Goal: Contribute content: Contribute content

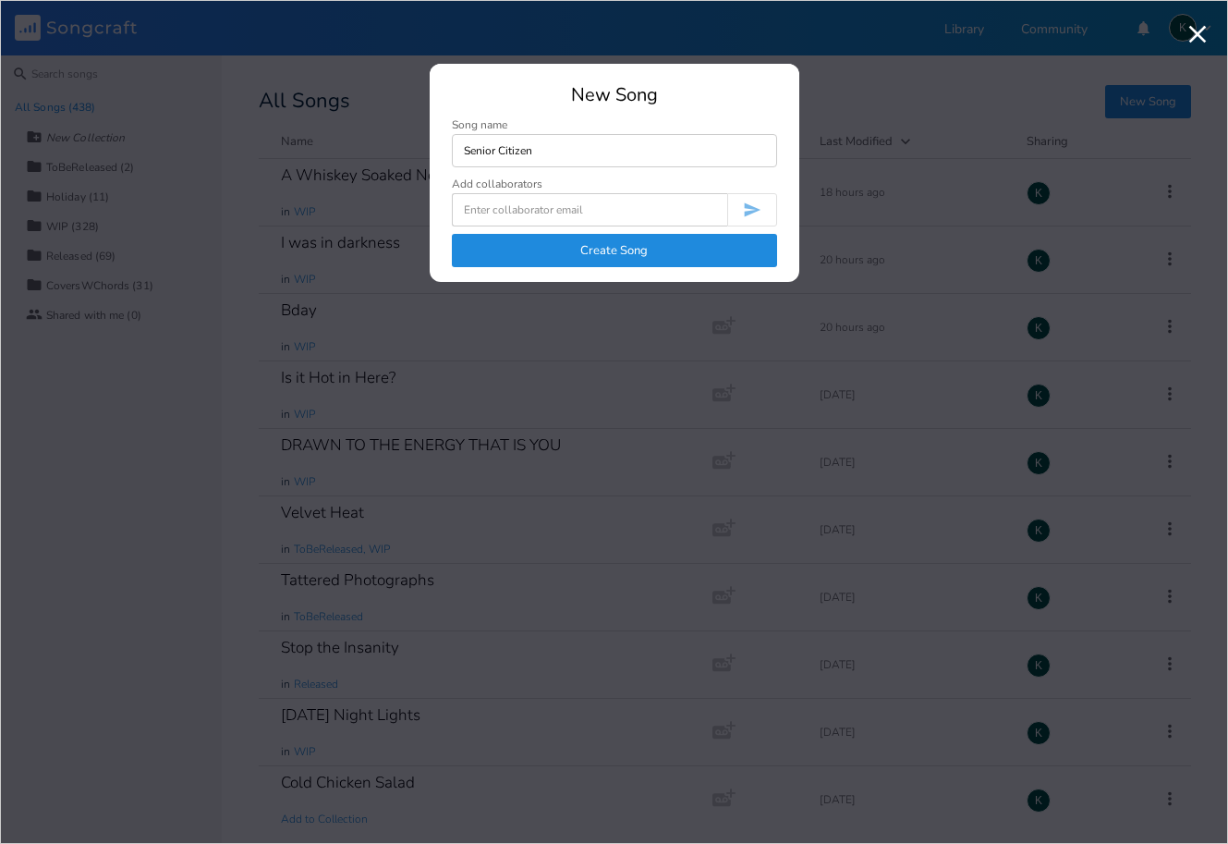
type input "Senior Citizen"
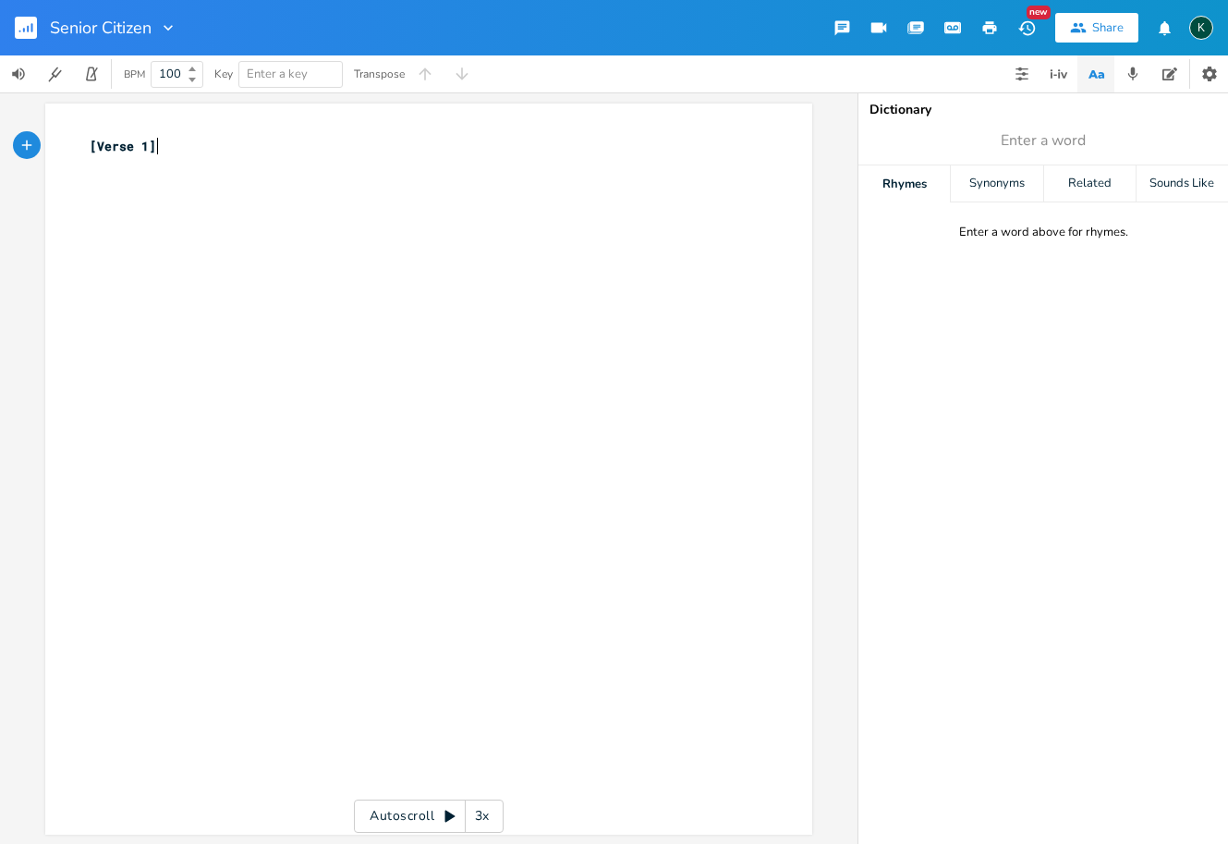
scroll to position [0, 1]
type textarea "[Verse 1]"
drag, startPoint x: 203, startPoint y: 152, endPoint x: -6, endPoint y: 140, distance: 209.2
click at [0, 140] on html "Senior Citizen New Share K BPM 100 Key Enter a key Transpose [Verse 1] x [Verse…" at bounding box center [614, 422] width 1228 height 844
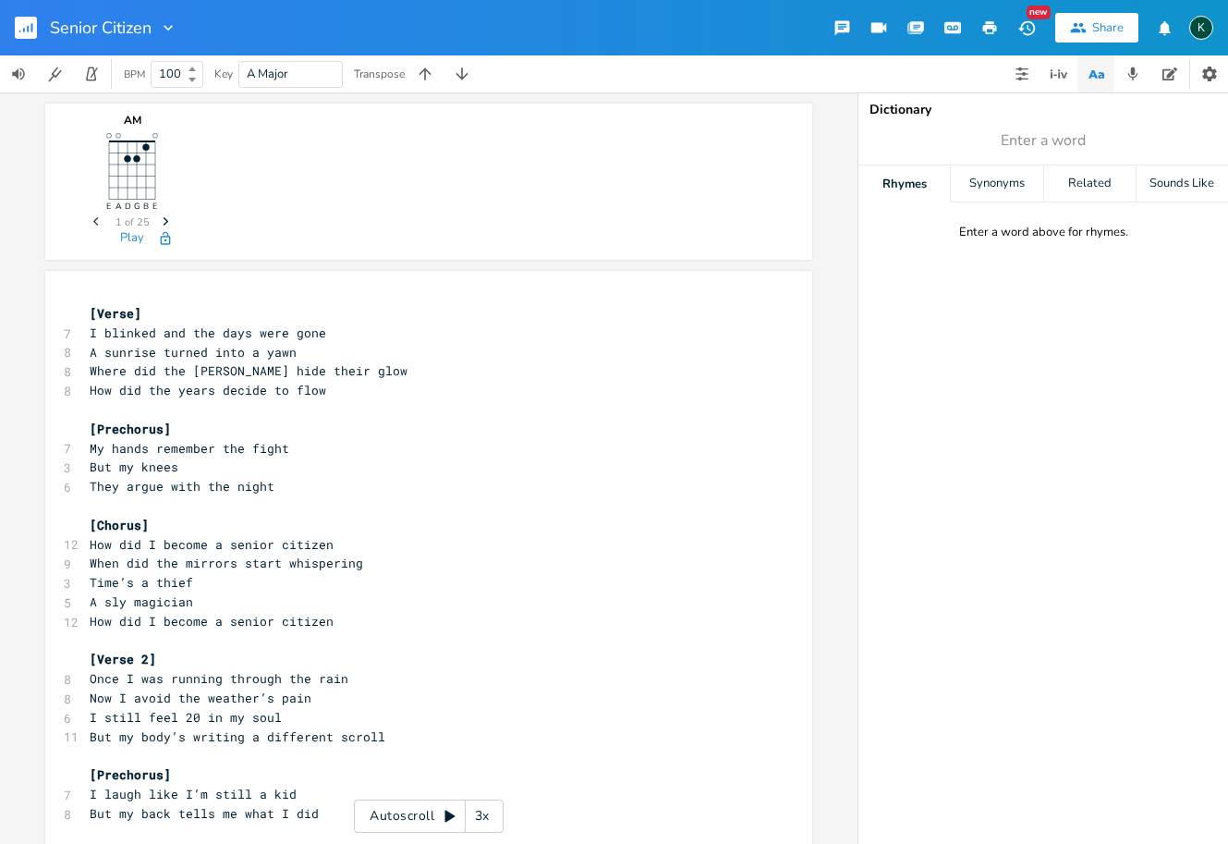
click at [90, 312] on span "[Verse]" at bounding box center [116, 313] width 52 height 17
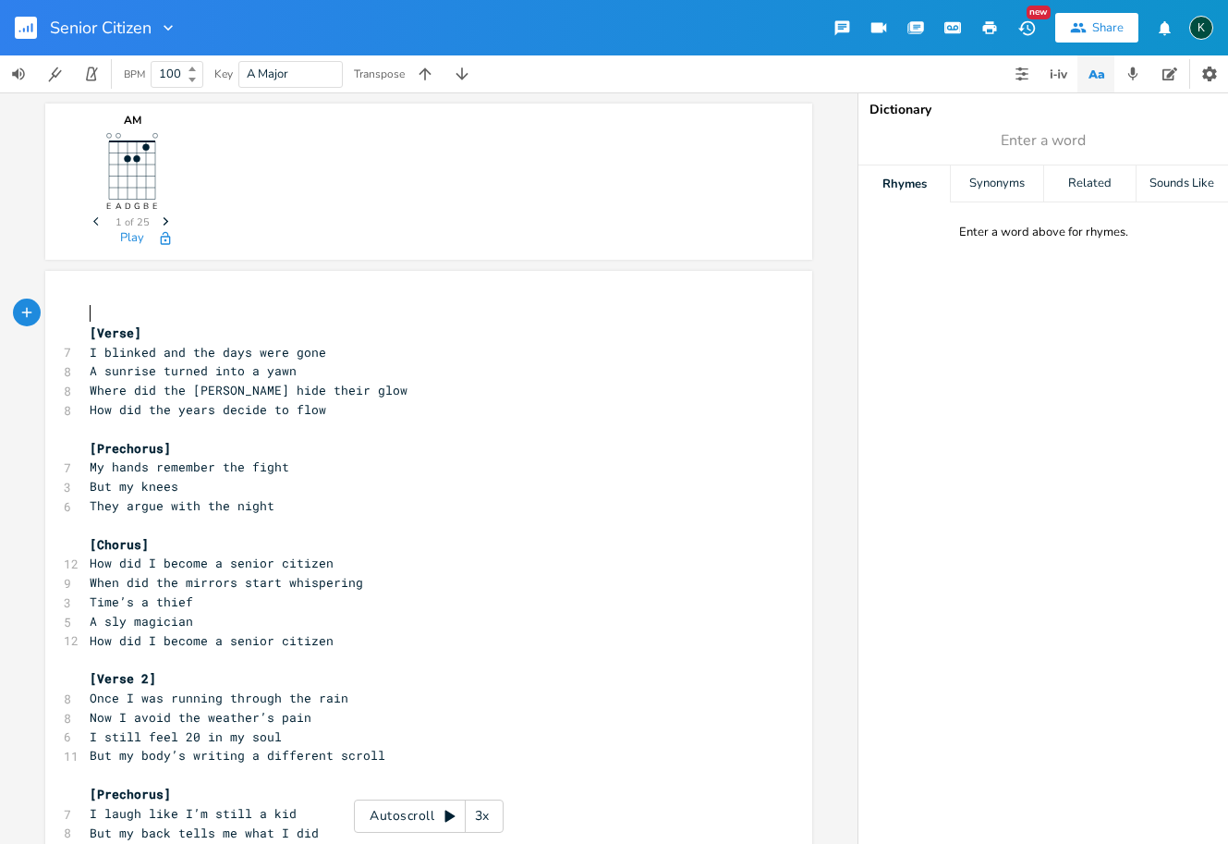
click at [91, 305] on pre "​" at bounding box center [419, 313] width 667 height 19
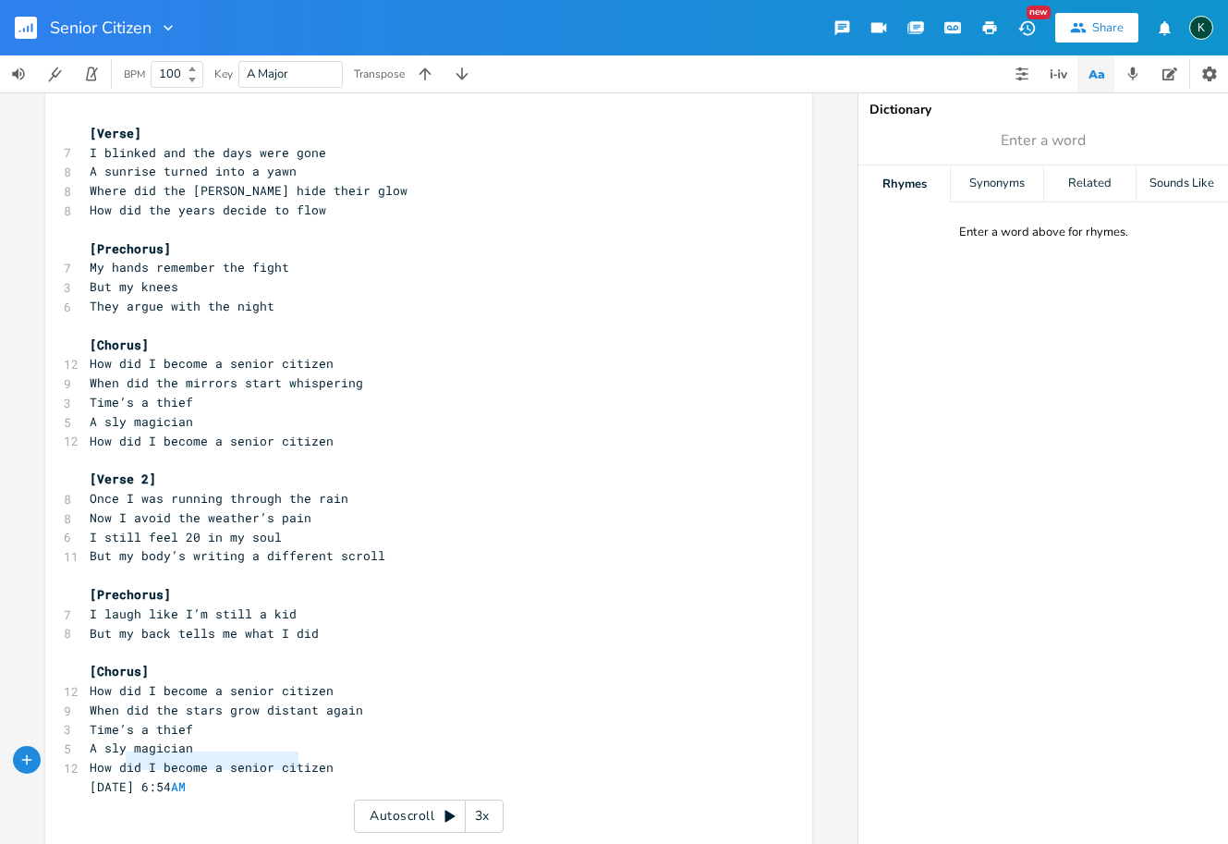
type textarea "September 14, 2025 at 6:54 AM"
drag, startPoint x: 334, startPoint y: 761, endPoint x: 47, endPoint y: 762, distance: 286.5
click at [47, 762] on div "September 14, 2025 at 6:54 AM x ​ [Verse] 7 I blinked and the days were gone 8 …" at bounding box center [428, 465] width 767 height 789
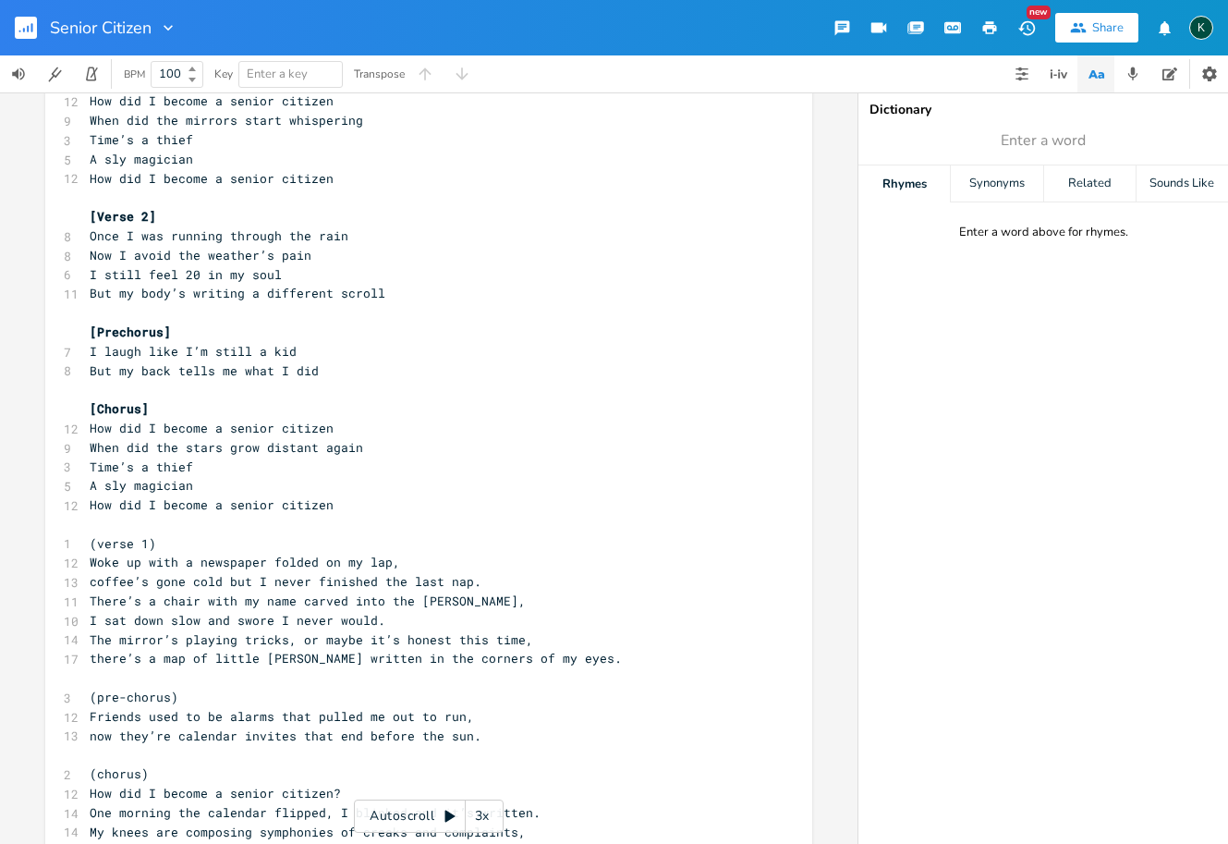
scroll to position [0, 0]
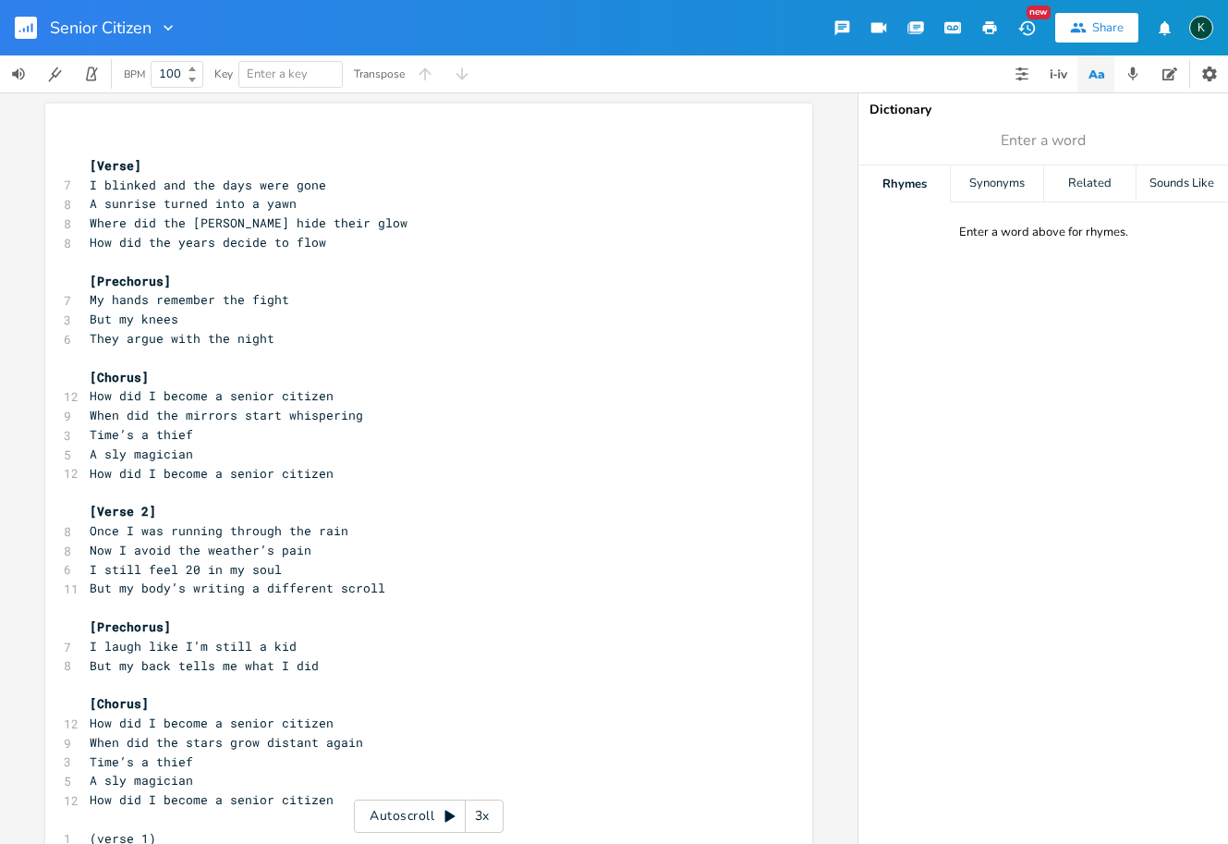
click at [30, 34] on rect "button" at bounding box center [26, 28] width 22 height 22
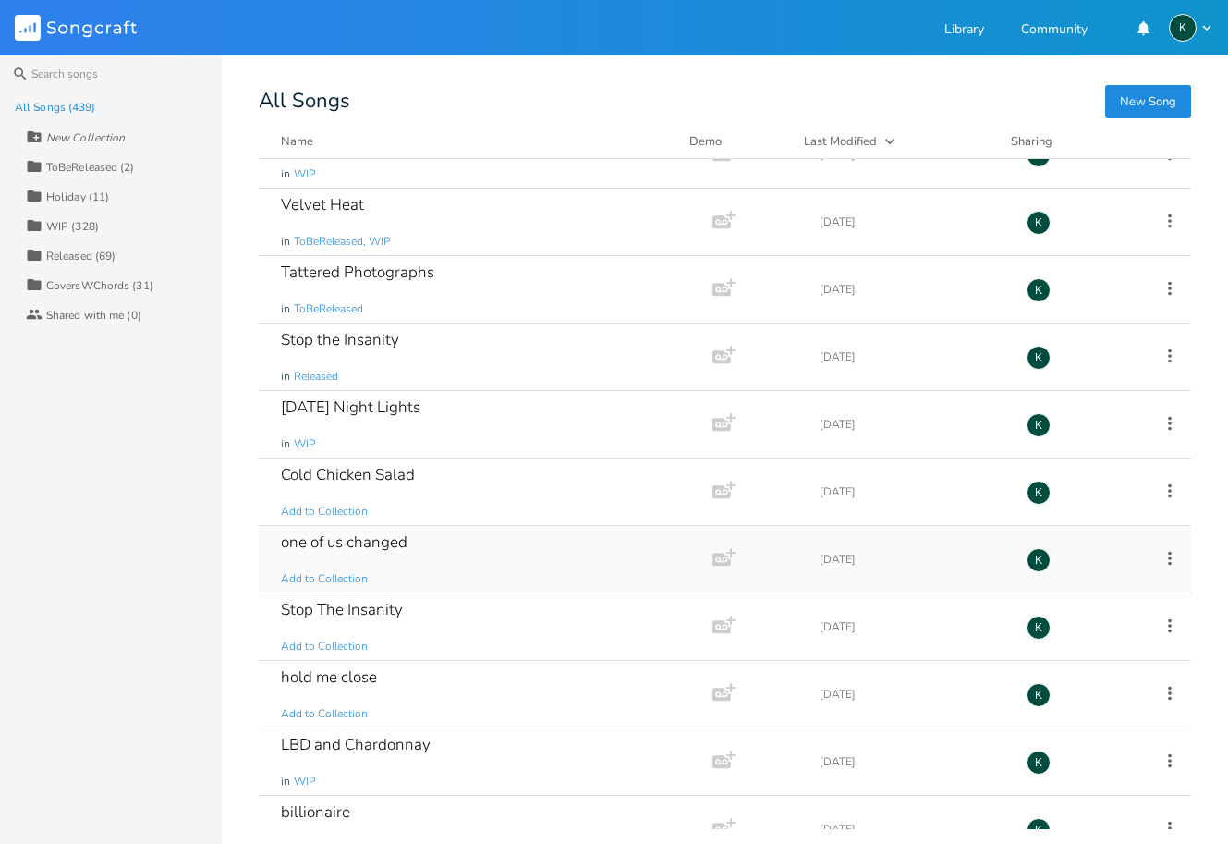
scroll to position [445, 0]
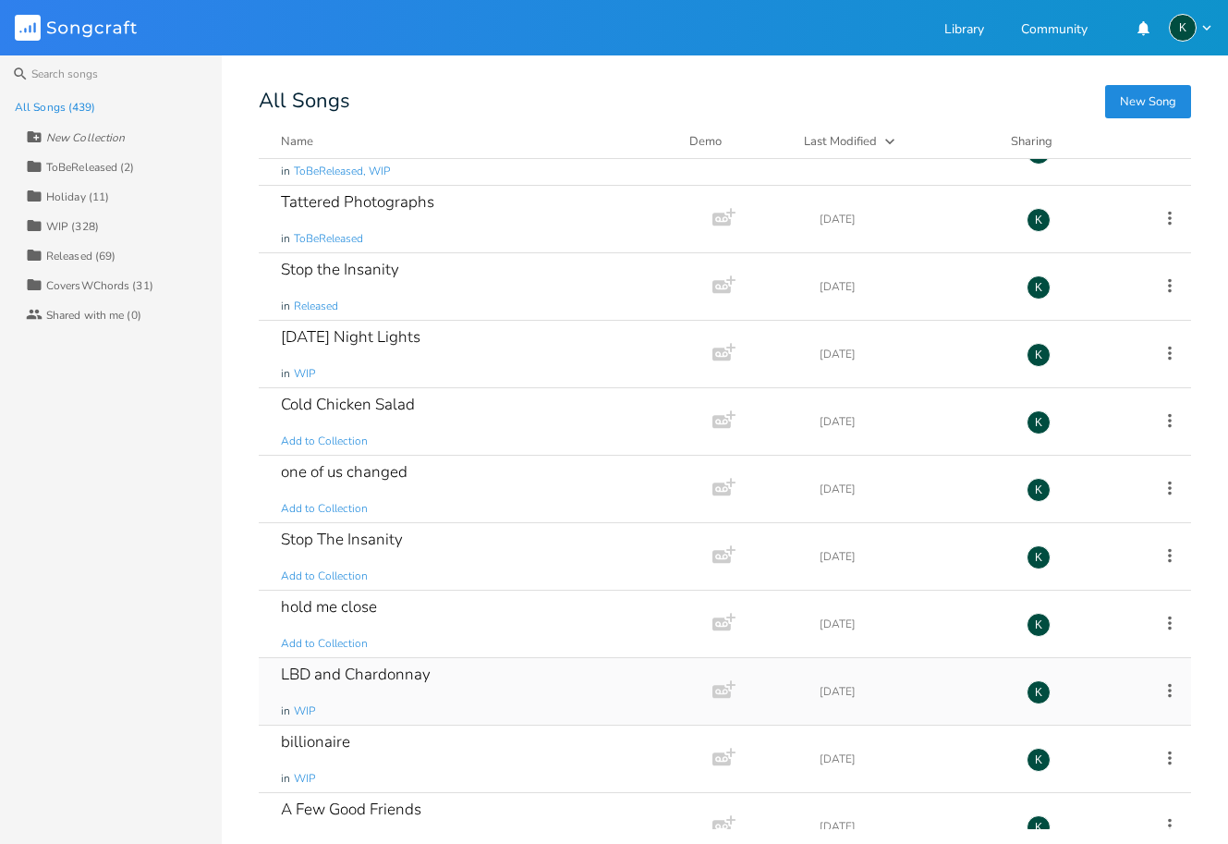
click at [336, 669] on div "LBD and Chardonnay" at bounding box center [356, 674] width 150 height 16
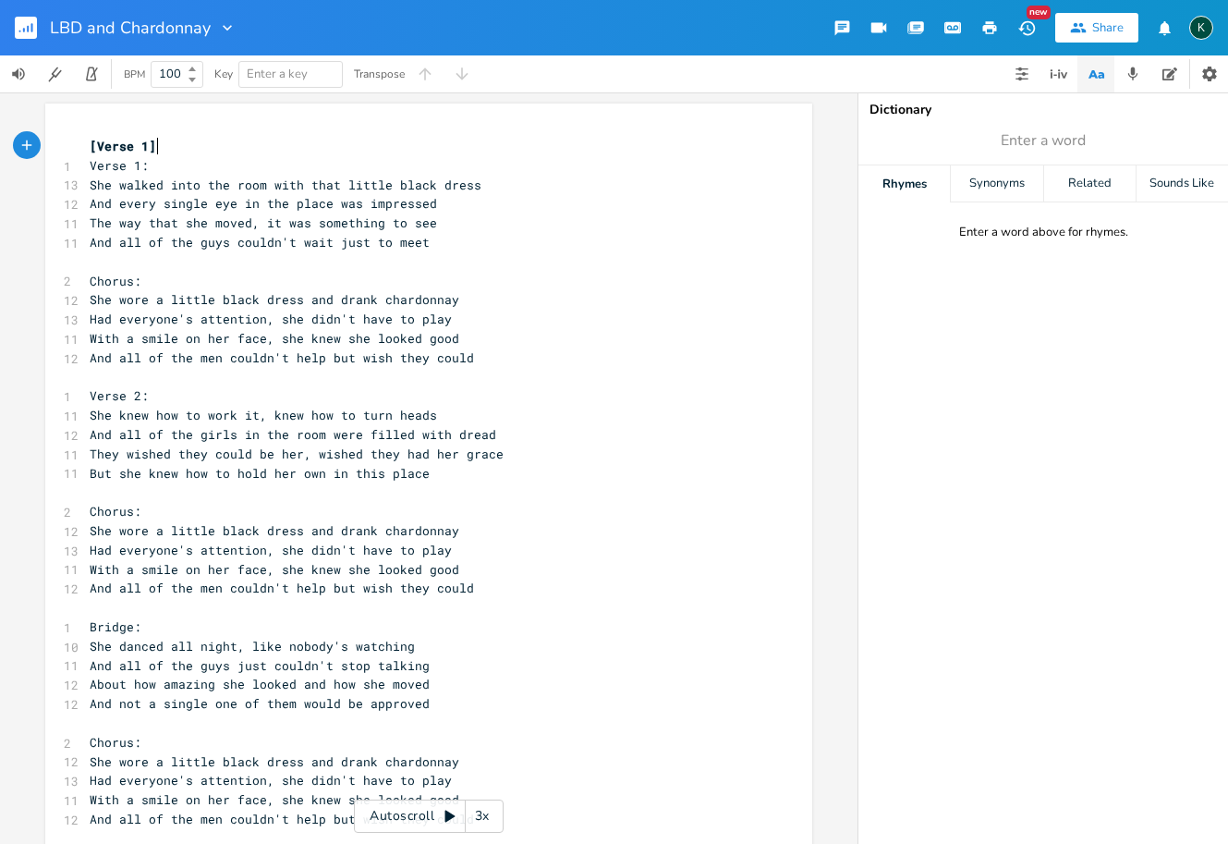
scroll to position [0, 1]
click at [993, 27] on icon "button" at bounding box center [990, 27] width 14 height 13
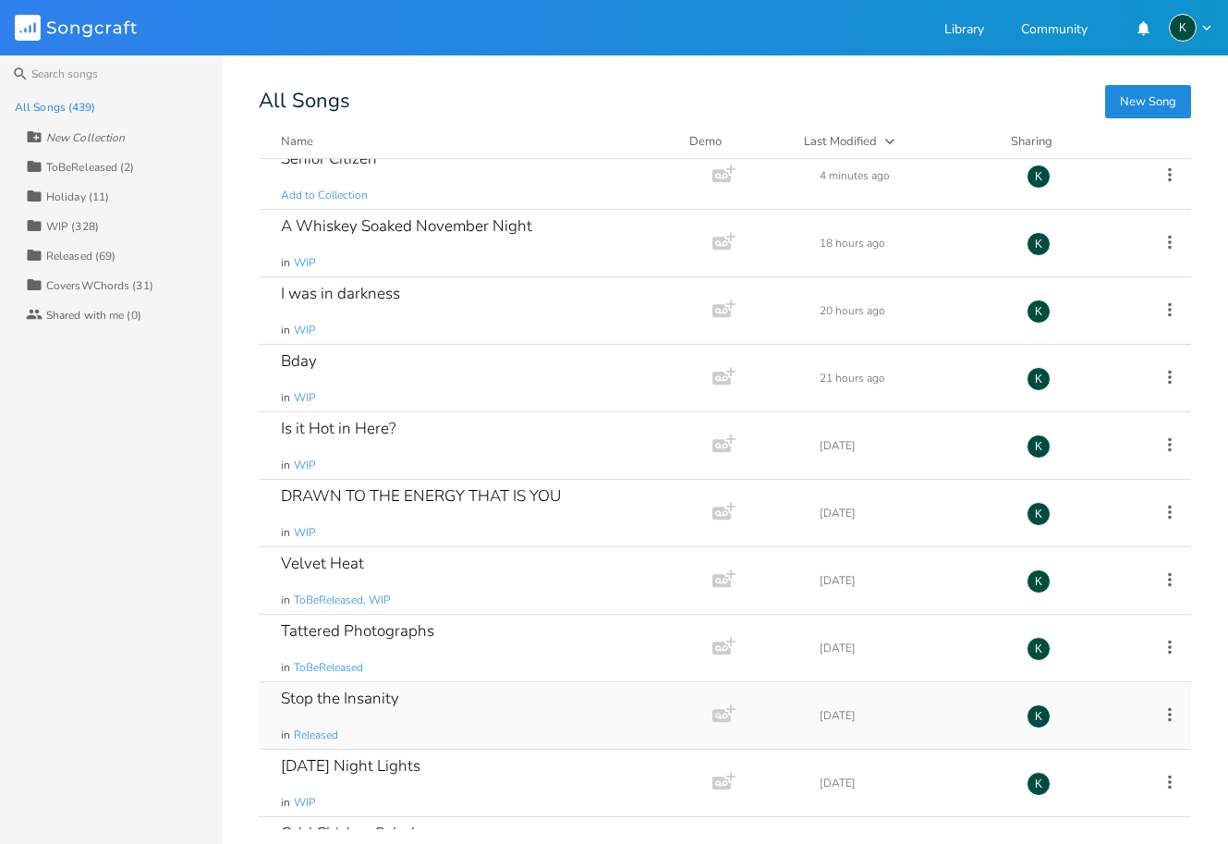
scroll to position [109, 0]
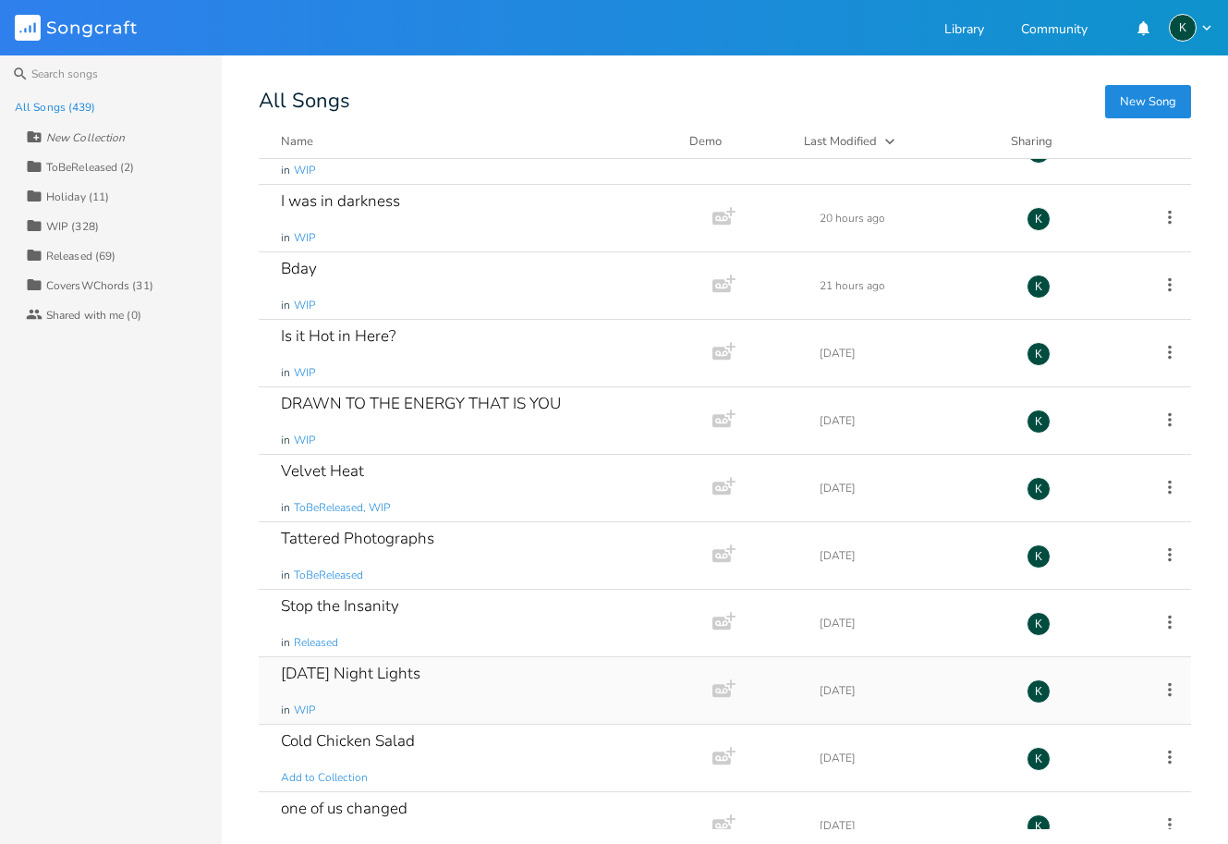
click at [370, 668] on div "[DATE] Night Lights" at bounding box center [351, 673] width 140 height 16
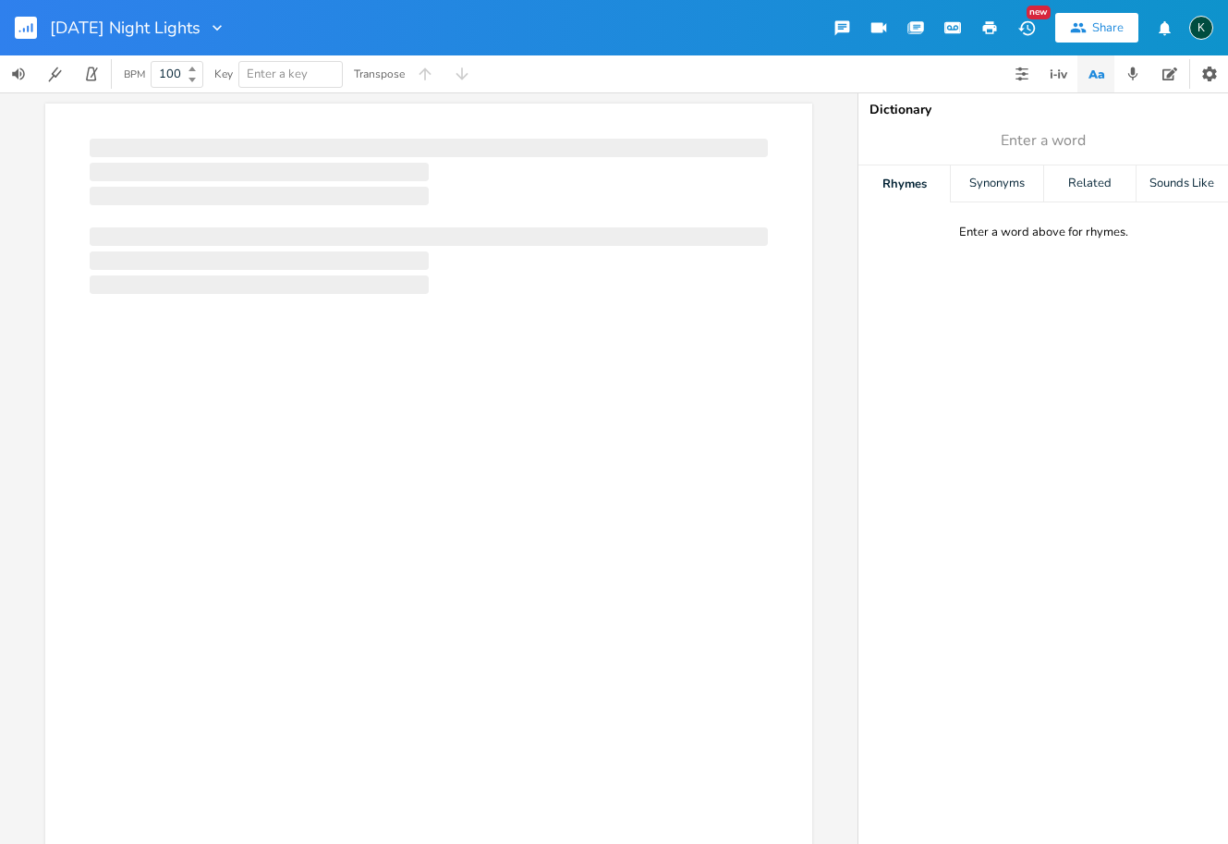
scroll to position [0, 1]
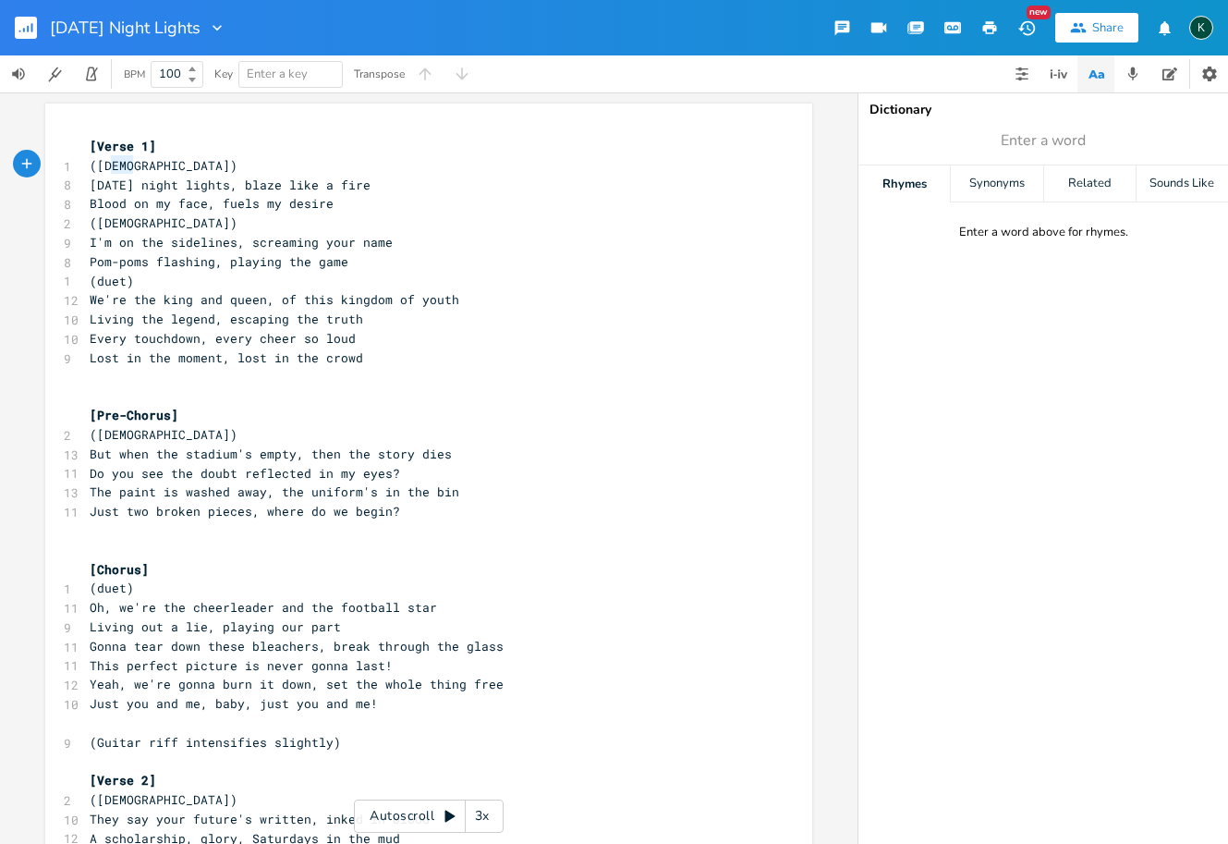
type textarea "(male)"
drag, startPoint x: 148, startPoint y: 165, endPoint x: 79, endPoint y: 168, distance: 69.4
paste textarea
type textarea "and [Female Vocals]"
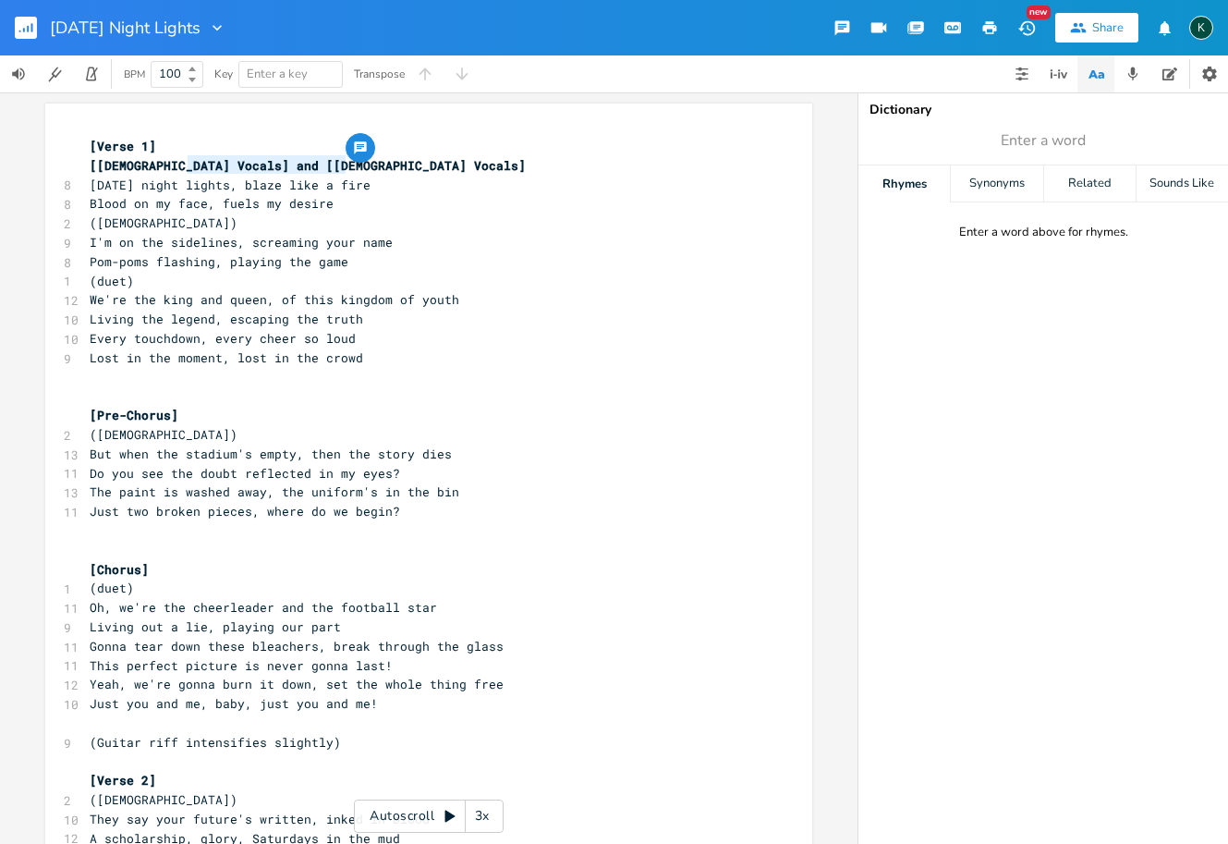
drag, startPoint x: 370, startPoint y: 159, endPoint x: 183, endPoint y: 161, distance: 186.7
click at [183, 161] on pre "[Male Vocals] and [Female Vocals]" at bounding box center [419, 165] width 667 height 19
type textarea "(female)"
drag, startPoint x: 165, startPoint y: 220, endPoint x: 68, endPoint y: 221, distance: 96.1
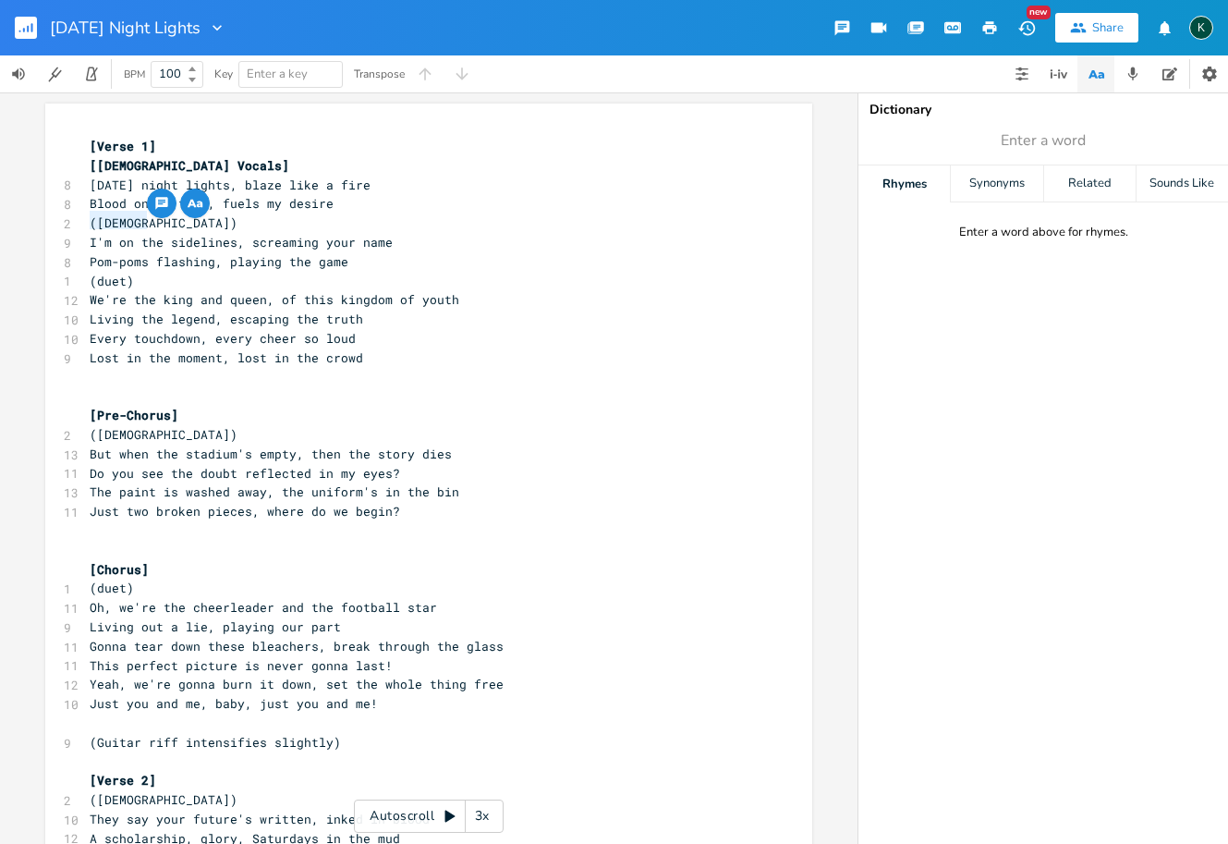
paste textarea
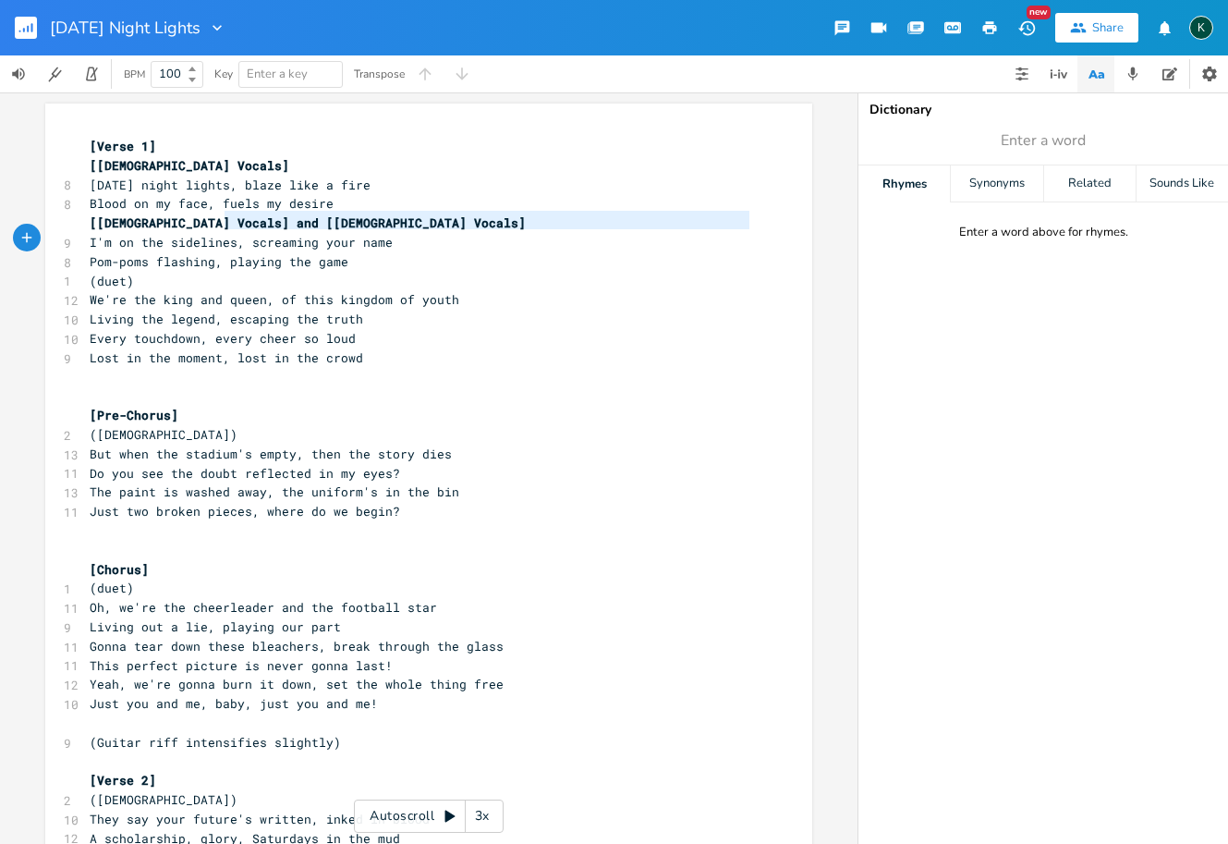
type textarea "[Male Vocals] and"
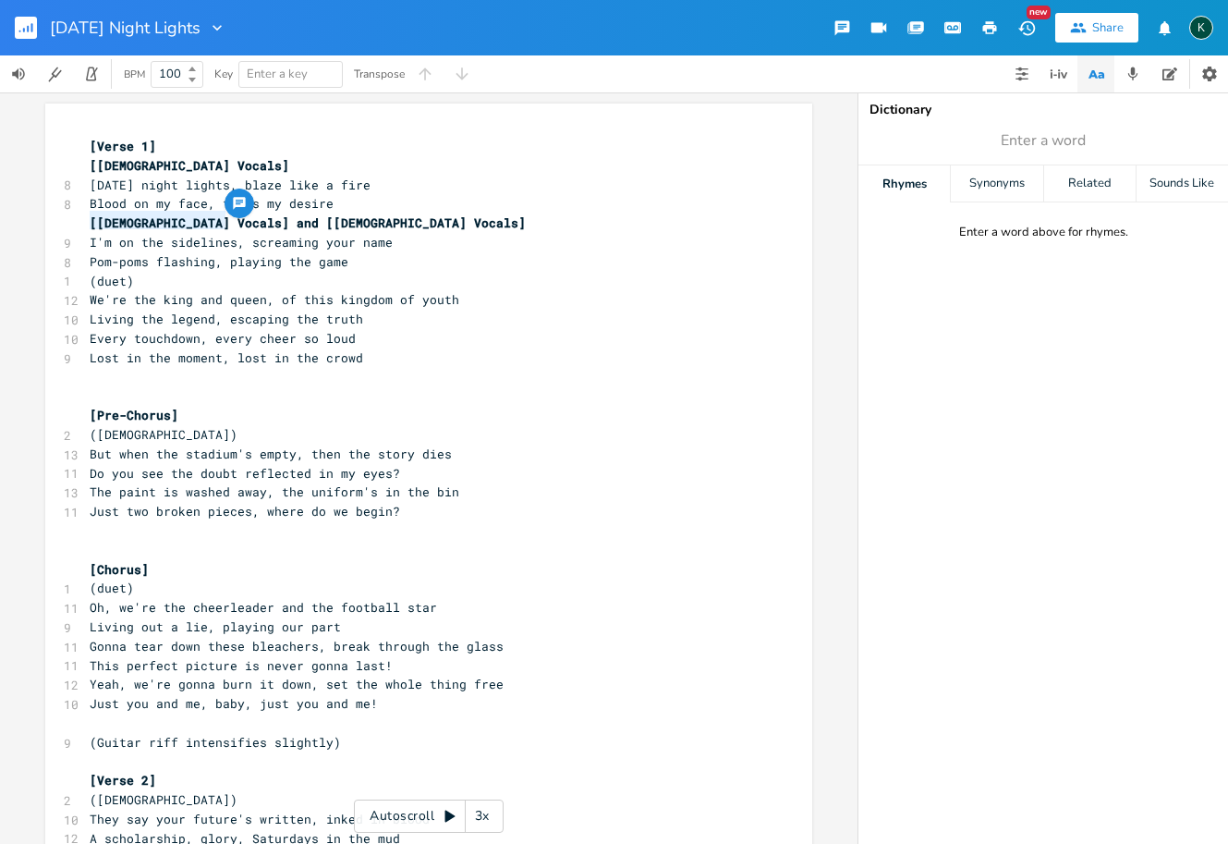
drag, startPoint x: 222, startPoint y: 221, endPoint x: 50, endPoint y: 221, distance: 171.9
type textarea "(duet)"
drag, startPoint x: 140, startPoint y: 279, endPoint x: 60, endPoint y: 277, distance: 79.5
click at [86, 277] on div "1 (duet)" at bounding box center [419, 281] width 667 height 19
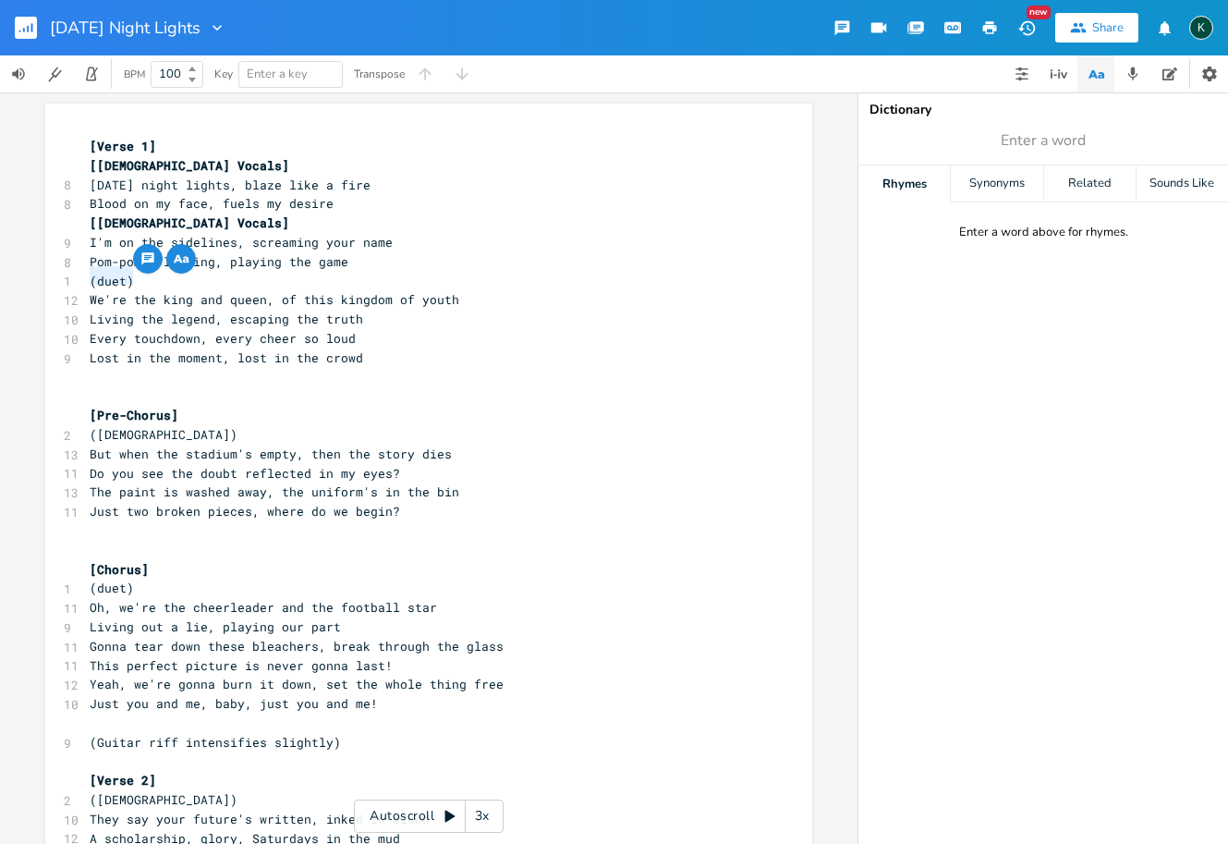
paste textarea
drag, startPoint x: 91, startPoint y: 274, endPoint x: 175, endPoint y: 274, distance: 83.2
click at [175, 274] on span "[Male Vocals] and [Female Vocals]" at bounding box center [308, 281] width 436 height 17
type textarea "Duet"
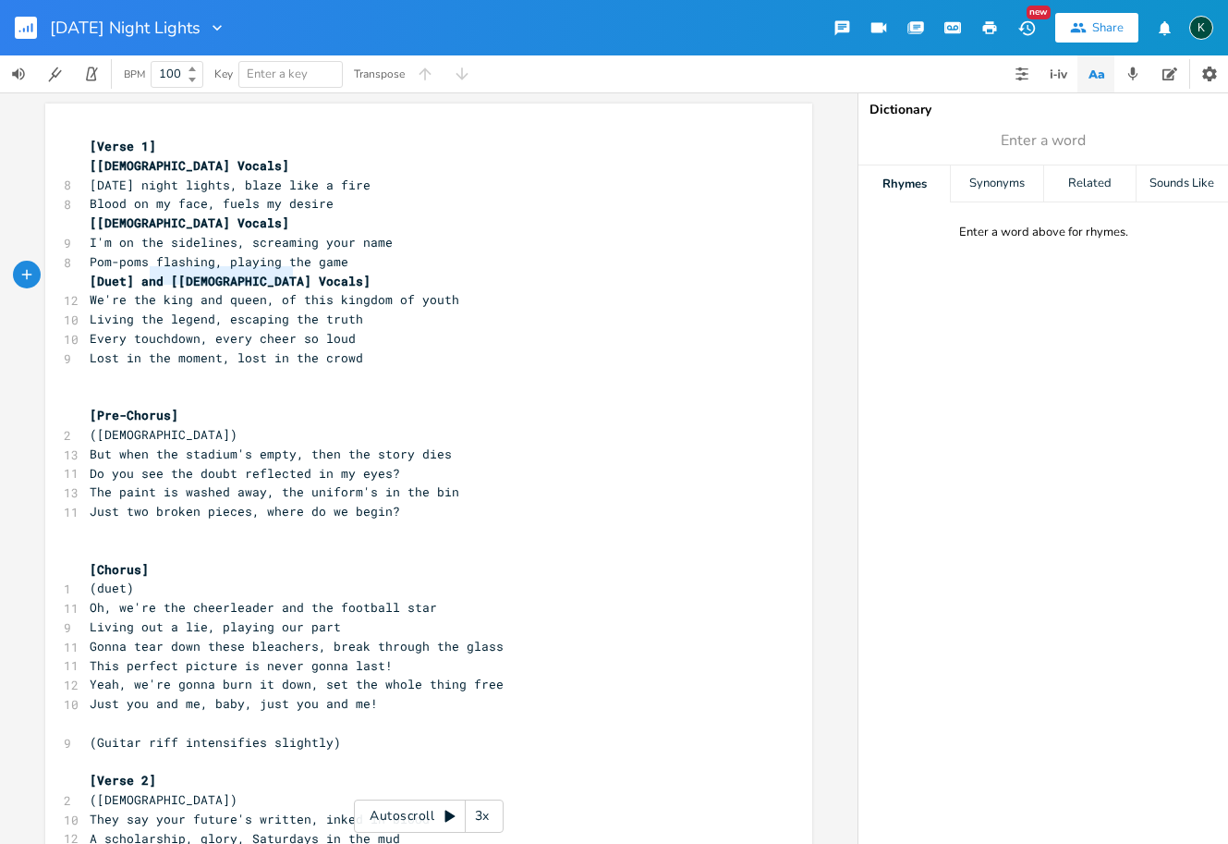
type textarea "and [Female Vocals]"
drag, startPoint x: 316, startPoint y: 277, endPoint x: 139, endPoint y: 280, distance: 177.5
click at [133, 277] on pre "[Duet] and [Female Vocals]" at bounding box center [419, 281] width 667 height 19
type textarea "[Female Vocals]"
drag, startPoint x: 207, startPoint y: 223, endPoint x: 44, endPoint y: 222, distance: 162.7
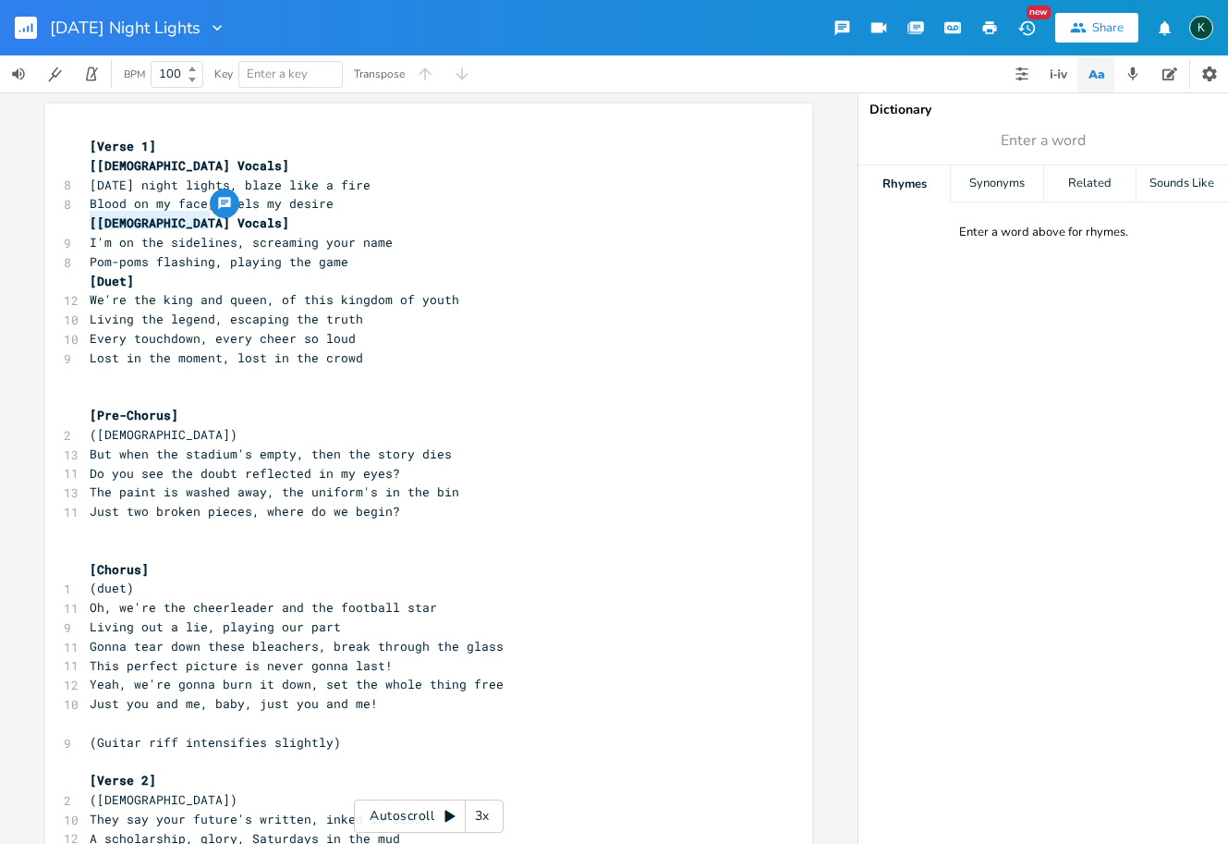
type textarea "(female)"
drag, startPoint x: 152, startPoint y: 426, endPoint x: 58, endPoint y: 429, distance: 94.3
click at [86, 429] on div "2 (female)" at bounding box center [419, 434] width 667 height 19
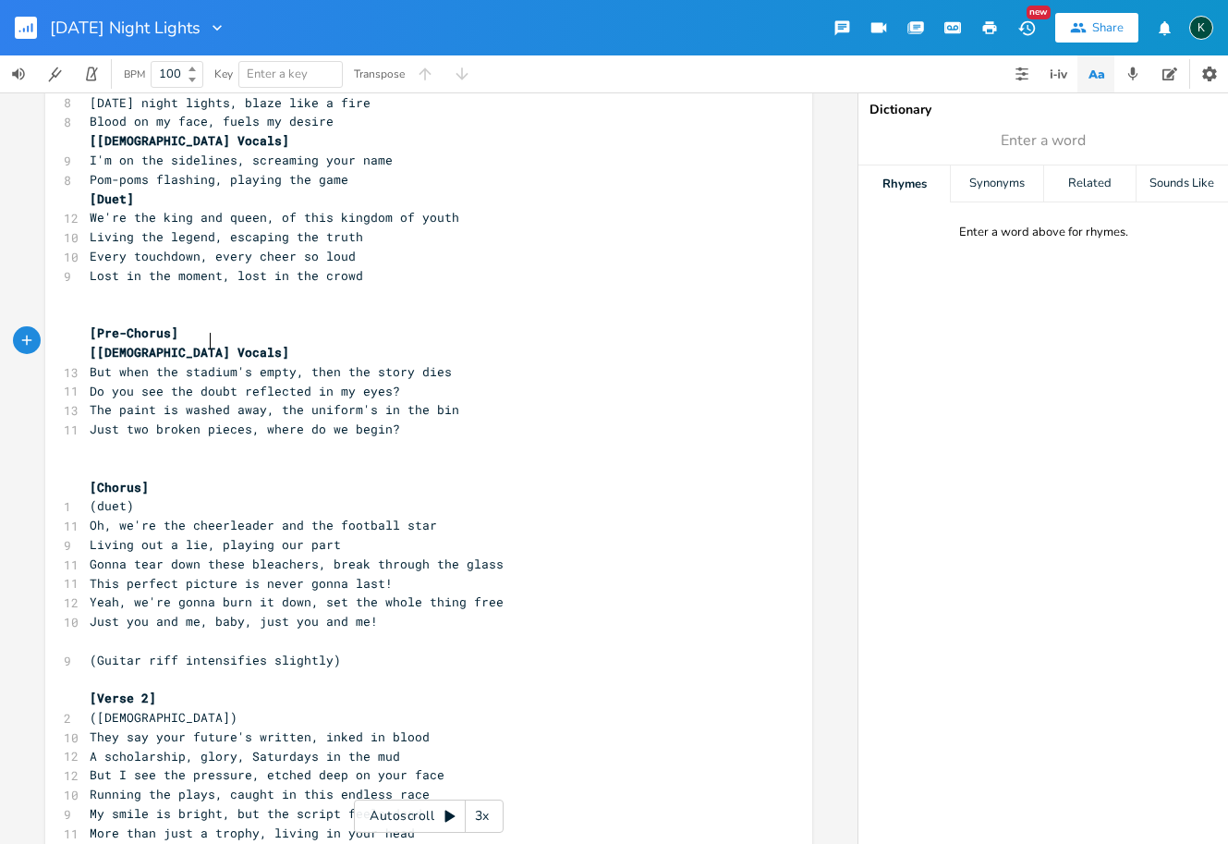
scroll to position [142, 0]
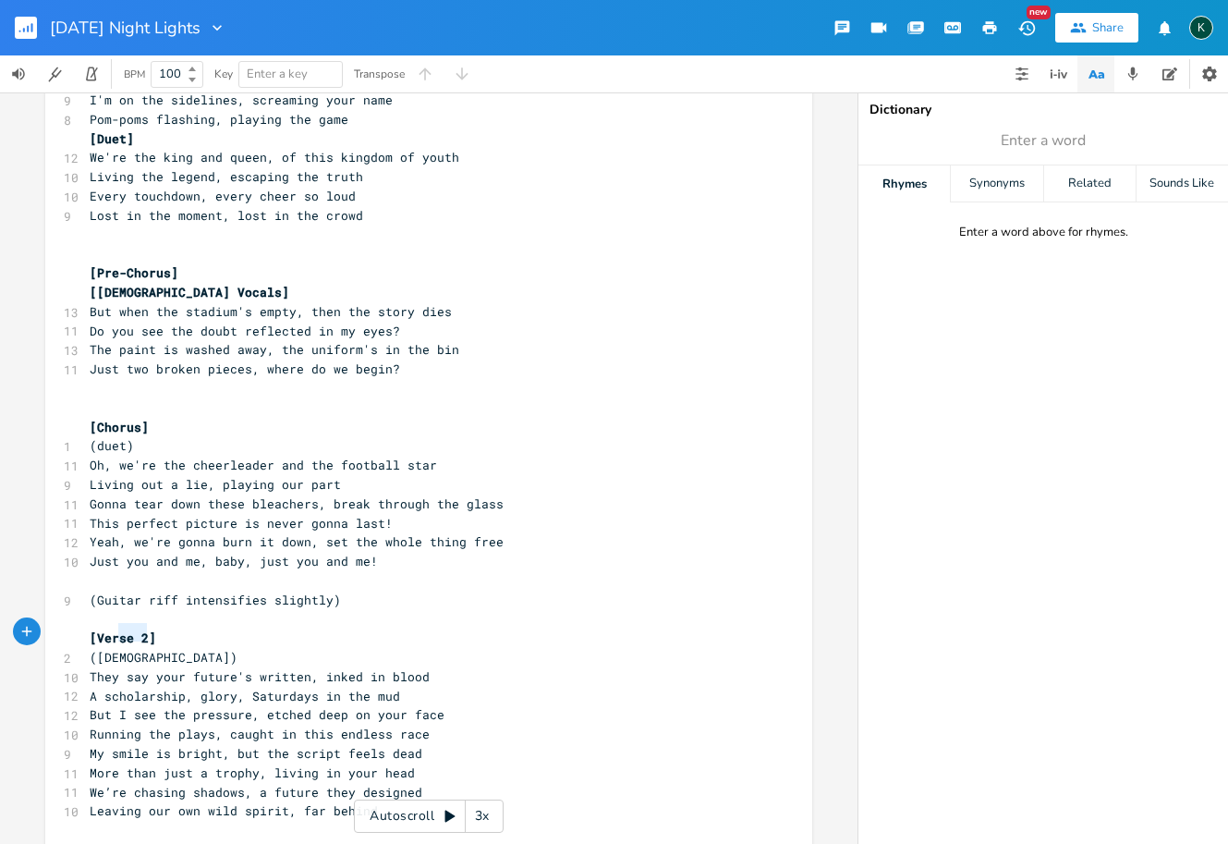
type textarea "(female)"
drag, startPoint x: 148, startPoint y: 631, endPoint x: 67, endPoint y: 625, distance: 80.7
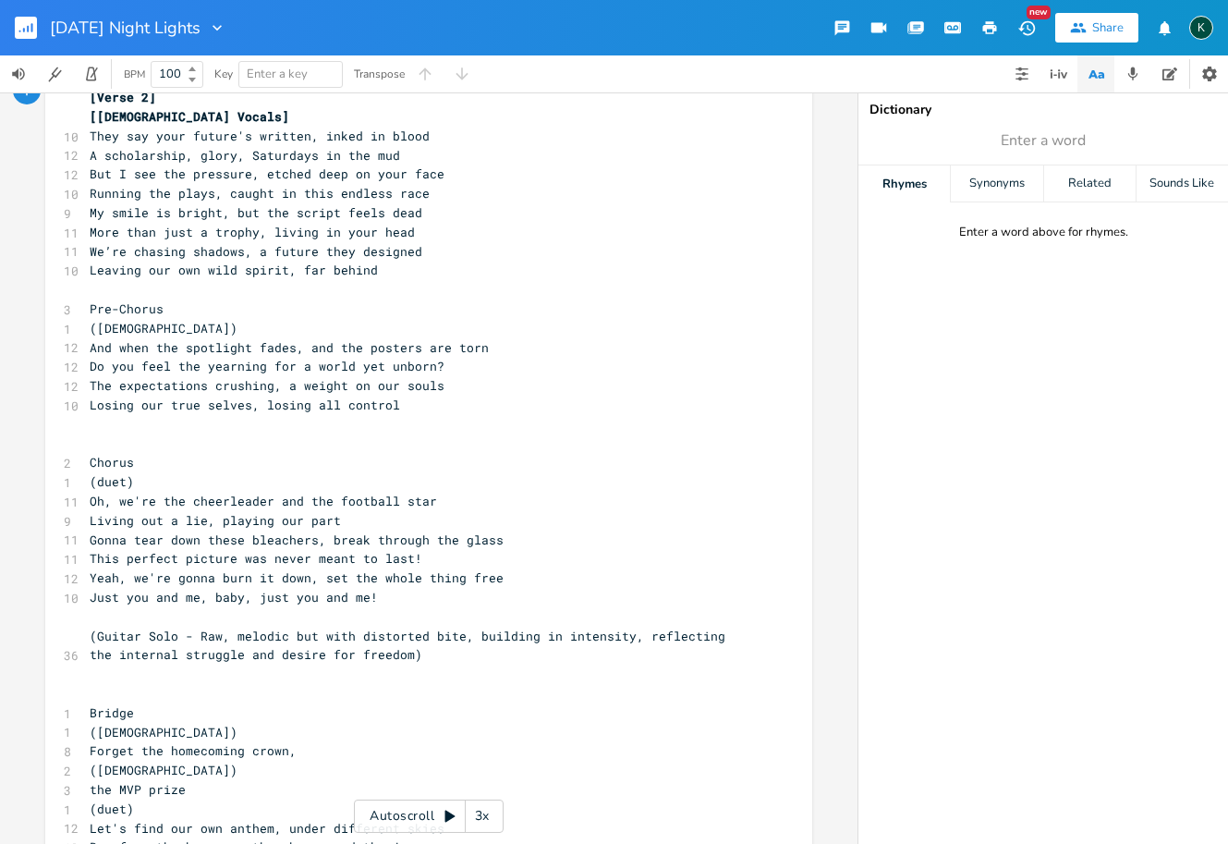
scroll to position [778, 0]
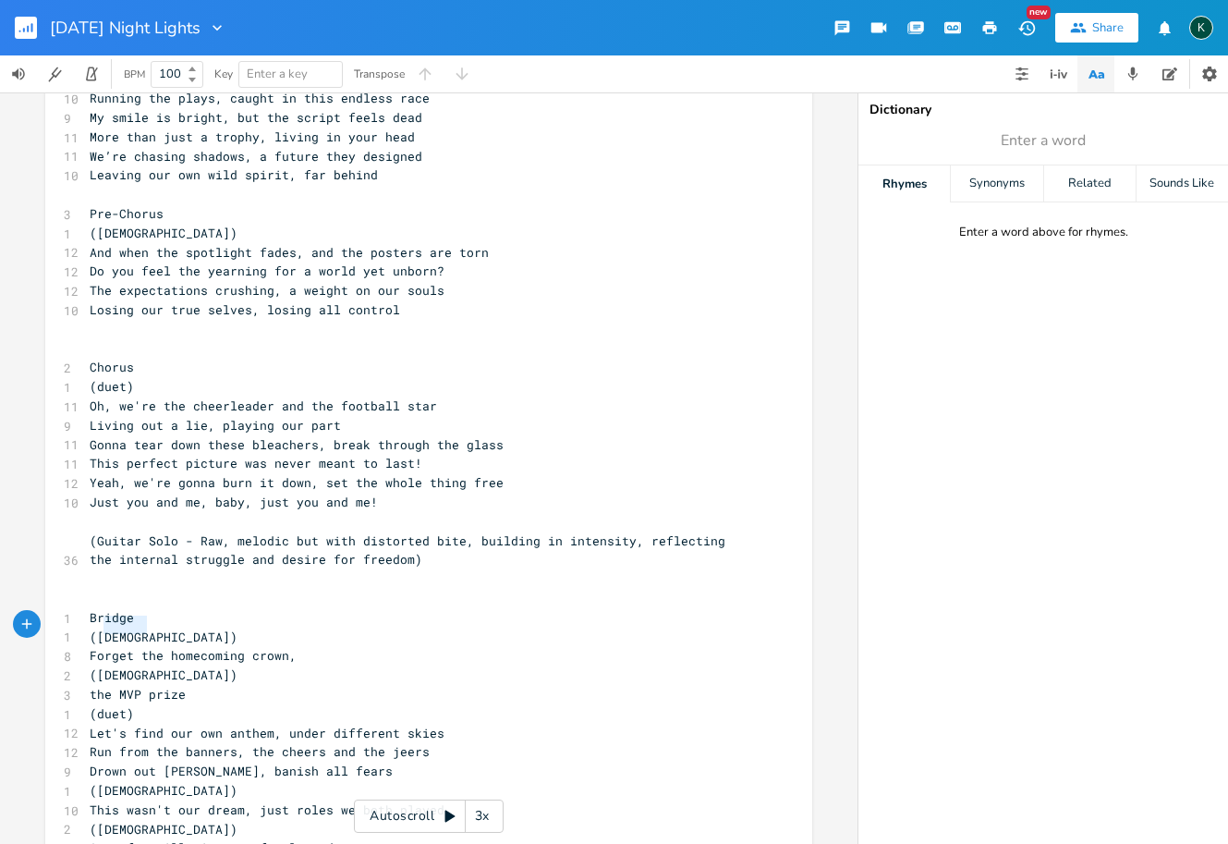
type textarea "(female)"
drag, startPoint x: 148, startPoint y: 624, endPoint x: 68, endPoint y: 623, distance: 79.5
click at [68, 623] on div "(female) x [Verse 1] [Male Vocals] 8 Friday night lights, blaze like a fire 8 B…" at bounding box center [428, 286] width 767 height 1923
paste textarea
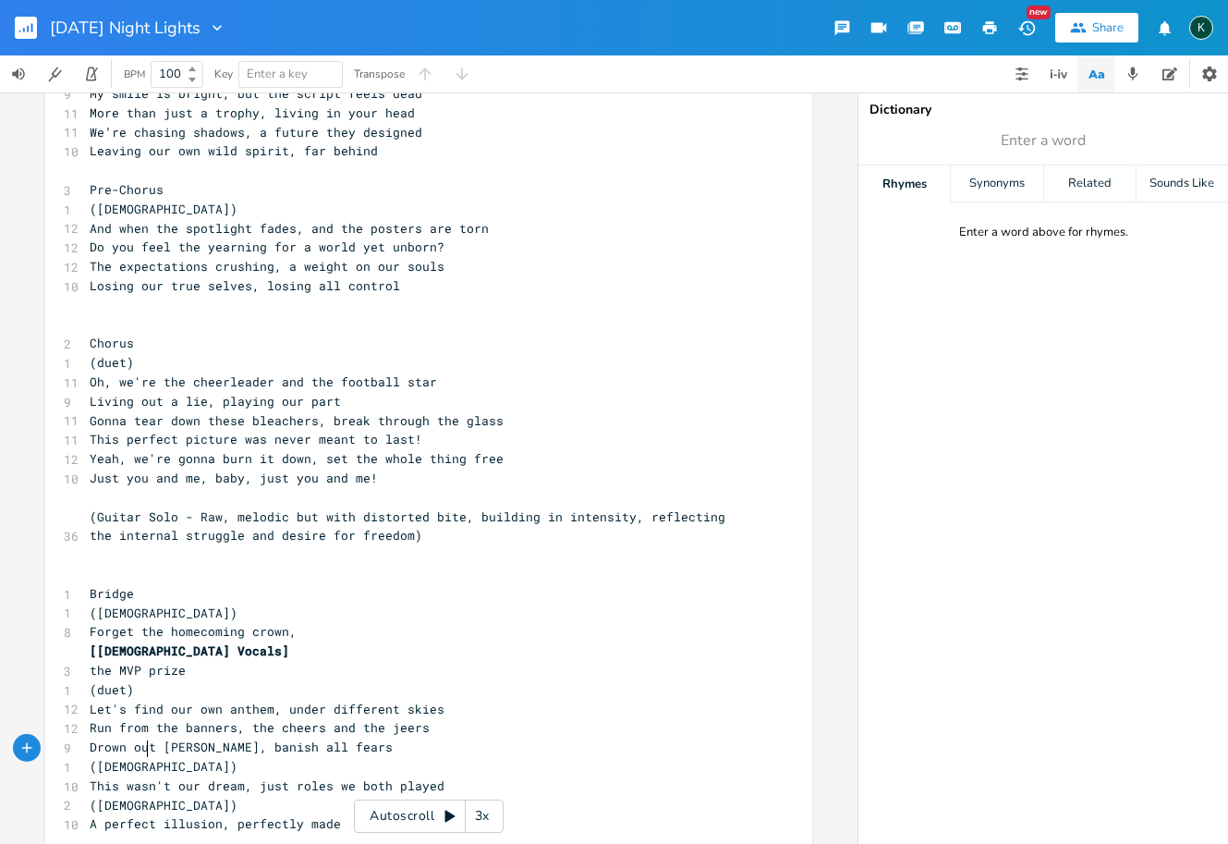
type textarea "(female)"
drag, startPoint x: 162, startPoint y: 751, endPoint x: 55, endPoint y: 746, distance: 107.3
click at [55, 746] on div "(female) x [Verse 1] [Male Vocals] 8 Friday night lights, blaze like a fire 8 B…" at bounding box center [428, 262] width 767 height 1923
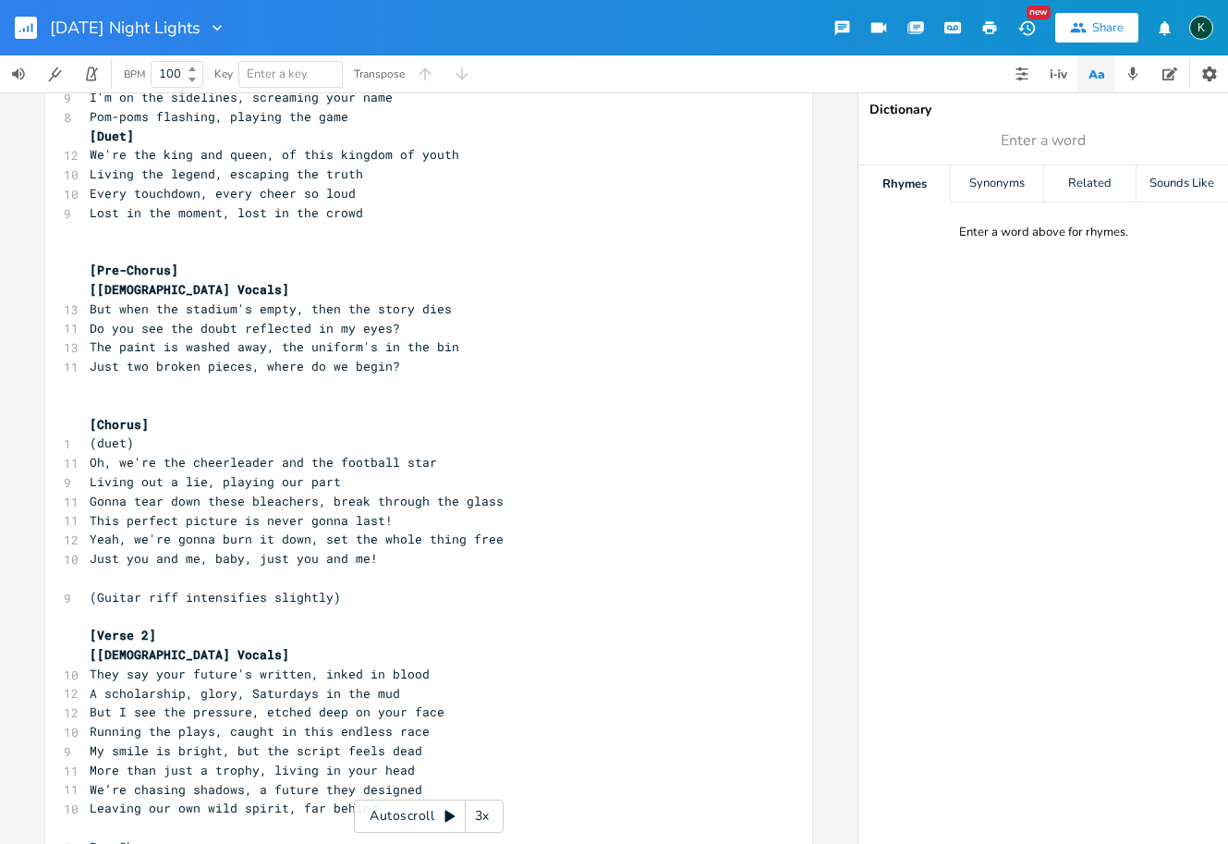
scroll to position [0, 0]
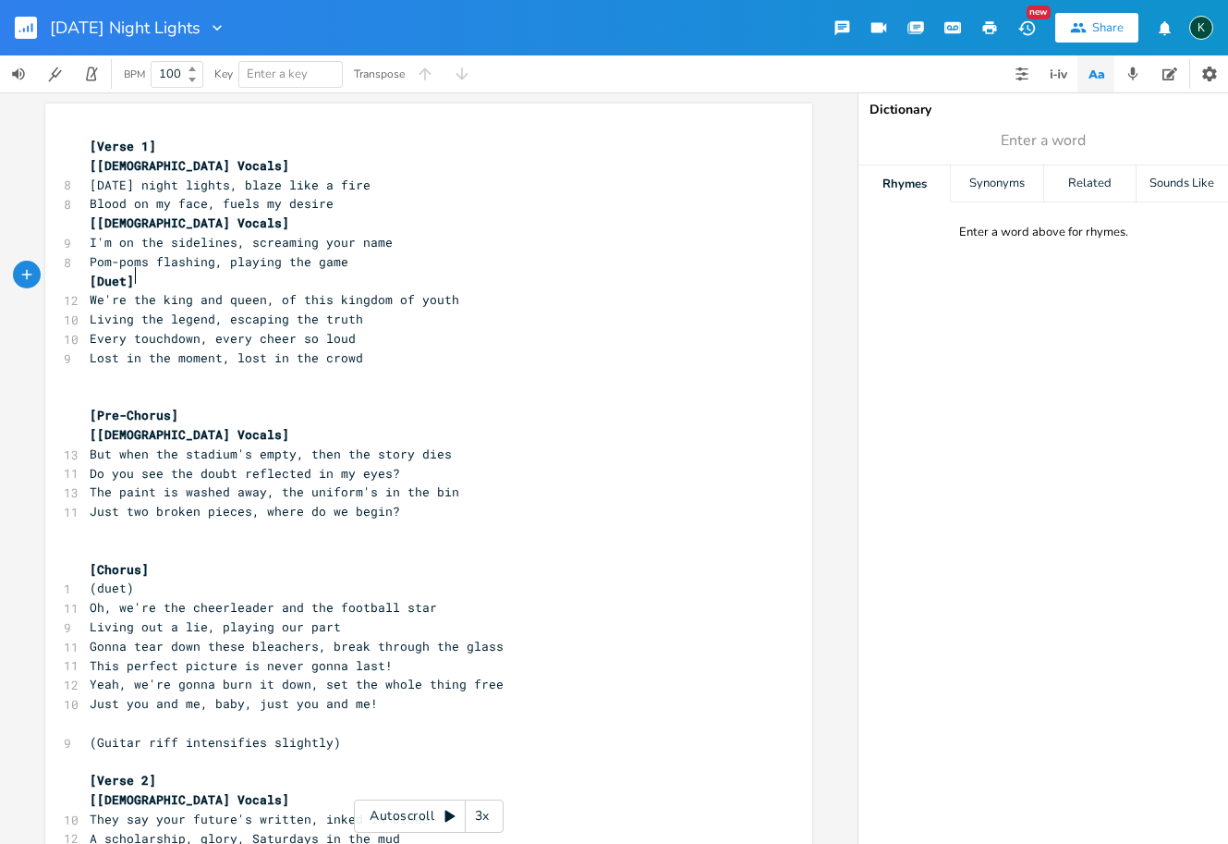
type textarea "[Duet]"
drag, startPoint x: 167, startPoint y: 278, endPoint x: 39, endPoint y: 271, distance: 128.7
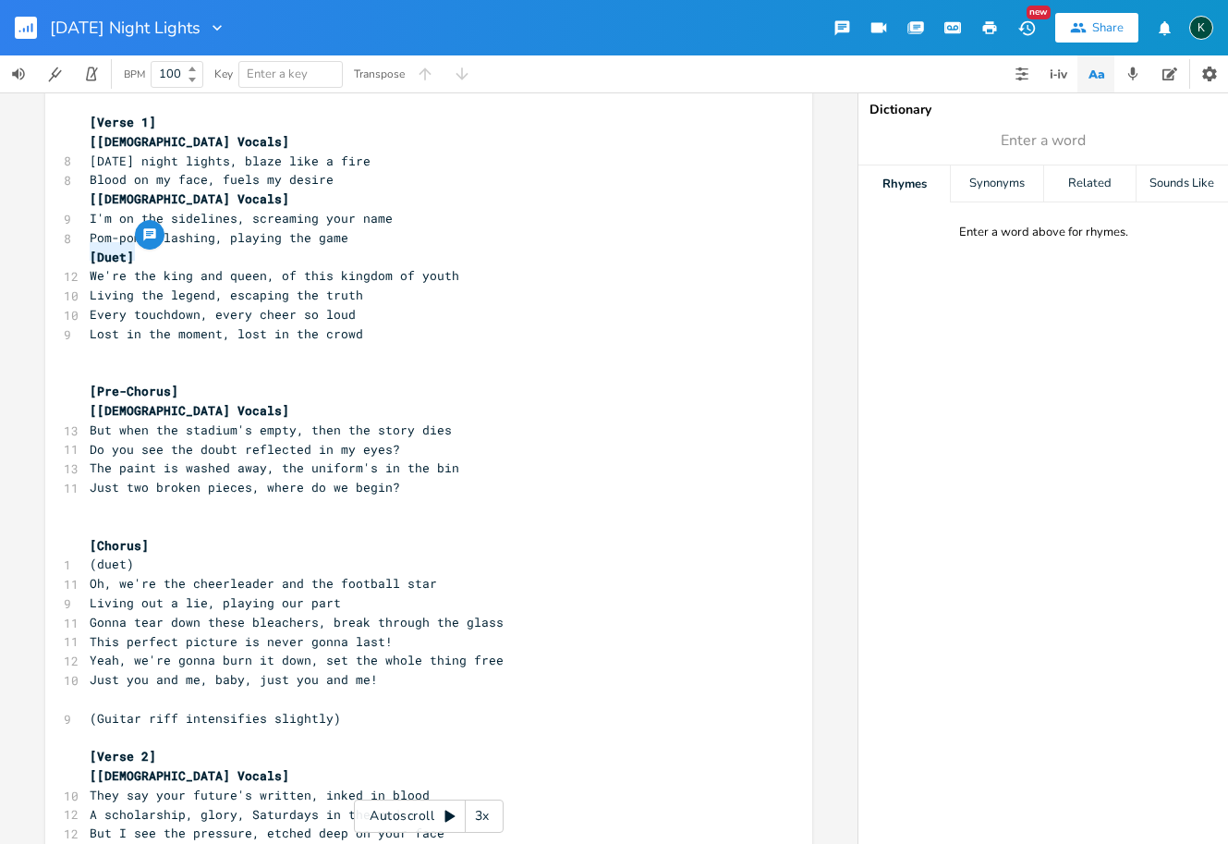
scroll to position [47, 0]
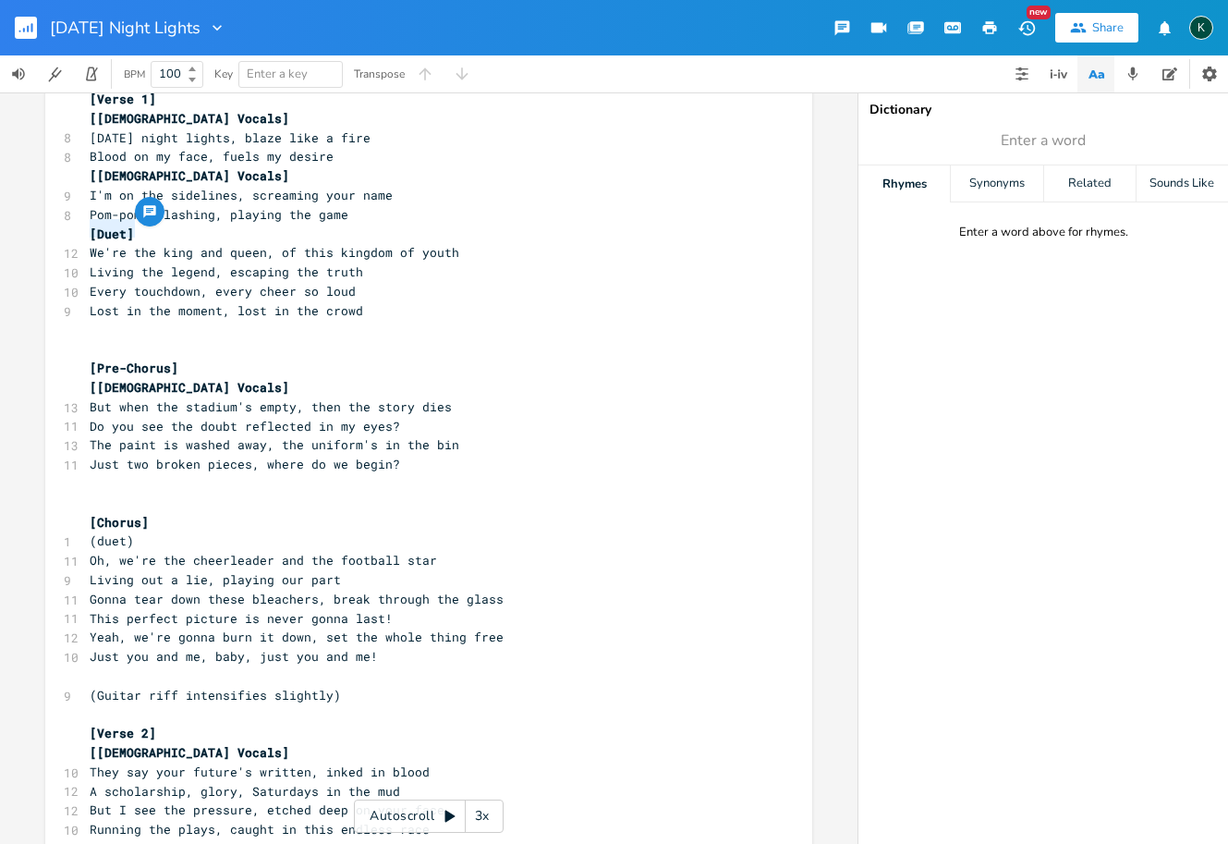
type textarea "(duet)"
drag, startPoint x: 143, startPoint y: 524, endPoint x: 21, endPoint y: 520, distance: 122.0
click at [21, 520] on div "(duet) x [Verse 1] [Male Vocals] 8 Friday night lights, blaze like a fire 8 Blo…" at bounding box center [429, 467] width 858 height 751
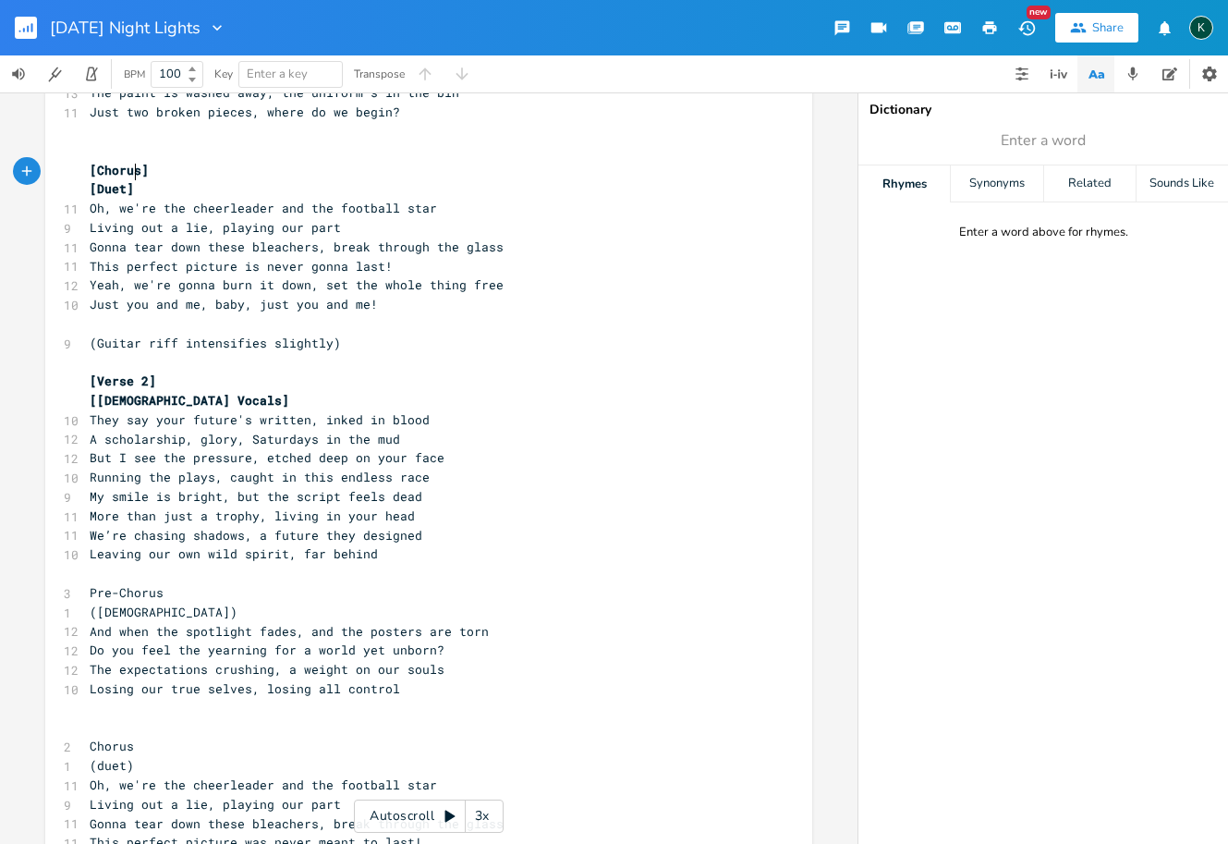
scroll to position [556, 0]
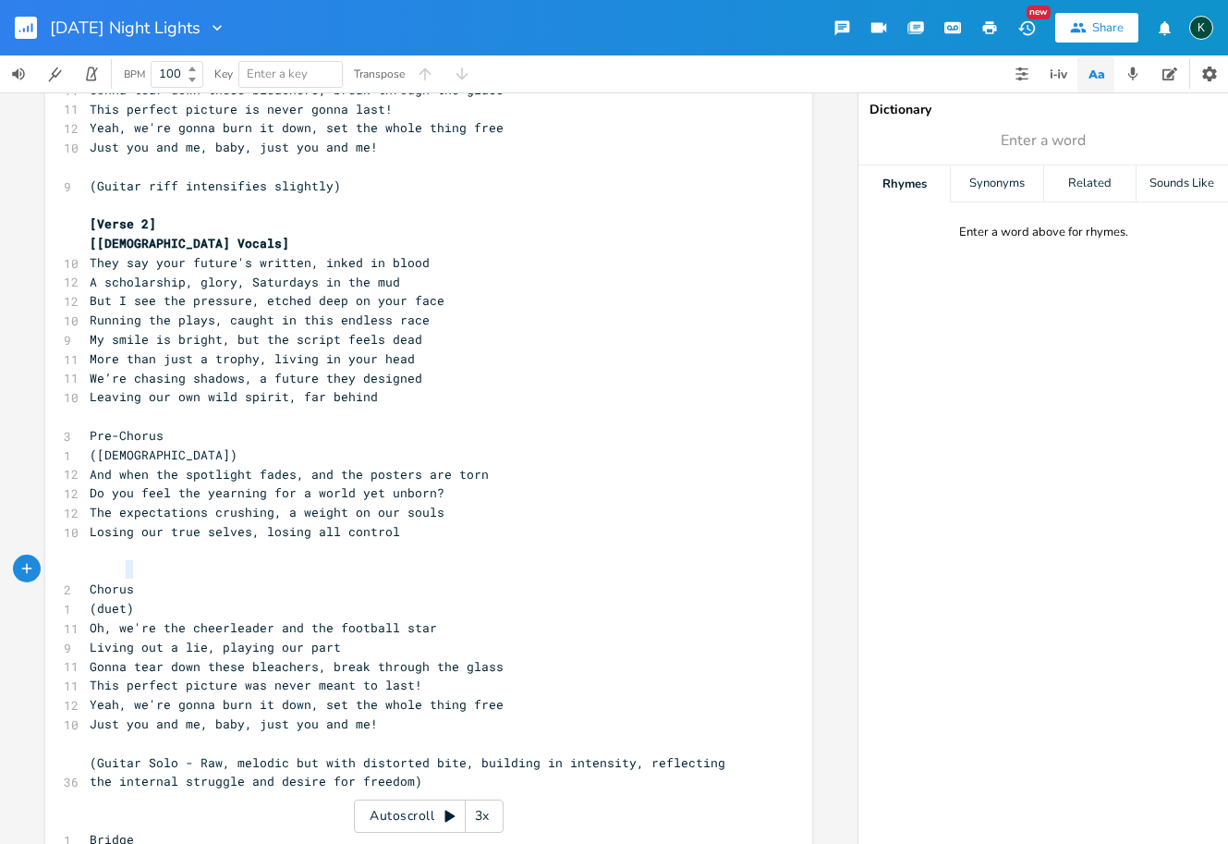
type textarea "(duet)"
drag, startPoint x: 132, startPoint y: 569, endPoint x: 18, endPoint y: 577, distance: 113.9
click at [18, 577] on div "(duet) x [Verse 1] [Male Vocals] 8 Friday night lights, blaze like a fire 8 Blo…" at bounding box center [429, 467] width 858 height 751
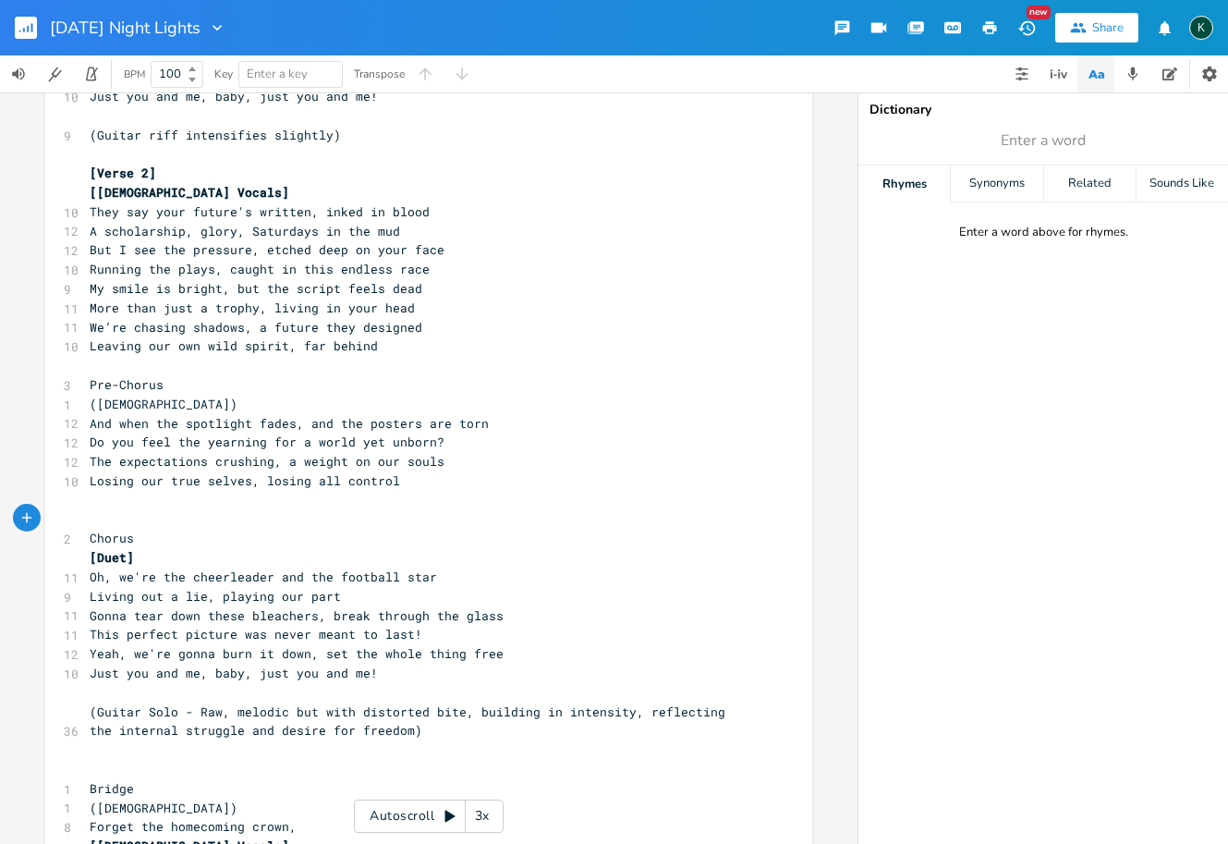
scroll to position [801, 0]
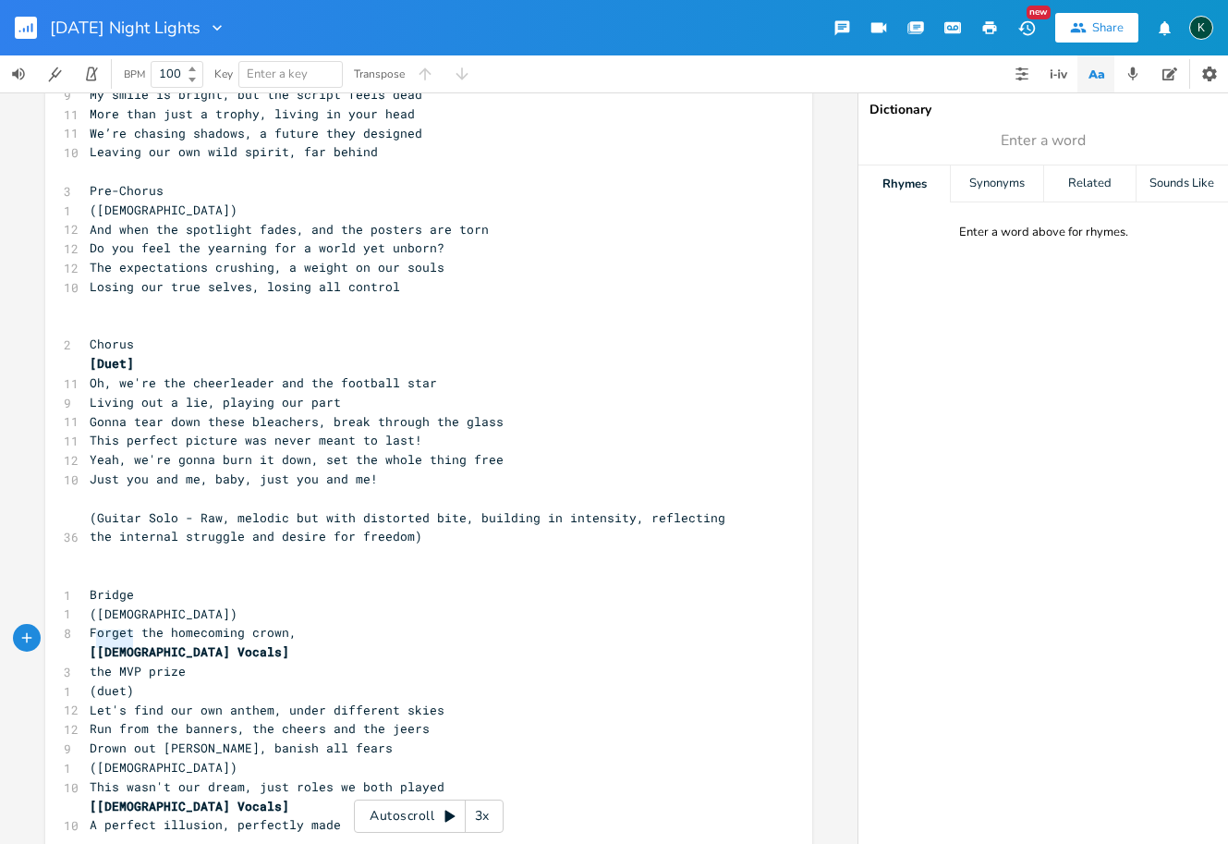
type textarea "(duet)"
drag, startPoint x: 146, startPoint y: 640, endPoint x: 28, endPoint y: 640, distance: 118.3
click at [31, 641] on div "(duet) x [Verse 1] [Male Vocals] 8 Friday night lights, blaze like a fire 8 Blo…" at bounding box center [429, 467] width 858 height 751
paste textarea
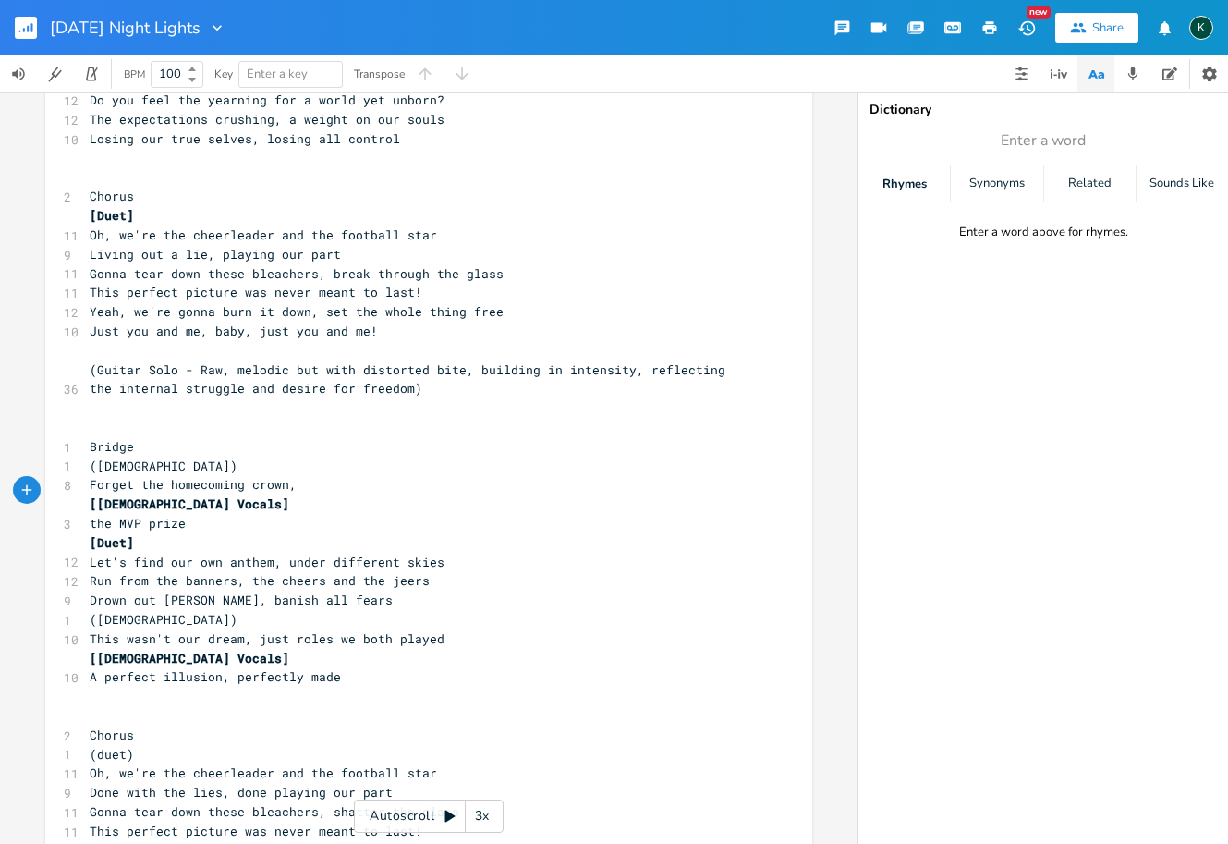
scroll to position [1070, 0]
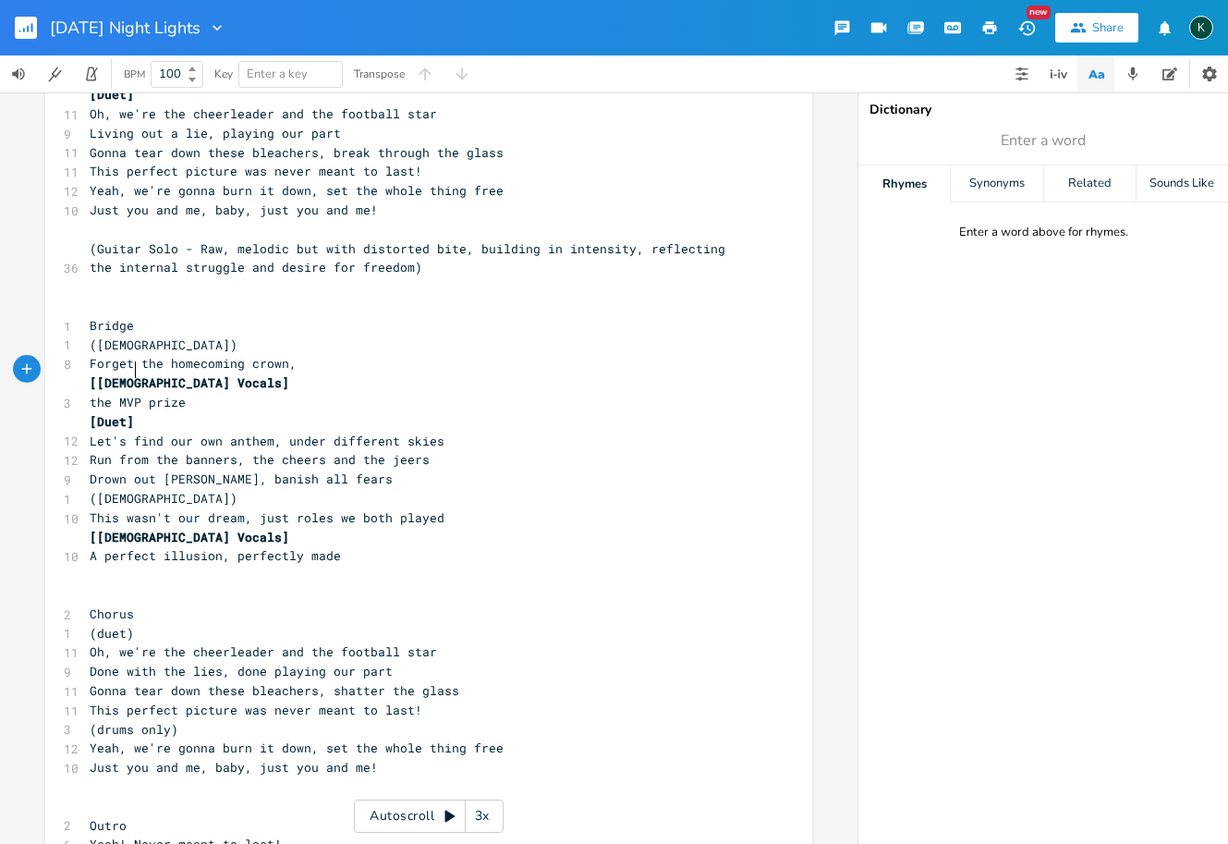
type textarea "(duet)"
drag, startPoint x: 145, startPoint y: 576, endPoint x: 42, endPoint y: 570, distance: 103.7
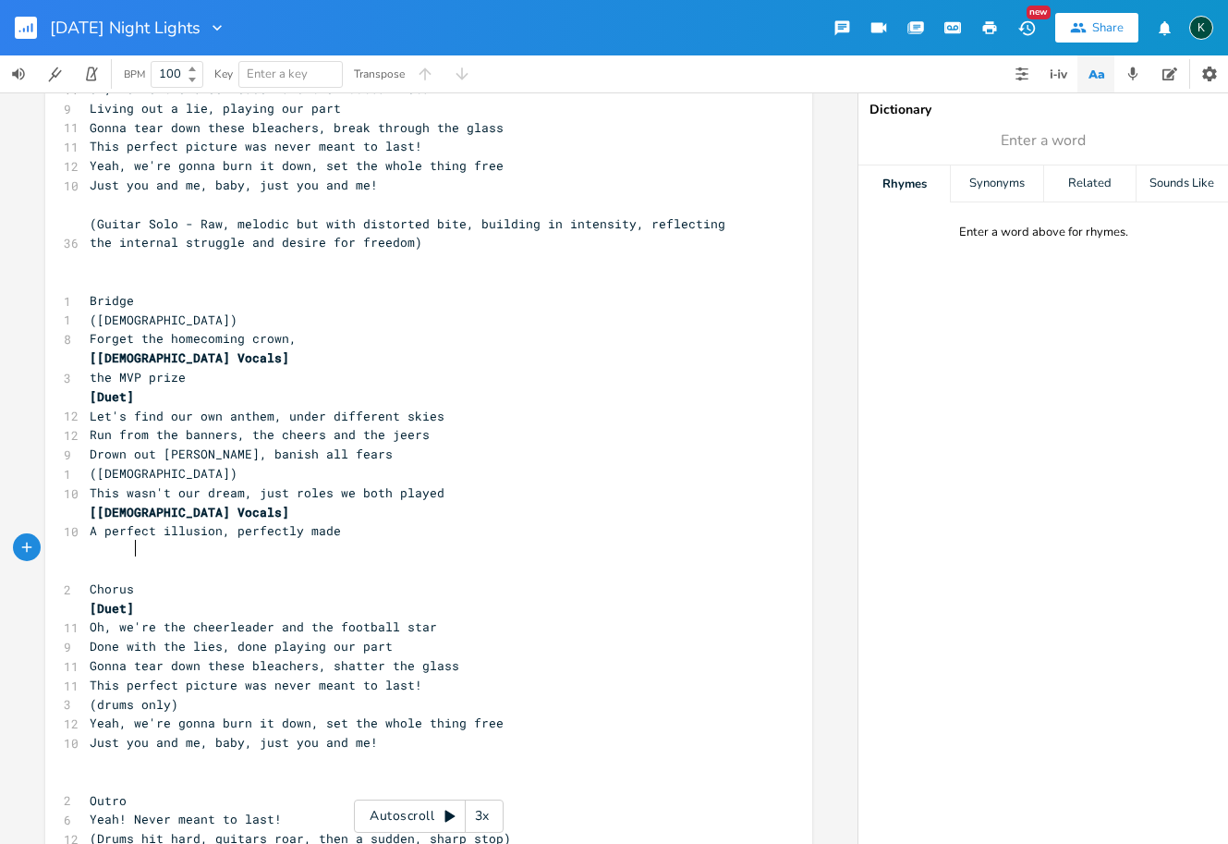
scroll to position [1123, 0]
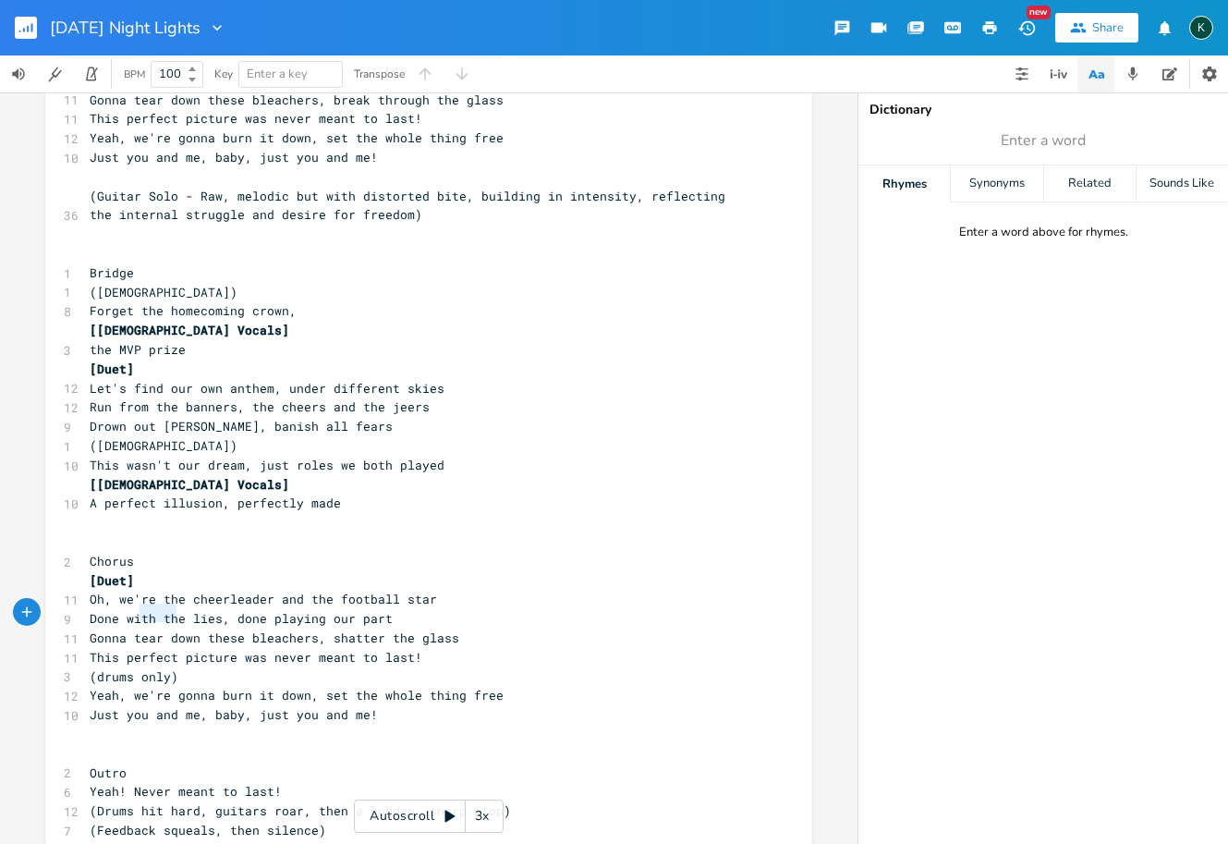
type textarea "(drums only)"
drag, startPoint x: 181, startPoint y: 614, endPoint x: 55, endPoint y: 614, distance: 126.6
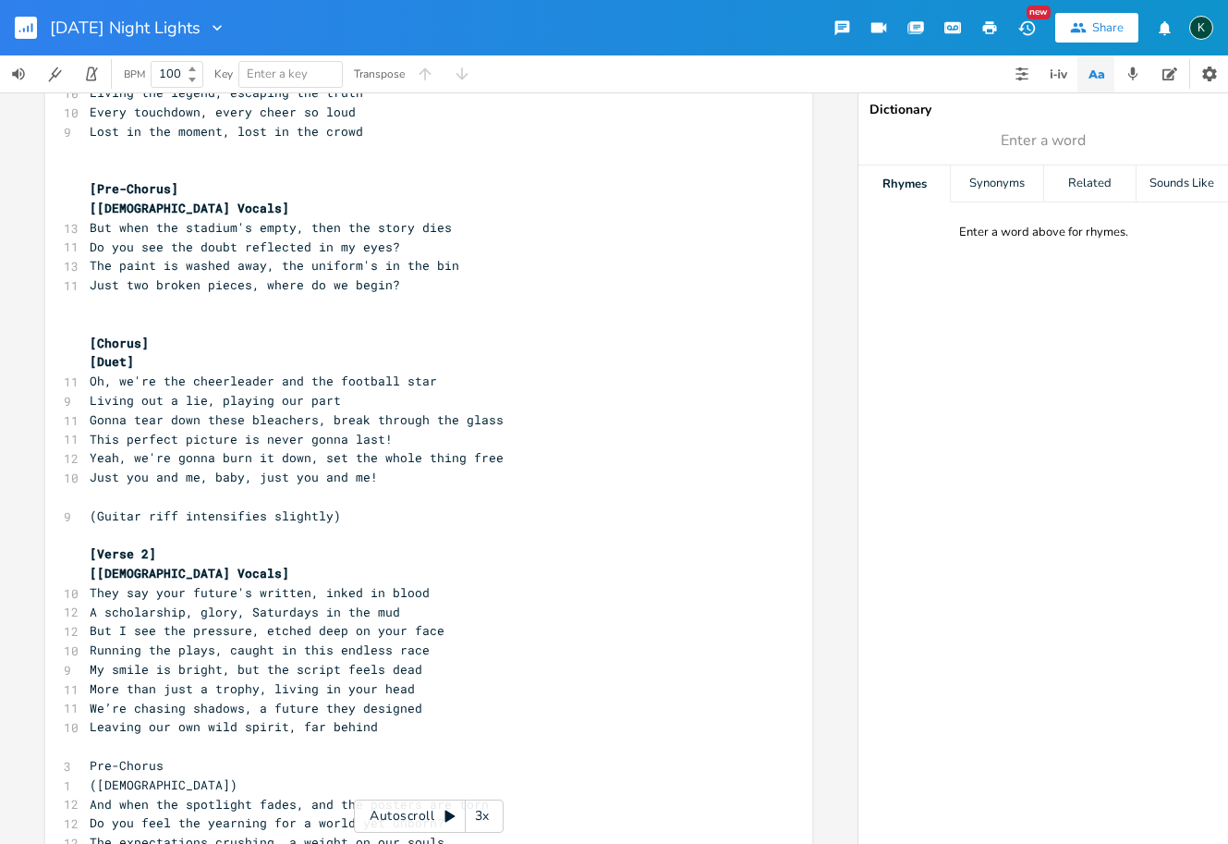
scroll to position [0, 0]
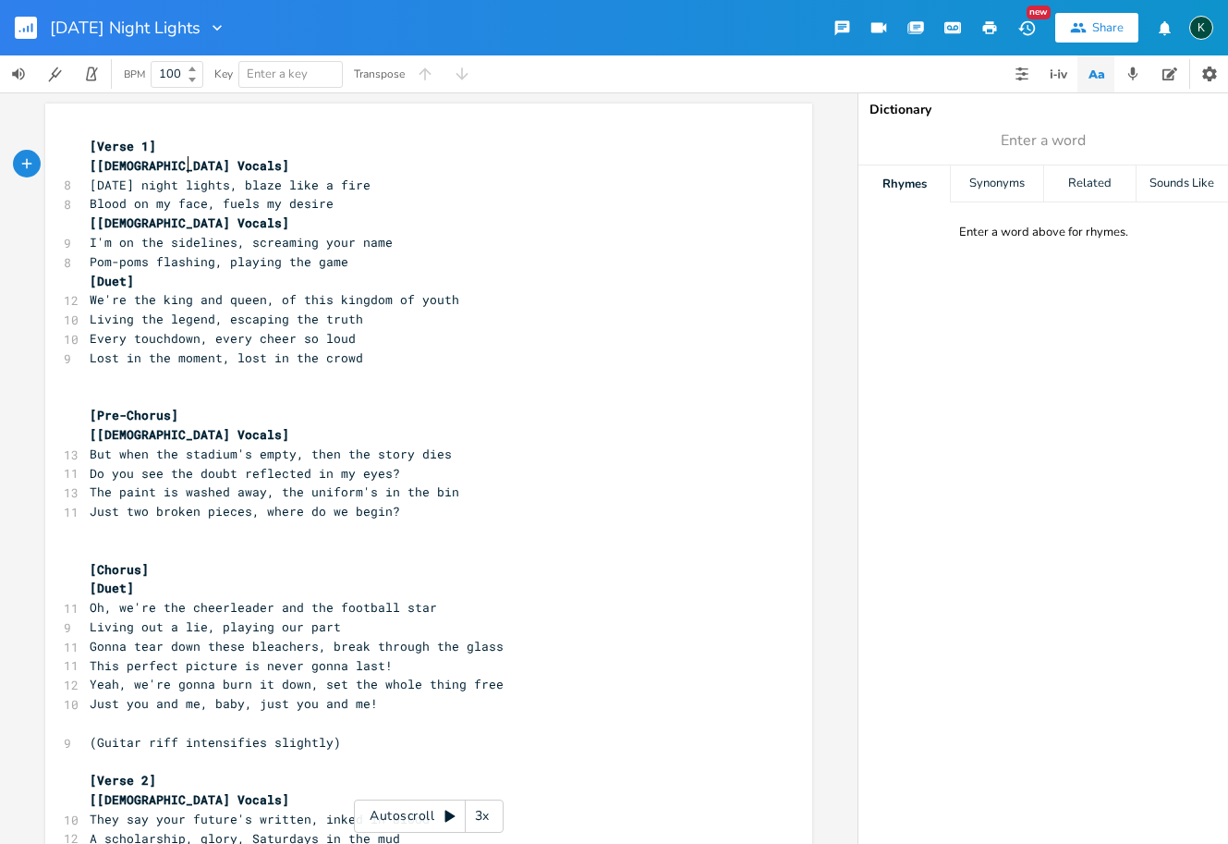
type textarea "[Male Vocals]"
drag, startPoint x: 192, startPoint y: 164, endPoint x: 36, endPoint y: 164, distance: 156.2
click at [36, 164] on div "[Male Vocals] x [Verse 1] [Male Vocals] 8 Friday night lights, blaze like a fir…" at bounding box center [429, 467] width 858 height 751
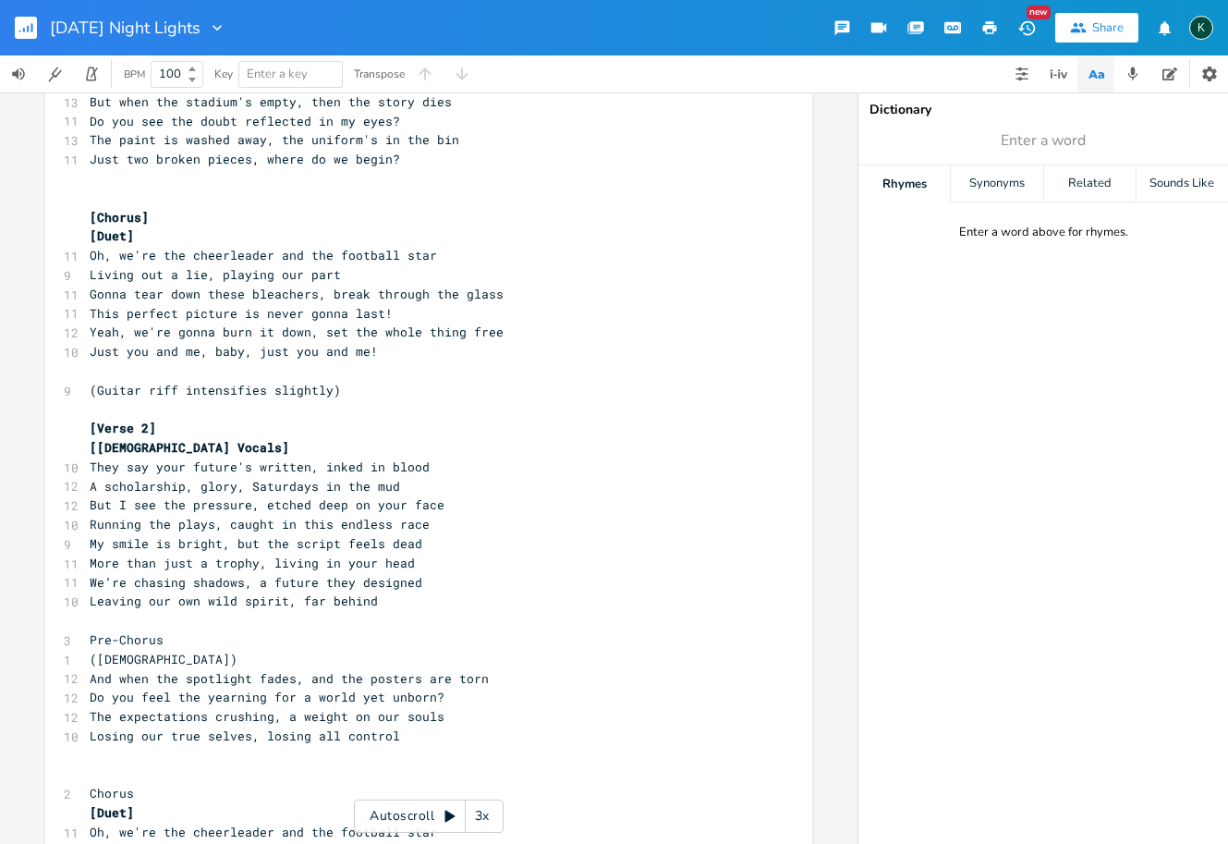
scroll to position [505, 0]
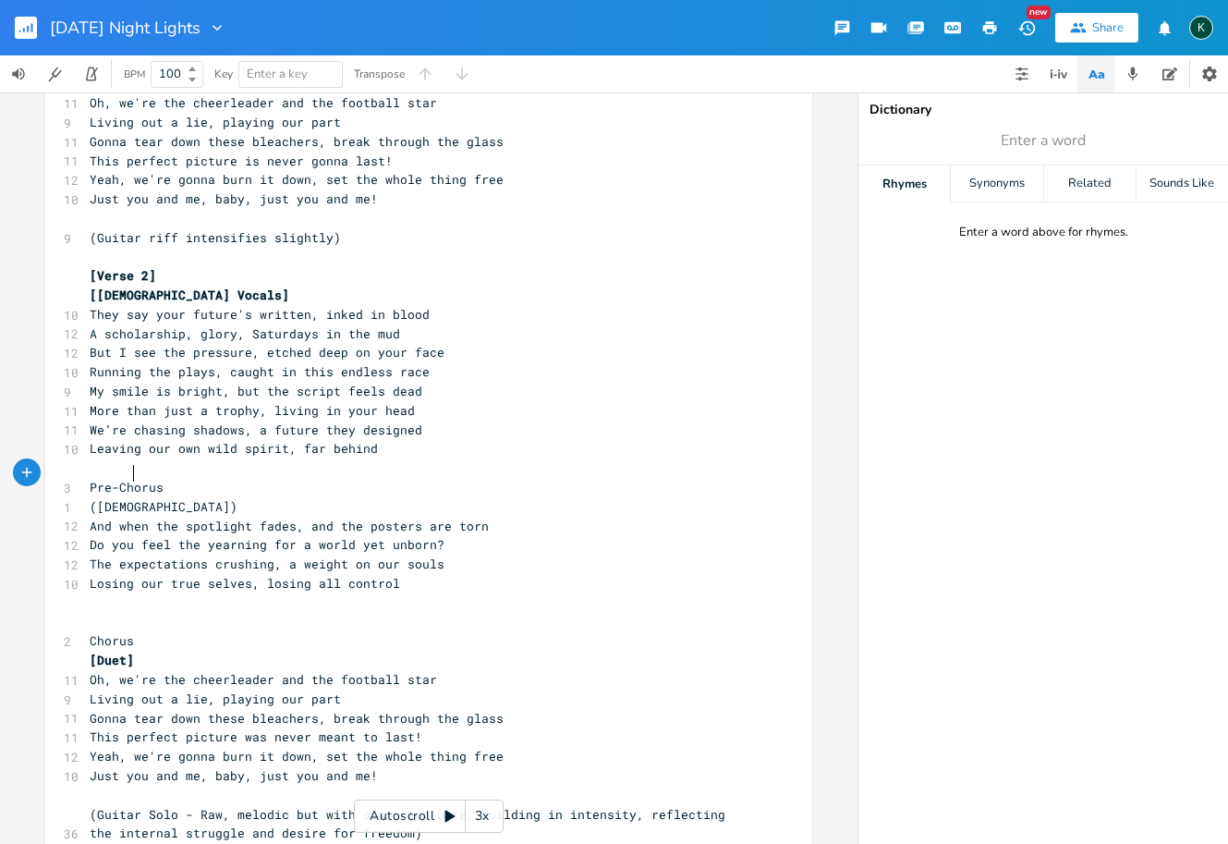
type textarea "(male)"
drag, startPoint x: 136, startPoint y: 478, endPoint x: 48, endPoint y: 475, distance: 87.8
click at [48, 475] on div "(male) x [Verse 1] [Duet] 8 Friday night lights, blaze like a fire 8 Blood on m…" at bounding box center [428, 560] width 767 height 1923
paste textarea
click at [142, 497] on pre "[Duet]" at bounding box center [419, 506] width 667 height 19
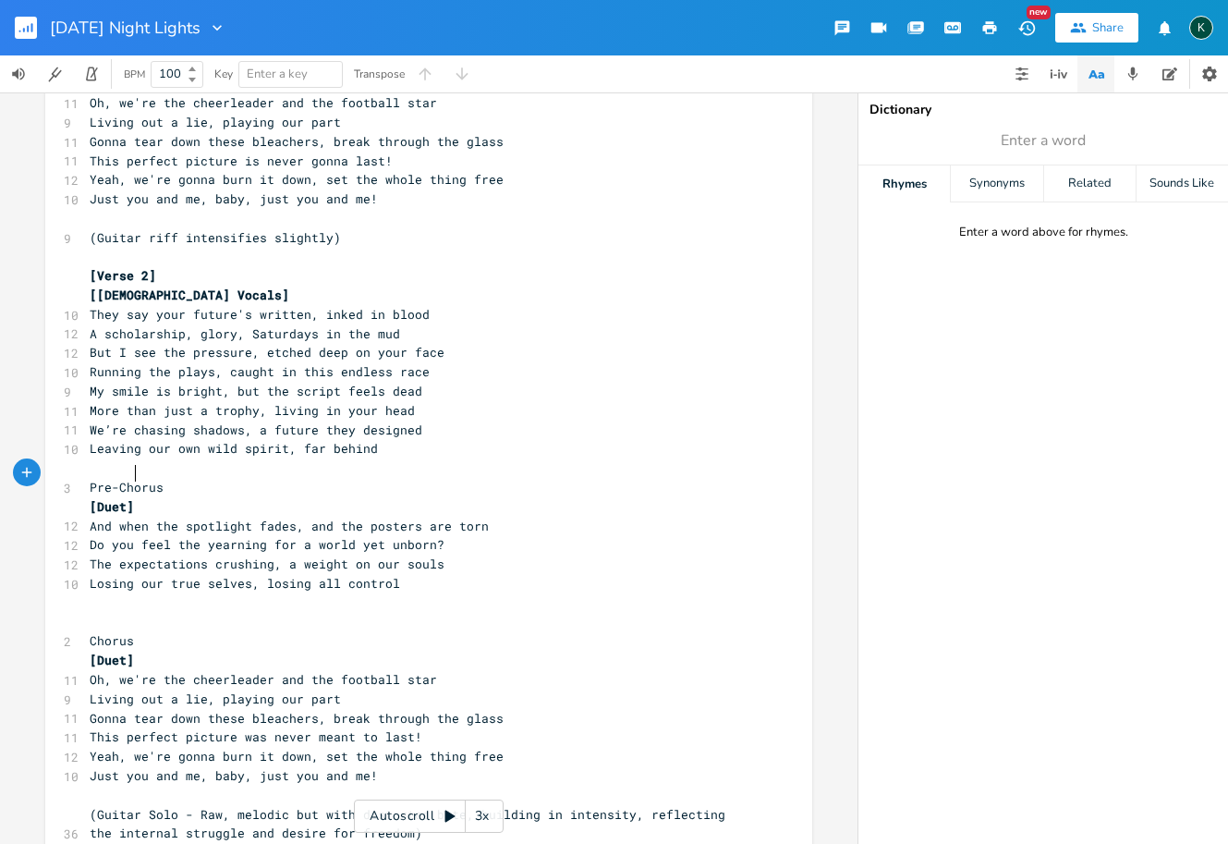
scroll to position [0, 0]
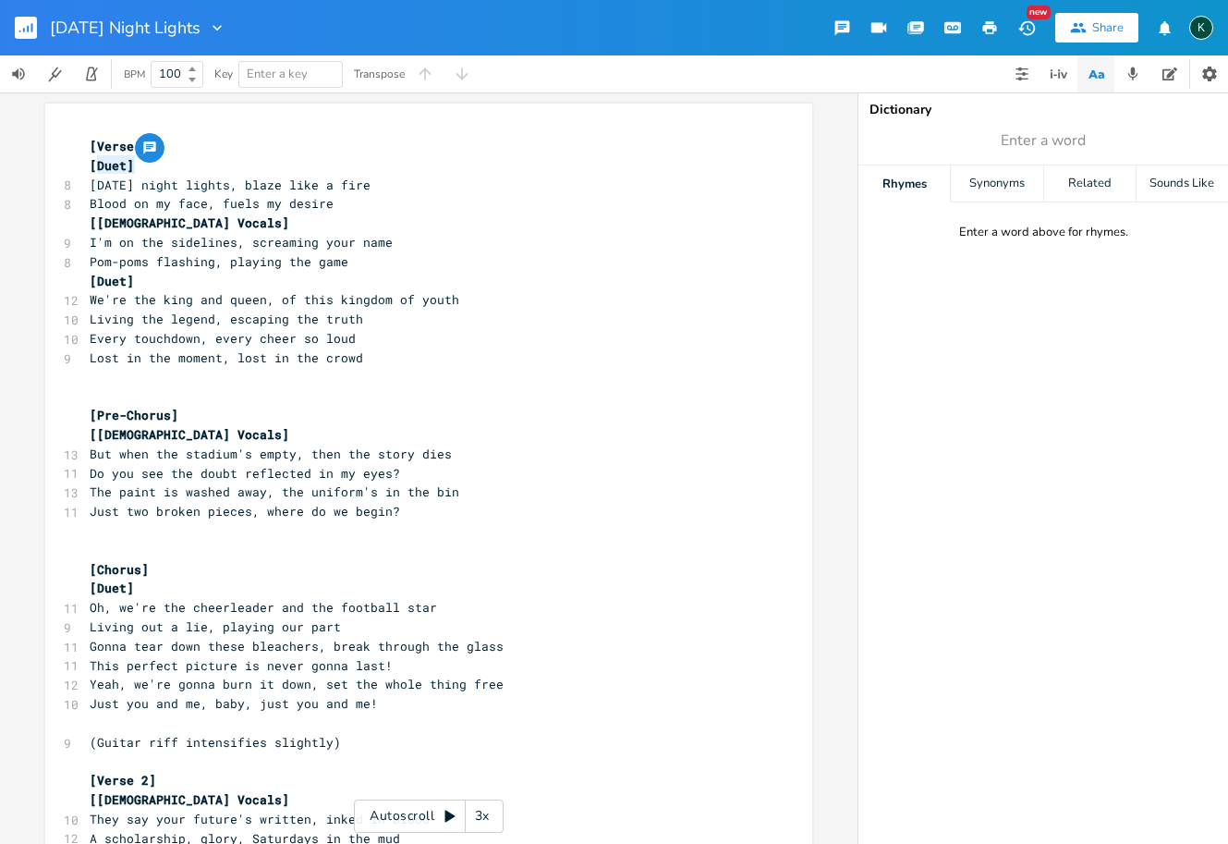
drag, startPoint x: 135, startPoint y: 166, endPoint x: 92, endPoint y: 165, distance: 42.5
click at [92, 165] on pre "[Duet]" at bounding box center [419, 165] width 667 height 19
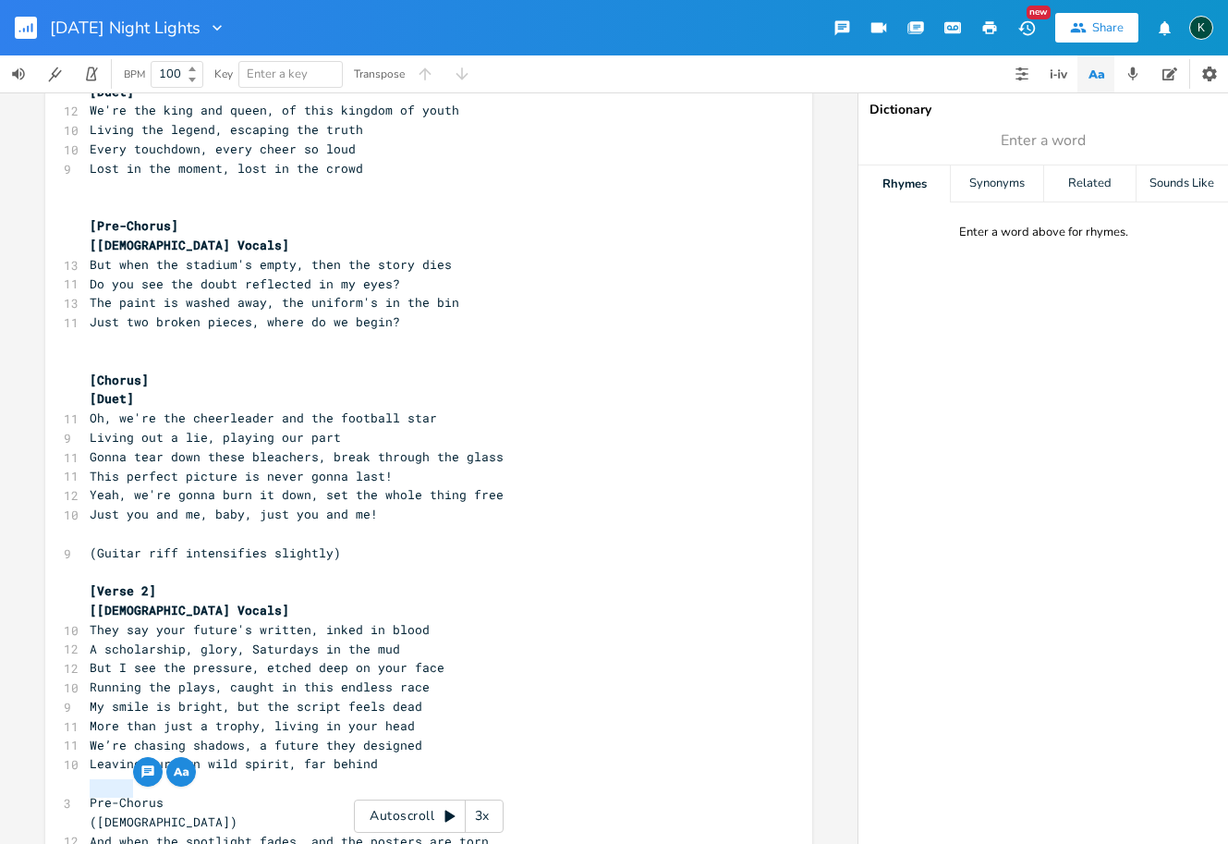
type textarea "[Male Vocals]"
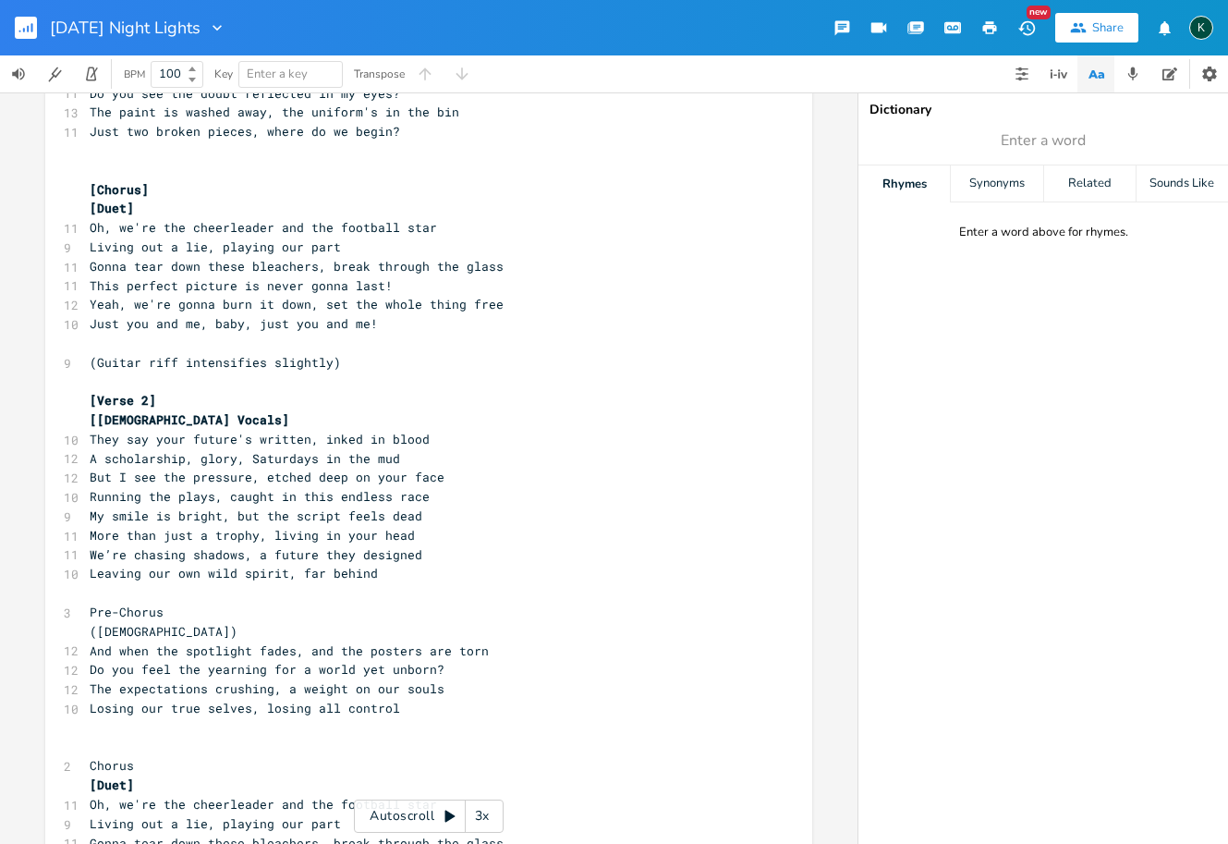
scroll to position [474, 0]
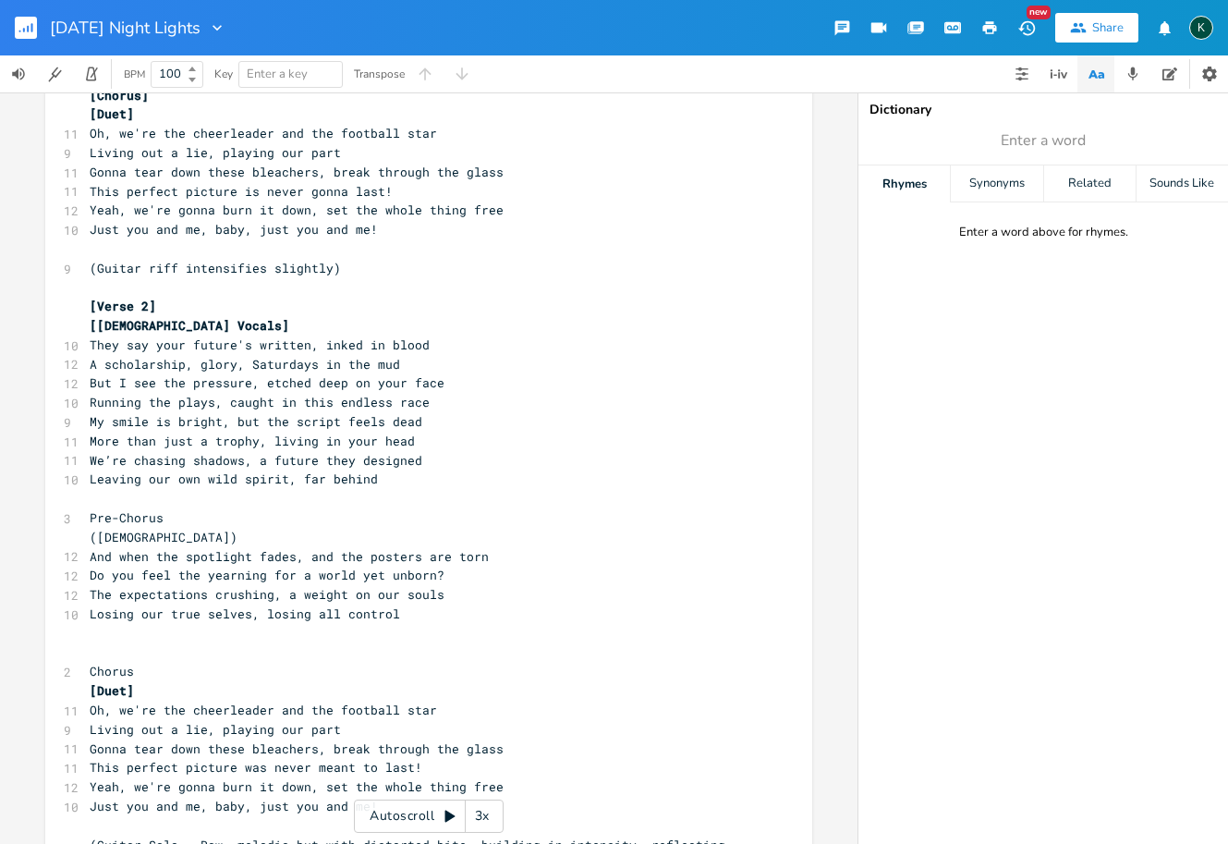
type textarea "(male)"
drag, startPoint x: 146, startPoint y: 501, endPoint x: 45, endPoint y: 509, distance: 101.1
click at [45, 509] on div "(male) x [Verse 1] [Male Vocals] 8 Friday night lights, blaze like a fire 8 Blo…" at bounding box center [428, 590] width 767 height 1923
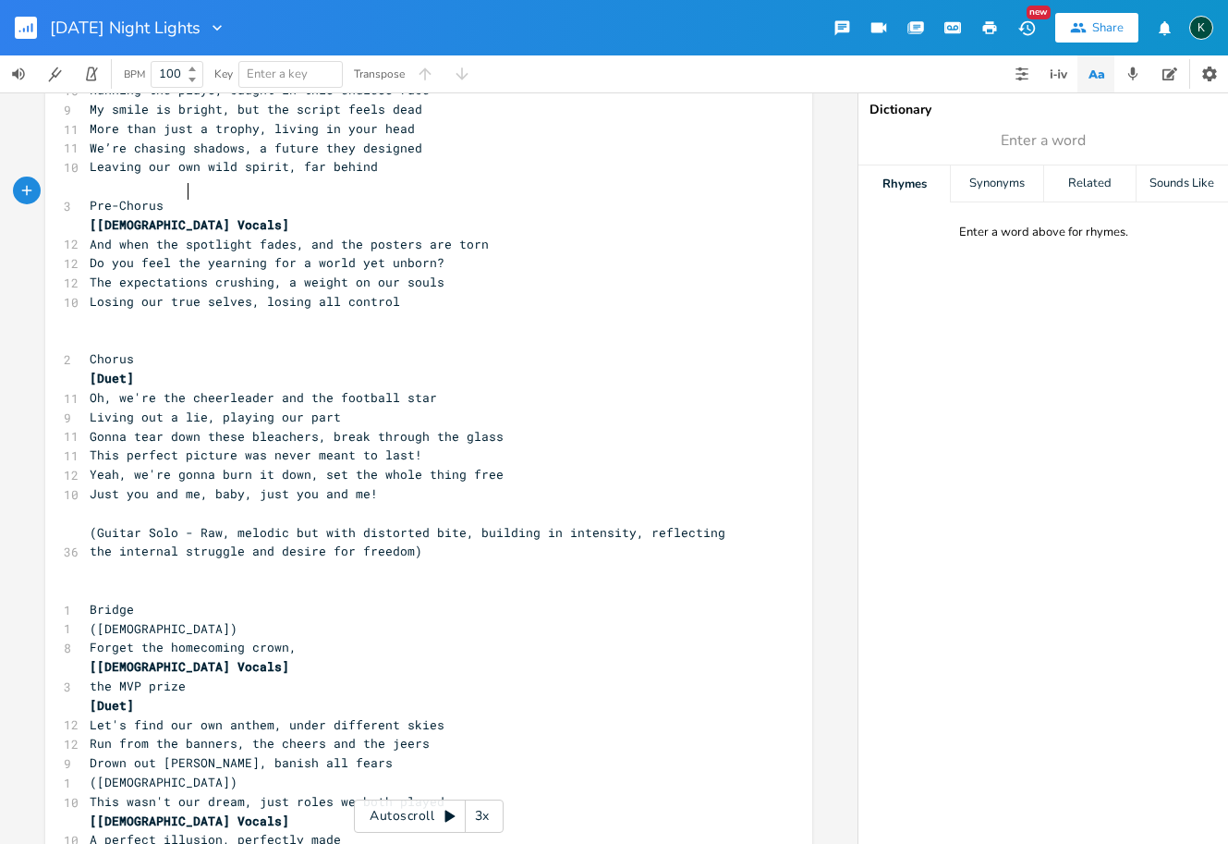
scroll to position [825, 0]
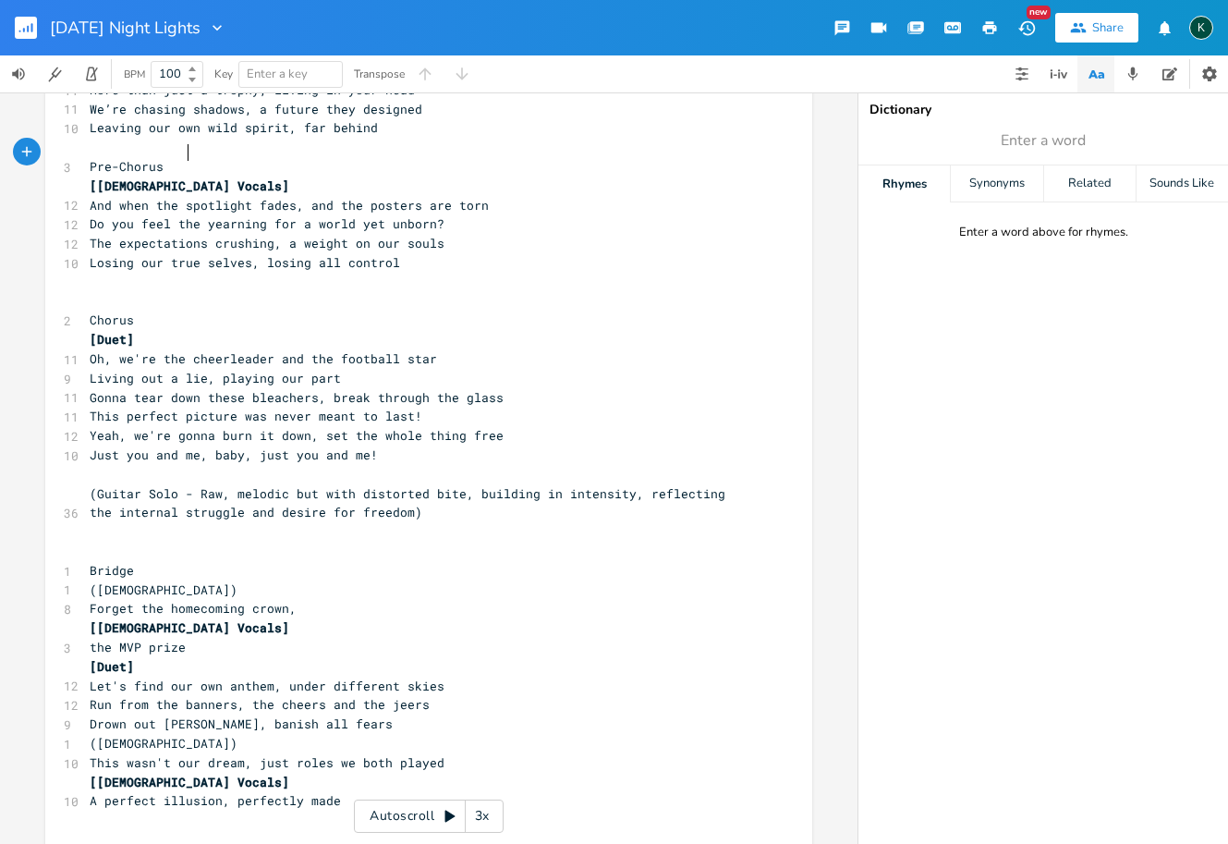
type textarea "(male)"
drag, startPoint x: 141, startPoint y: 540, endPoint x: 59, endPoint y: 537, distance: 82.3
click at [86, 580] on div "1 (male)" at bounding box center [419, 589] width 667 height 19
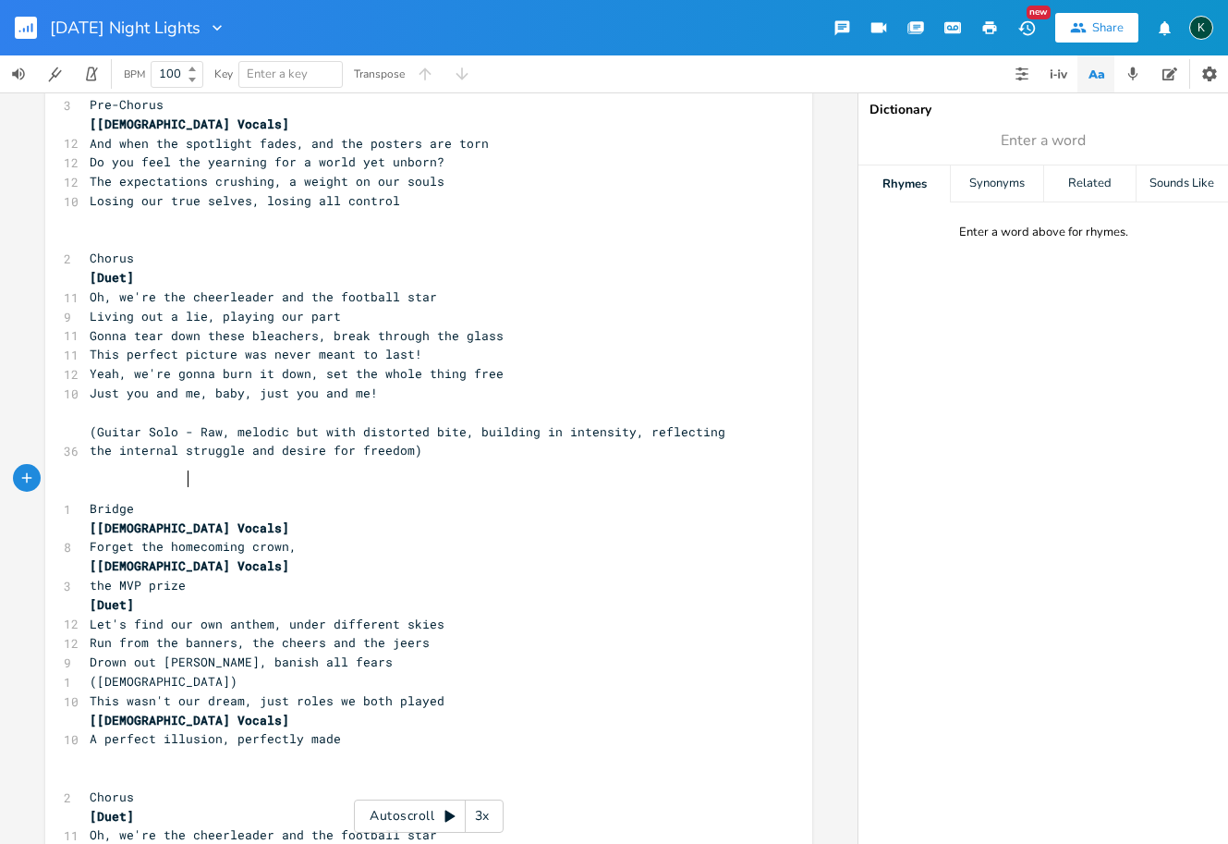
scroll to position [887, 0]
type textarea "(male)"
drag, startPoint x: 132, startPoint y: 628, endPoint x: 44, endPoint y: 628, distance: 87.8
click at [45, 628] on div "(male) x [Verse 1] [Male Vocals] 8 Friday night lights, blaze like a fire 8 Blo…" at bounding box center [428, 177] width 767 height 1923
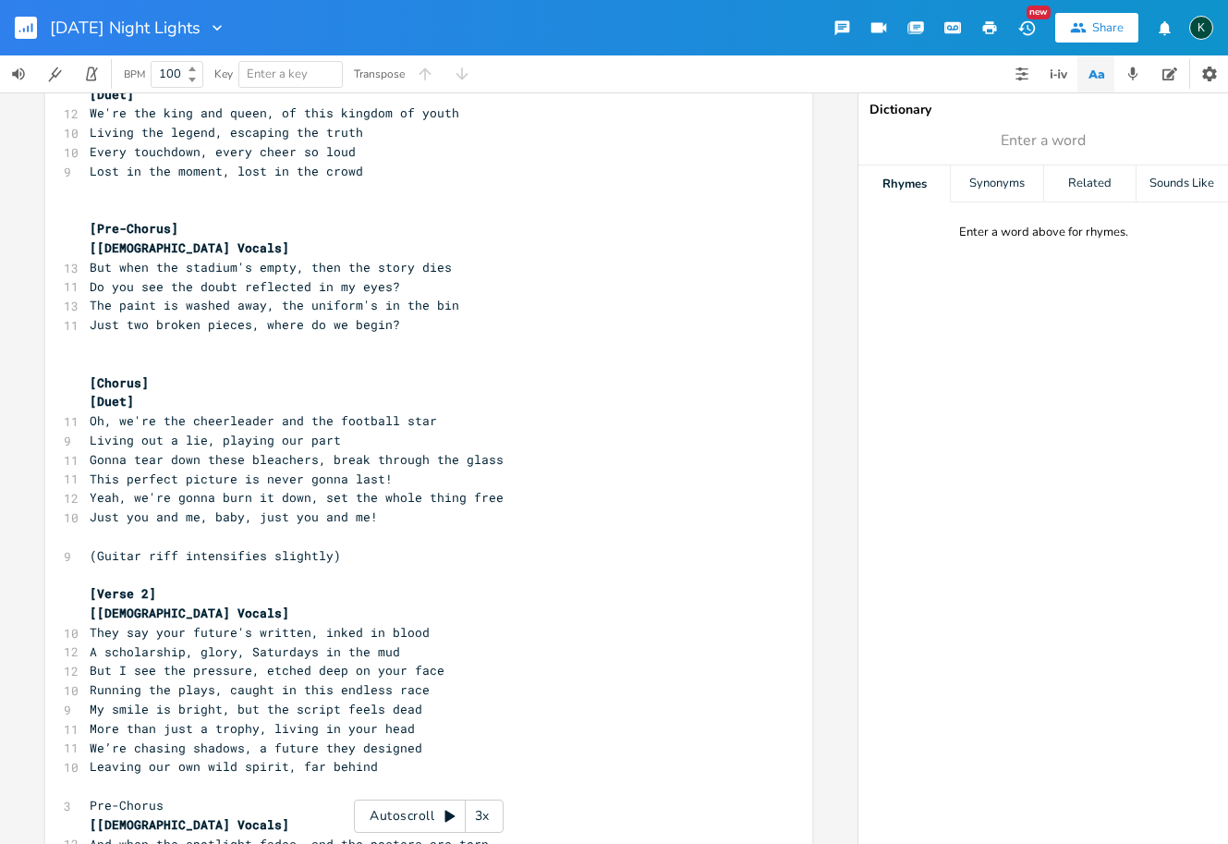
scroll to position [0, 0]
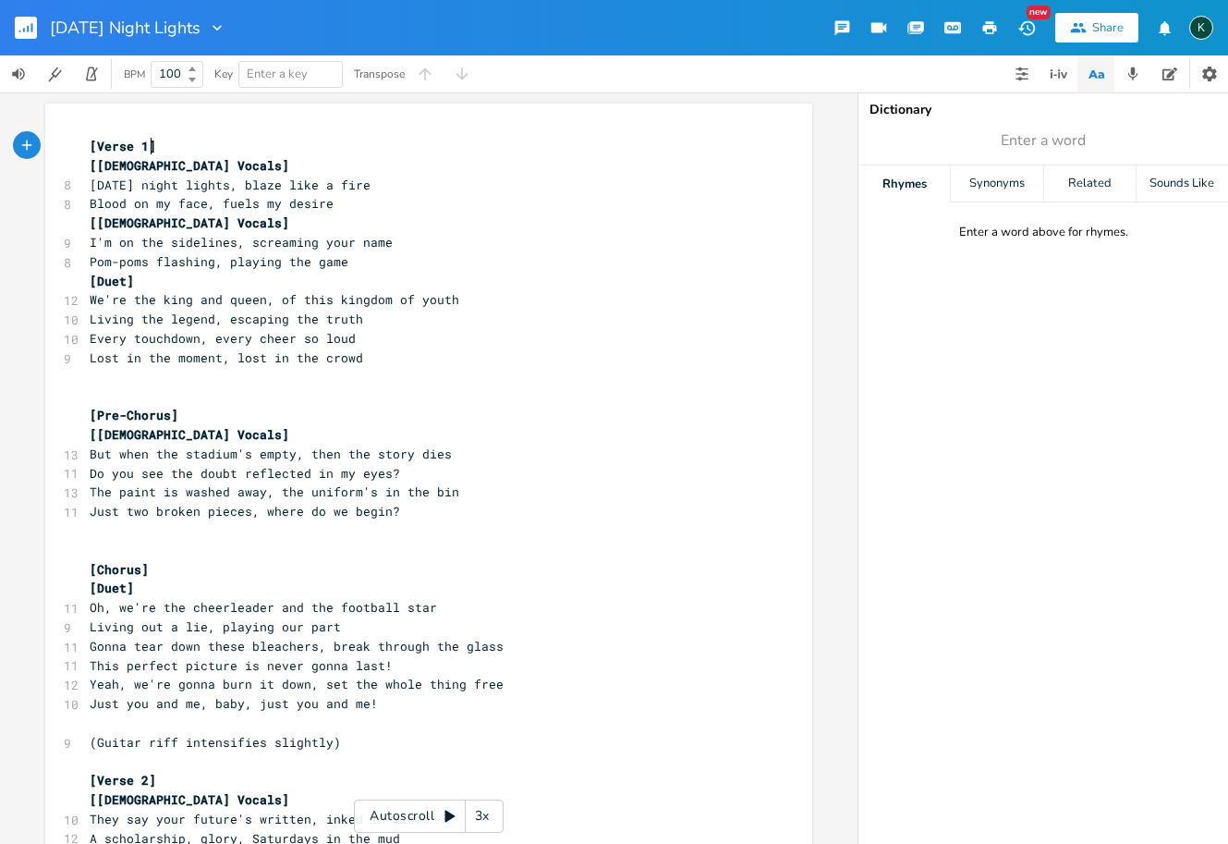
click at [144, 152] on span "[Verse 1]" at bounding box center [123, 146] width 67 height 17
type textarea "[Verse]"
drag, startPoint x: 147, startPoint y: 145, endPoint x: 11, endPoint y: 142, distance: 135.9
click at [11, 142] on div "[Verse] x [Verse] [Male Vocals] 8 Friday night lights, blaze like a fire 8 Bloo…" at bounding box center [429, 467] width 858 height 751
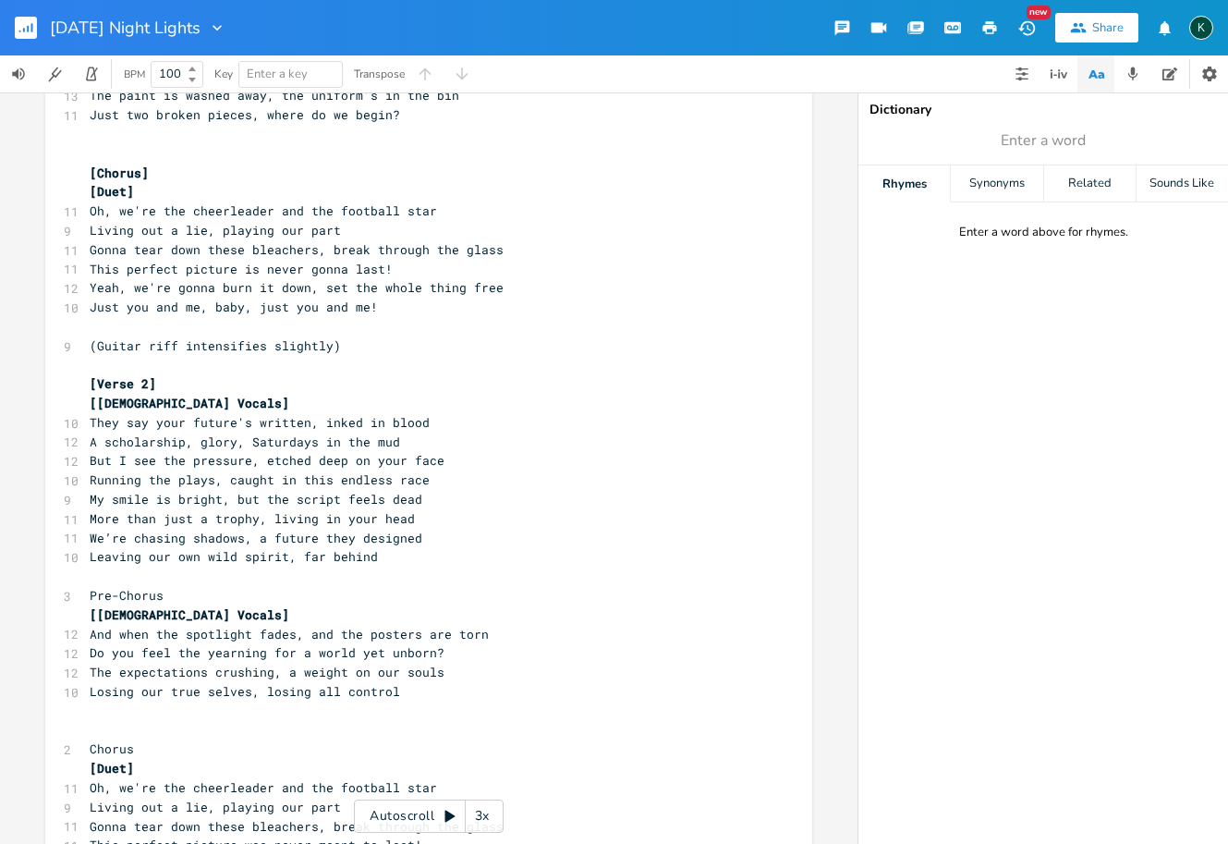
scroll to position [572, 0]
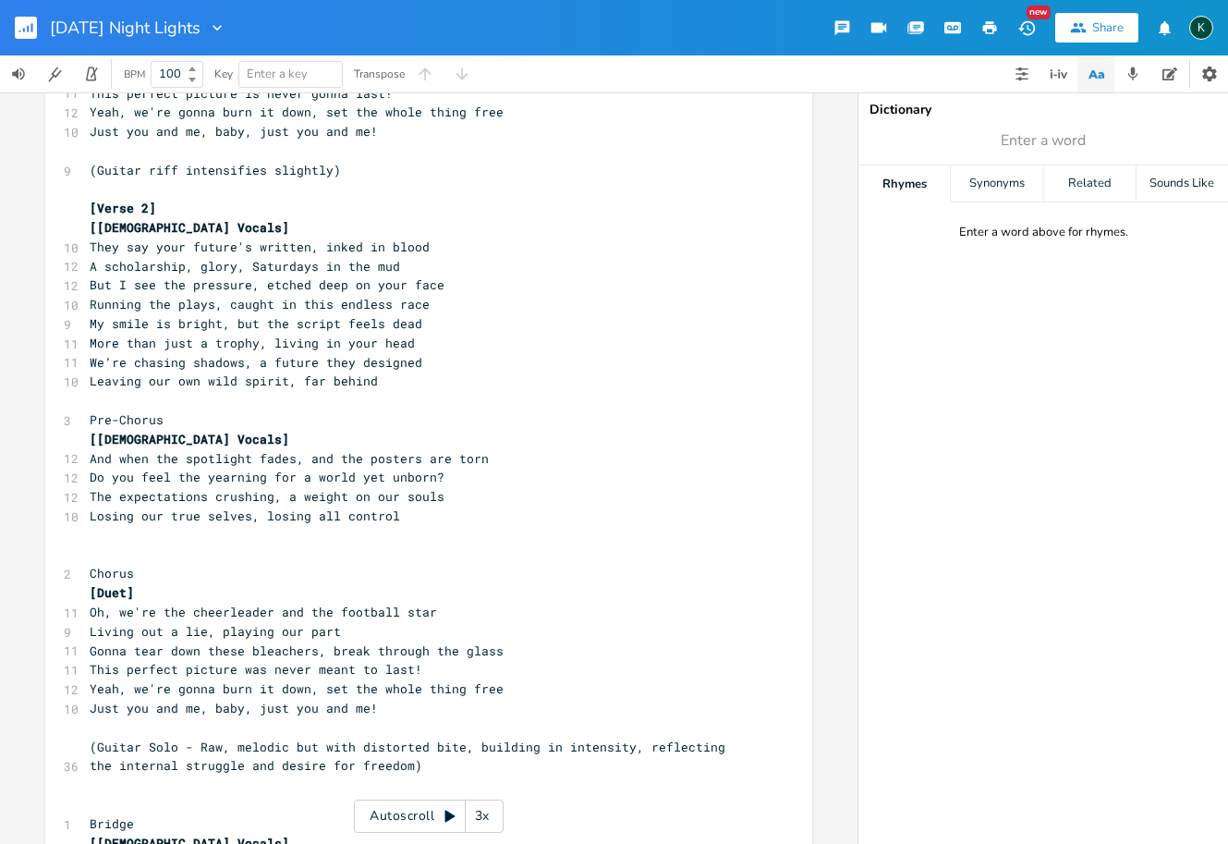
drag, startPoint x: 146, startPoint y: 185, endPoint x: 189, endPoint y: 234, distance: 64.9
click at [146, 200] on span "[Verse 2]" at bounding box center [123, 208] width 67 height 17
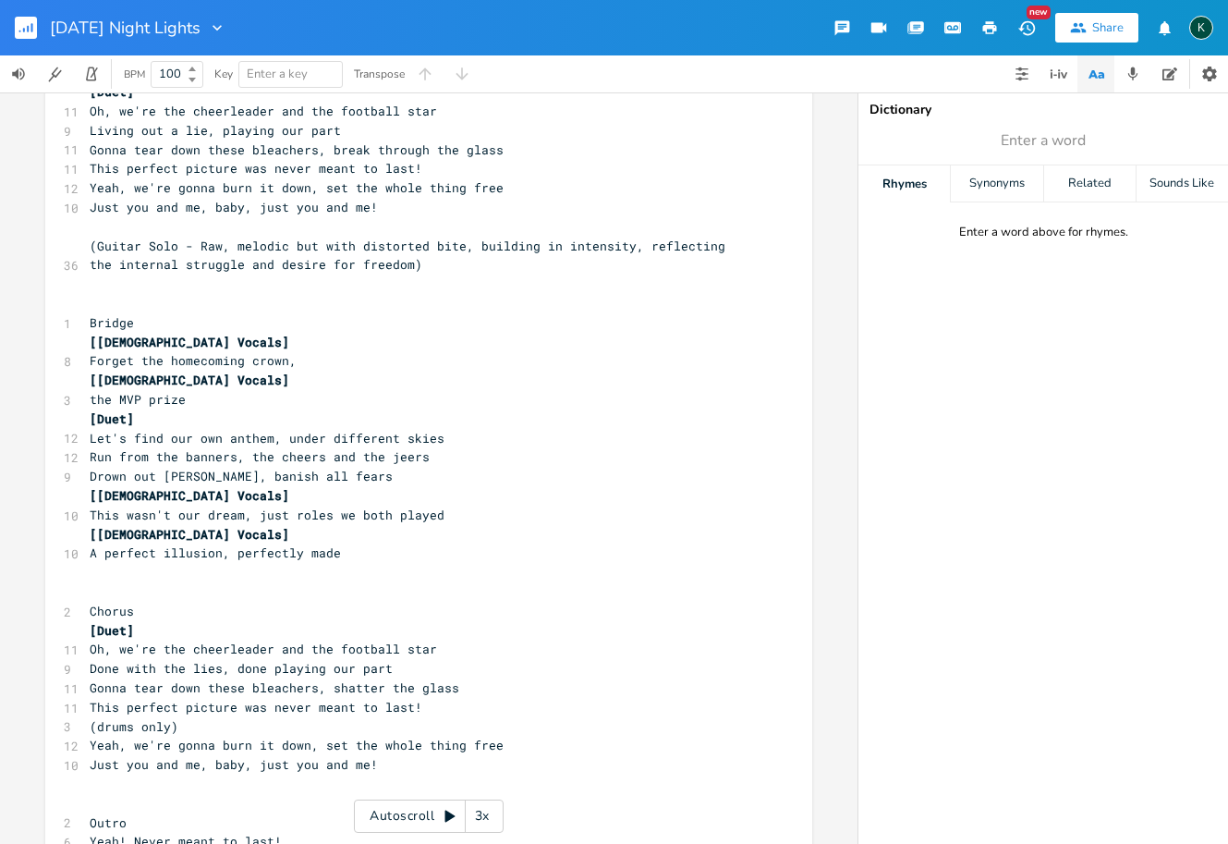
scroll to position [1091, 0]
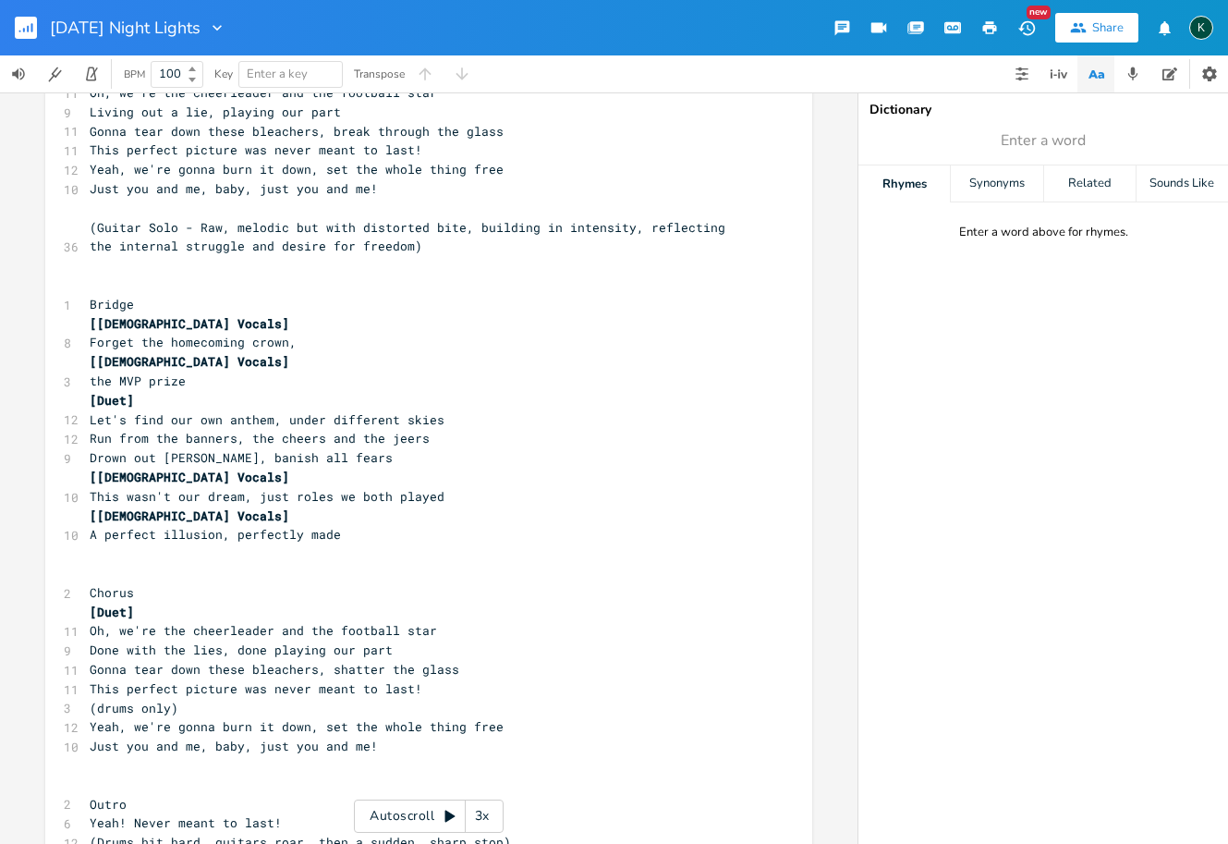
click at [137, 795] on pre "Outro" at bounding box center [419, 804] width 667 height 19
type textarea "]"
click at [90, 796] on span "Outro]" at bounding box center [112, 804] width 44 height 17
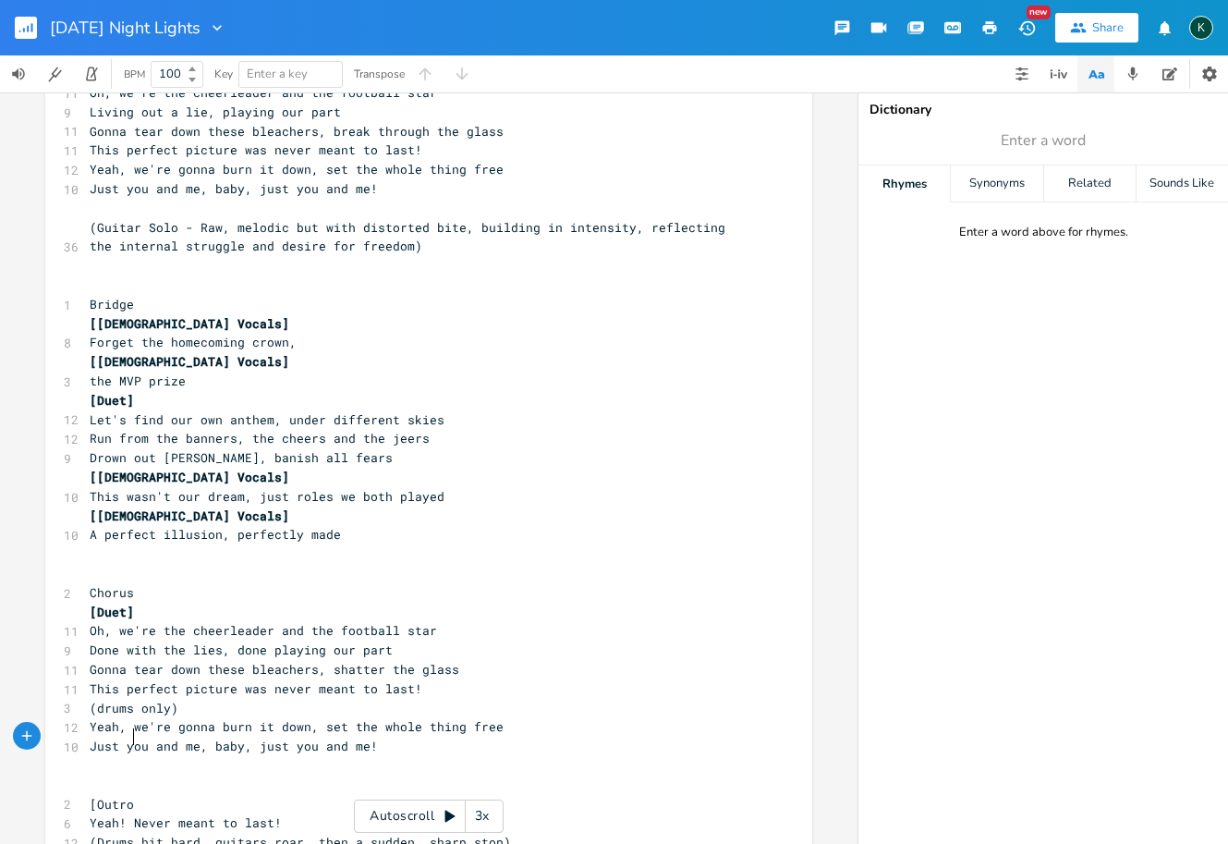
type textarea "[Outro]"
type textarea "Chorus"
drag, startPoint x: 128, startPoint y: 536, endPoint x: 63, endPoint y: 535, distance: 65.6
click at [86, 583] on div "2 Chorus" at bounding box center [419, 592] width 667 height 19
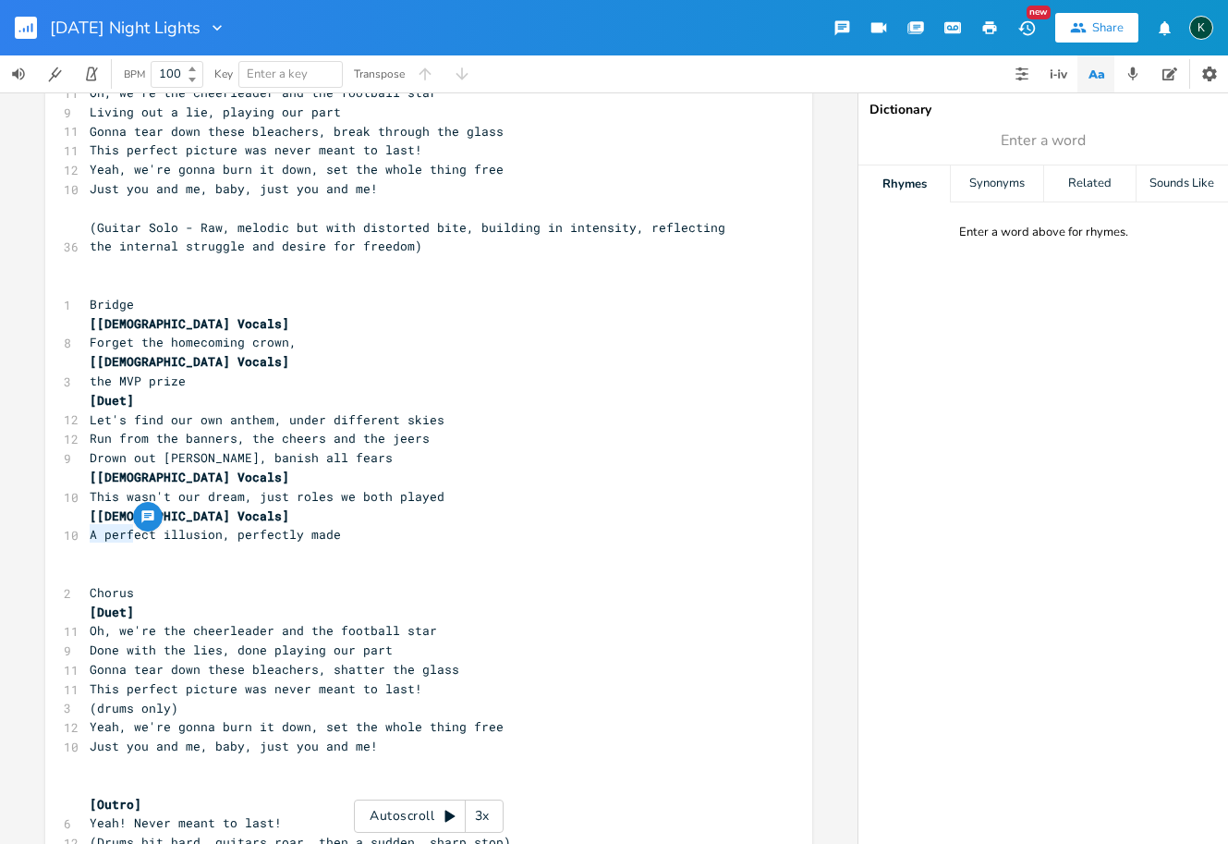
click at [90, 584] on span "Chorus" at bounding box center [112, 592] width 44 height 17
type textarea "[C"
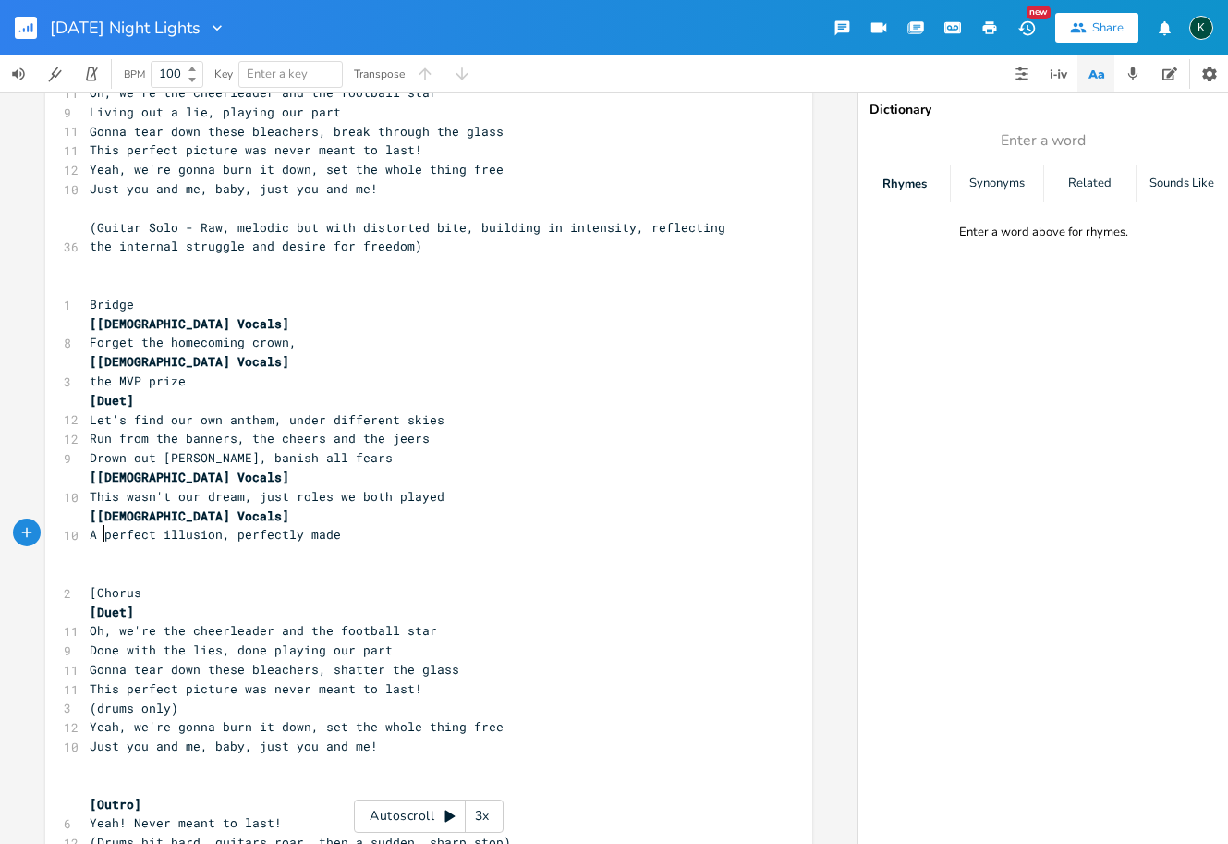
click at [161, 583] on pre "[Chorus" at bounding box center [419, 592] width 667 height 19
type textarea "]"
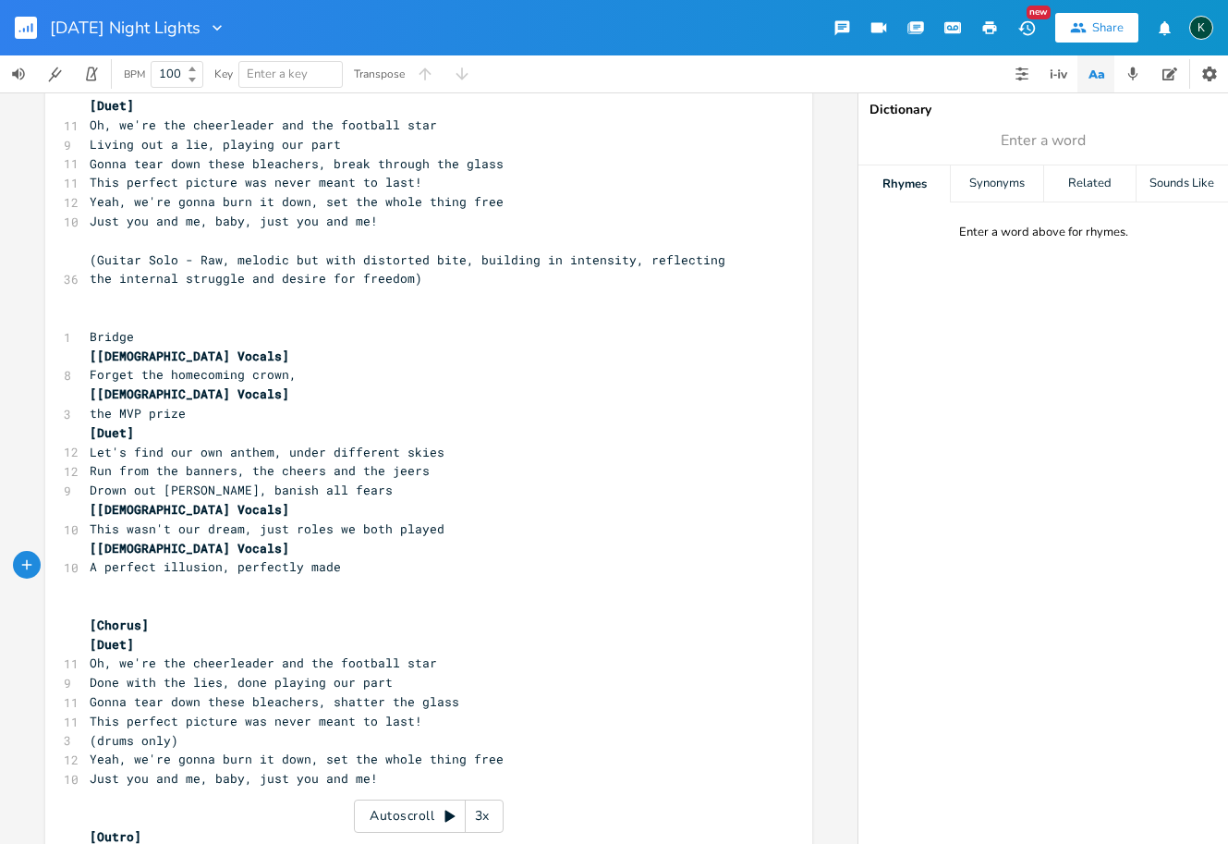
scroll to position [1017, 0]
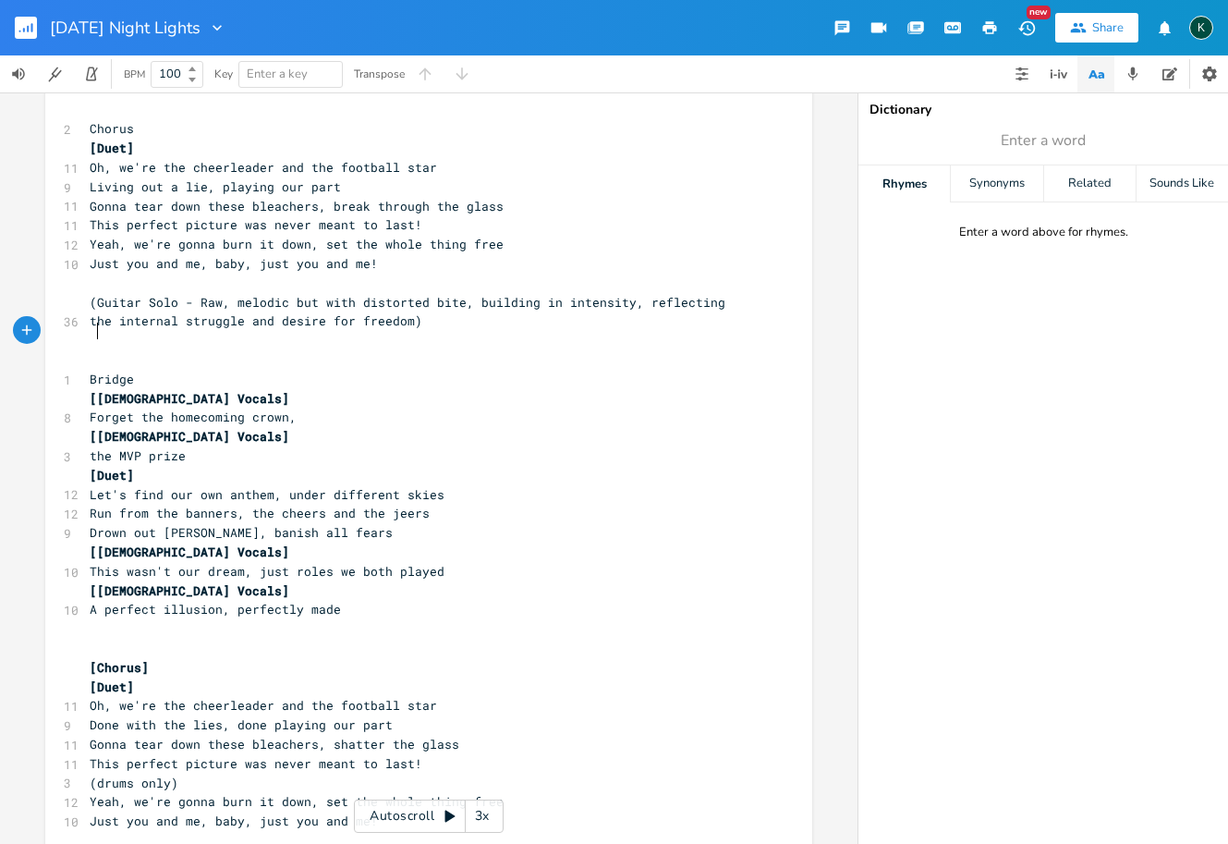
click at [90, 371] on span "Bridge" at bounding box center [112, 379] width 44 height 17
type textarea "["
click at [140, 370] on pre "[Bridge" at bounding box center [419, 379] width 667 height 19
type textarea "]"
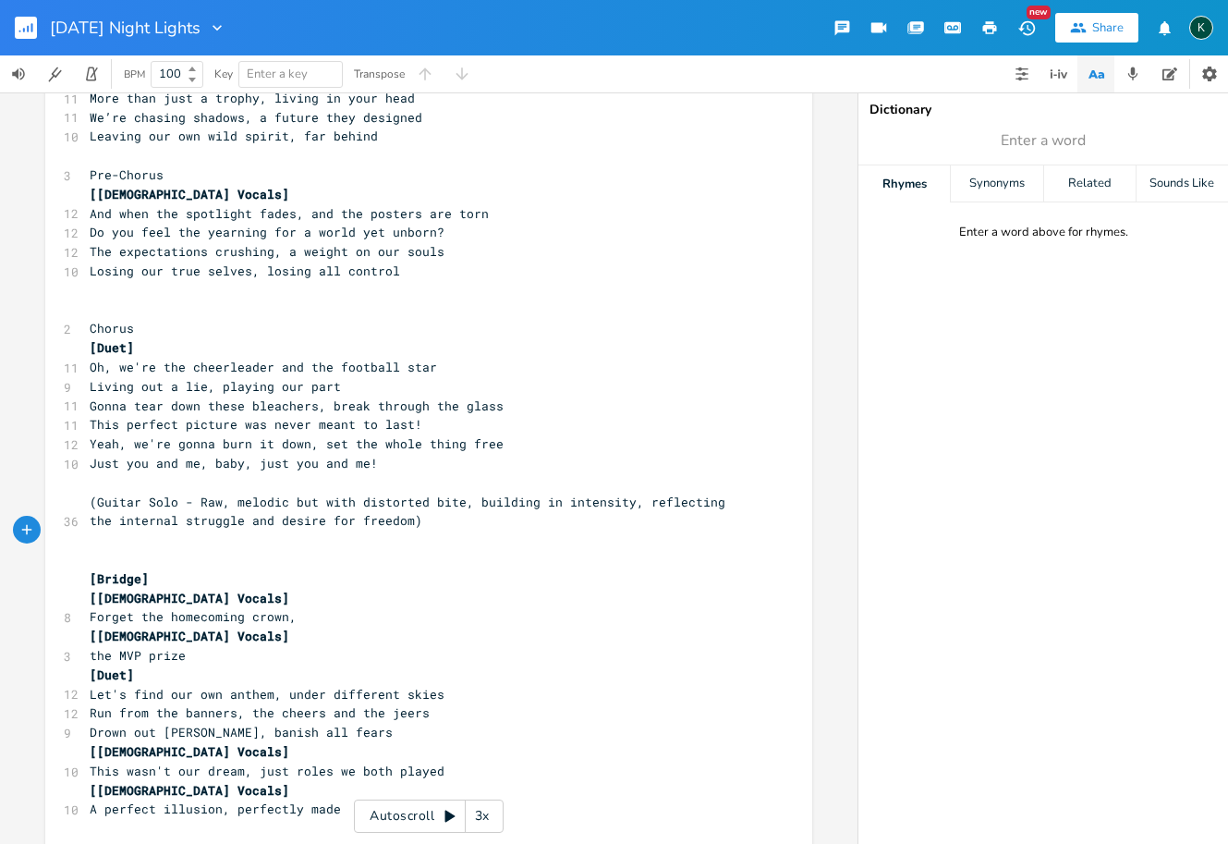
scroll to position [725, 0]
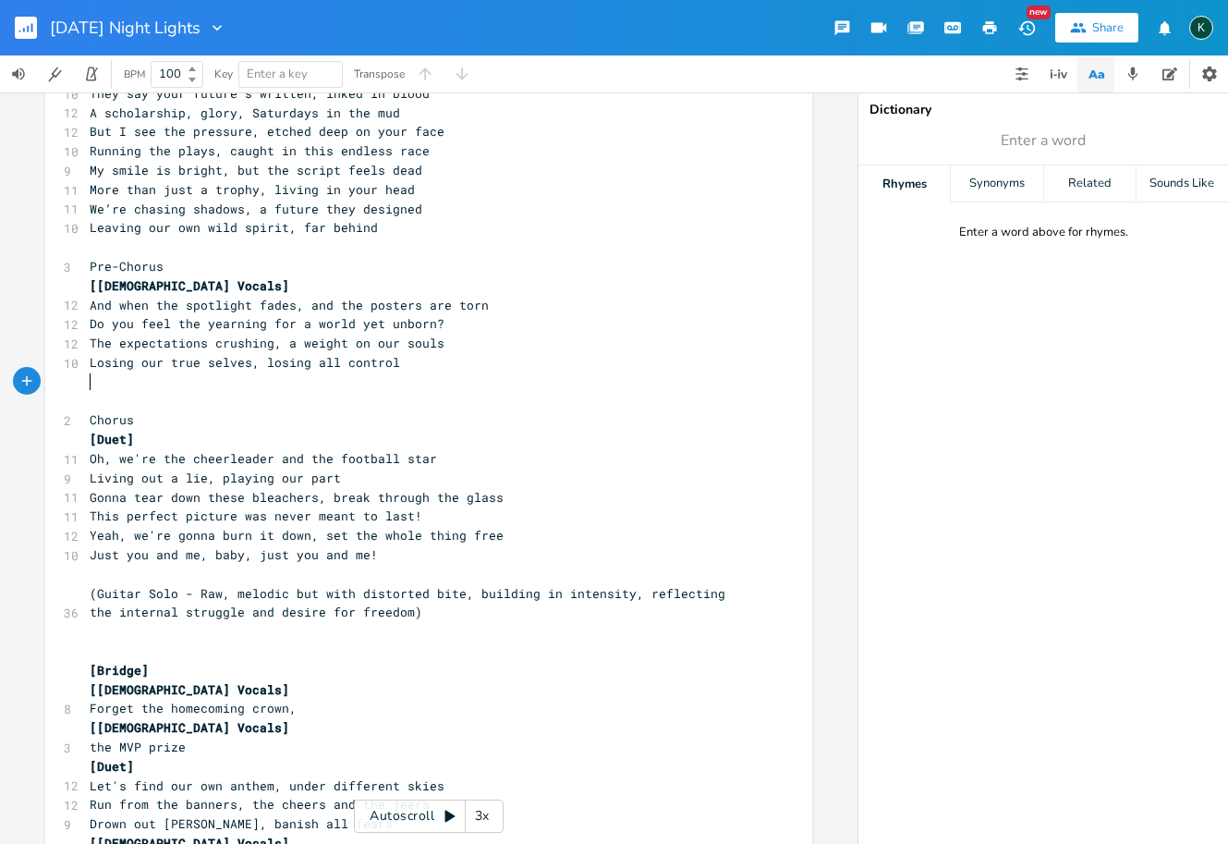
click at [86, 410] on pre "Chorus" at bounding box center [419, 419] width 667 height 19
type textarea "["
click at [146, 410] on pre "[Chorus" at bounding box center [419, 419] width 667 height 19
type textarea "]"
click at [76, 230] on div "] x [Verse] [Male Vocals] 8 Friday night lights, blaze like a fire 8 Blood on m…" at bounding box center [428, 339] width 767 height 1923
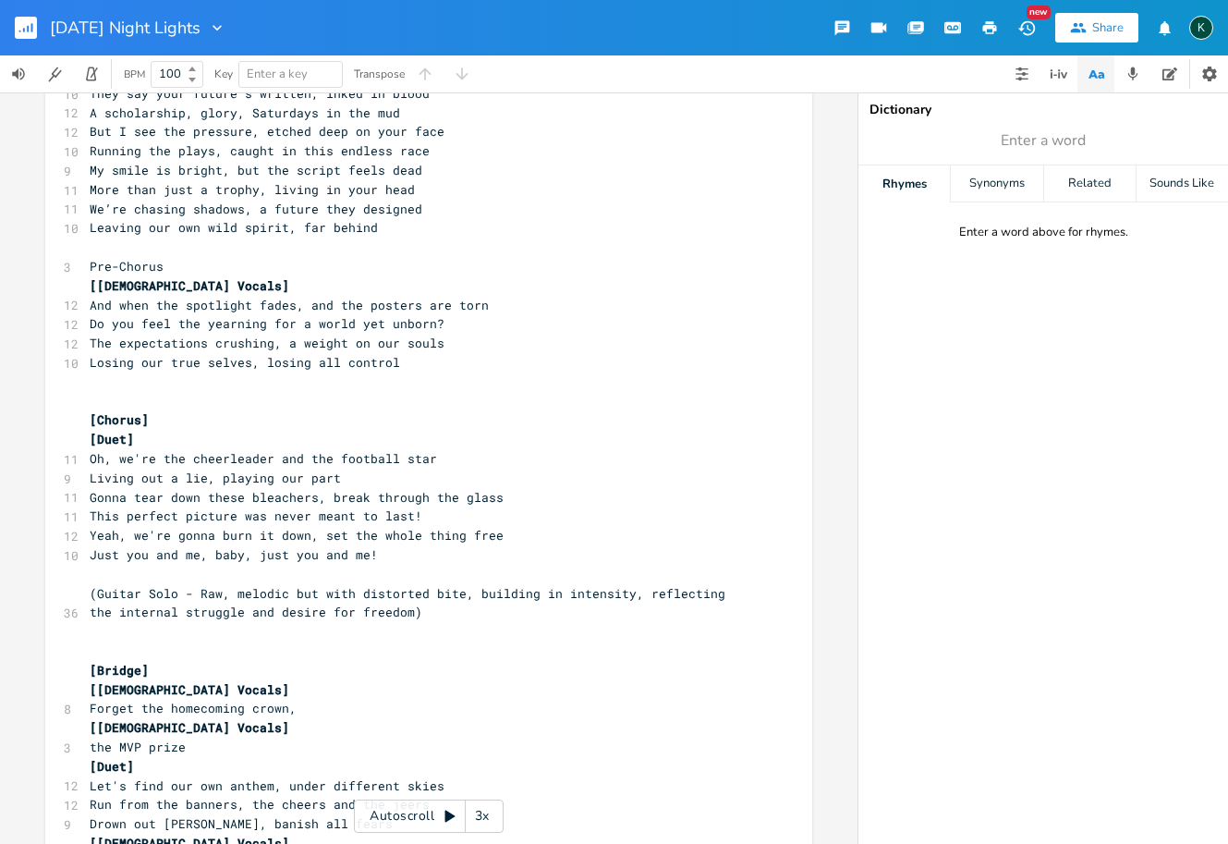
click at [90, 258] on span "Pre-Chorus" at bounding box center [127, 266] width 74 height 17
click at [86, 257] on pre "Pre-Chorus" at bounding box center [419, 266] width 667 height 19
type textarea "["
click at [163, 258] on span "[Pre-Chorus" at bounding box center [130, 266] width 81 height 17
type textarea "]"
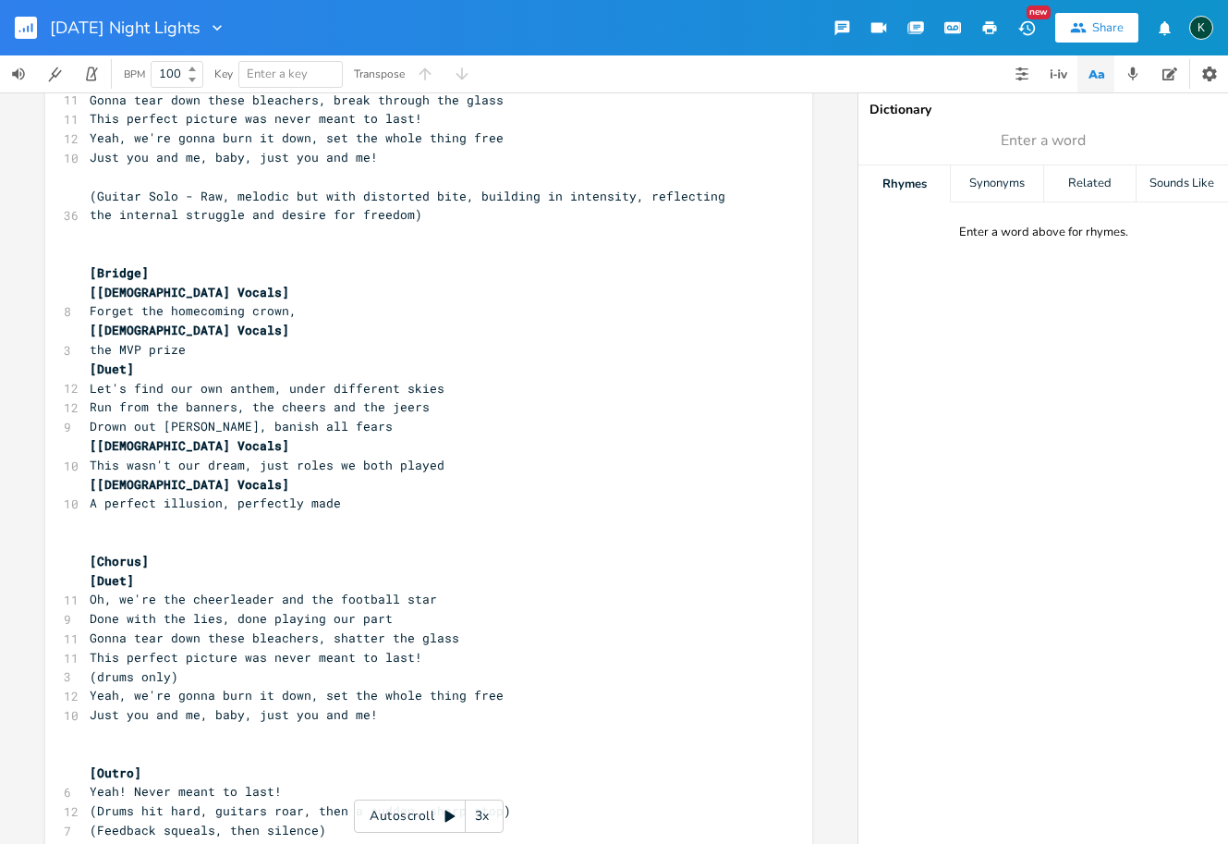
scroll to position [1123, 0]
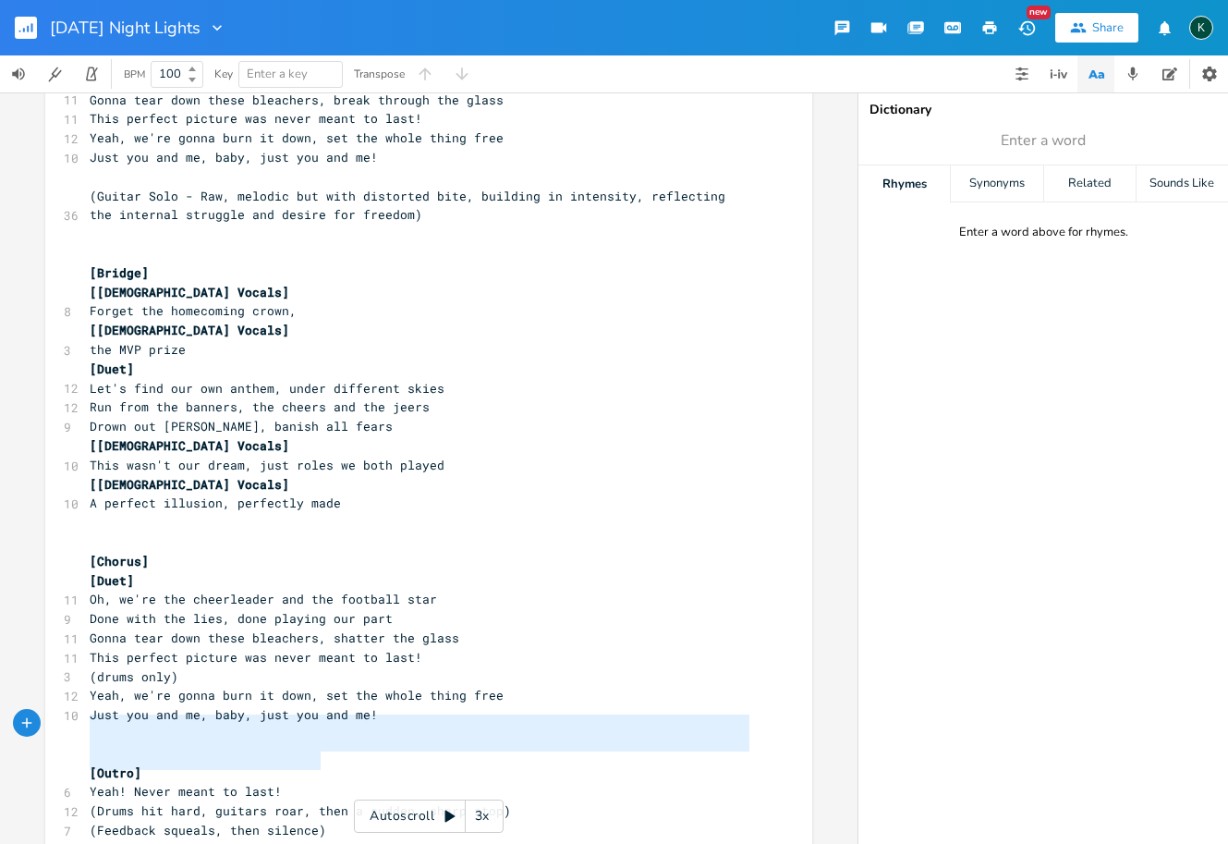
type textarea "(Drums hit hard, guitars roar, then a sudden, sharp stop) (Feedback squeals, th…"
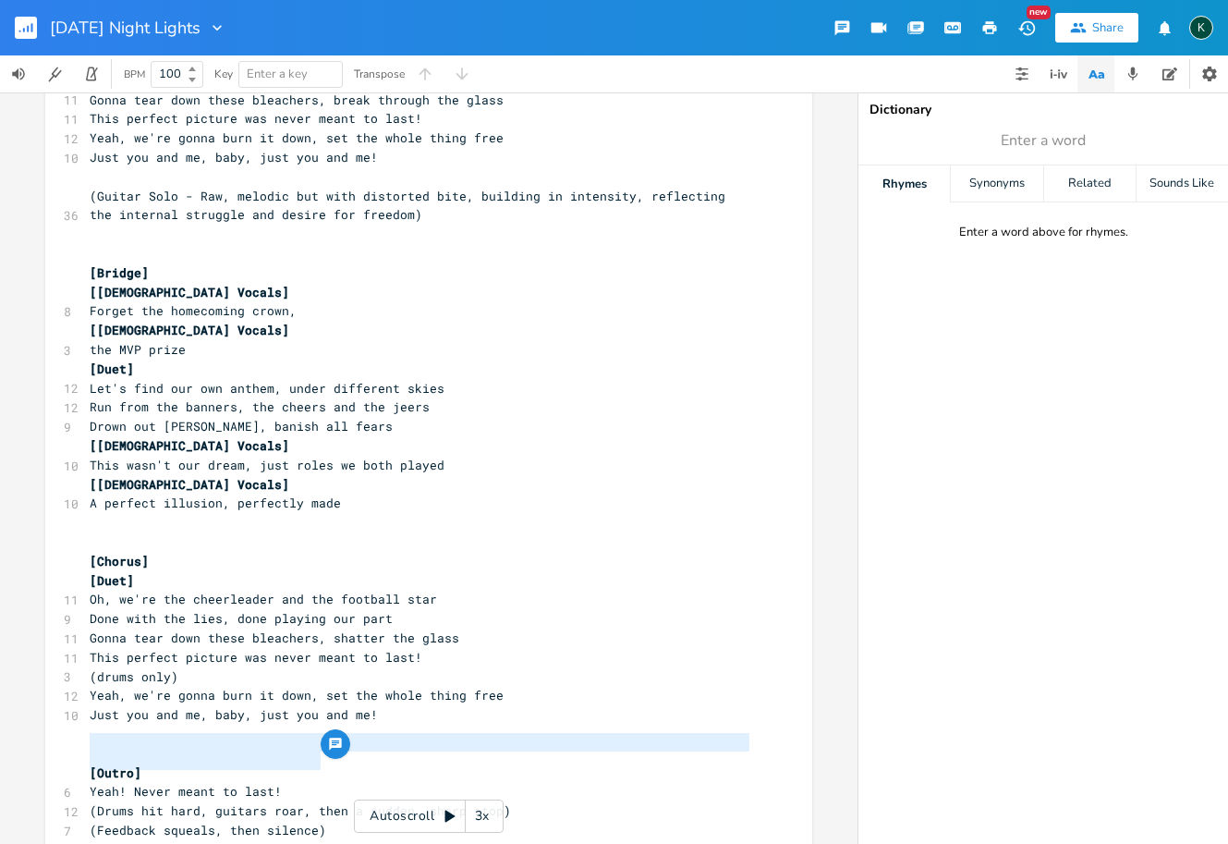
drag, startPoint x: 316, startPoint y: 763, endPoint x: 0, endPoint y: 739, distance: 317.0
click at [0, 739] on div "(Drums hit hard, guitars roar, then a sudden, sharp stop) (Feedback squeals, th…" at bounding box center [429, 467] width 858 height 751
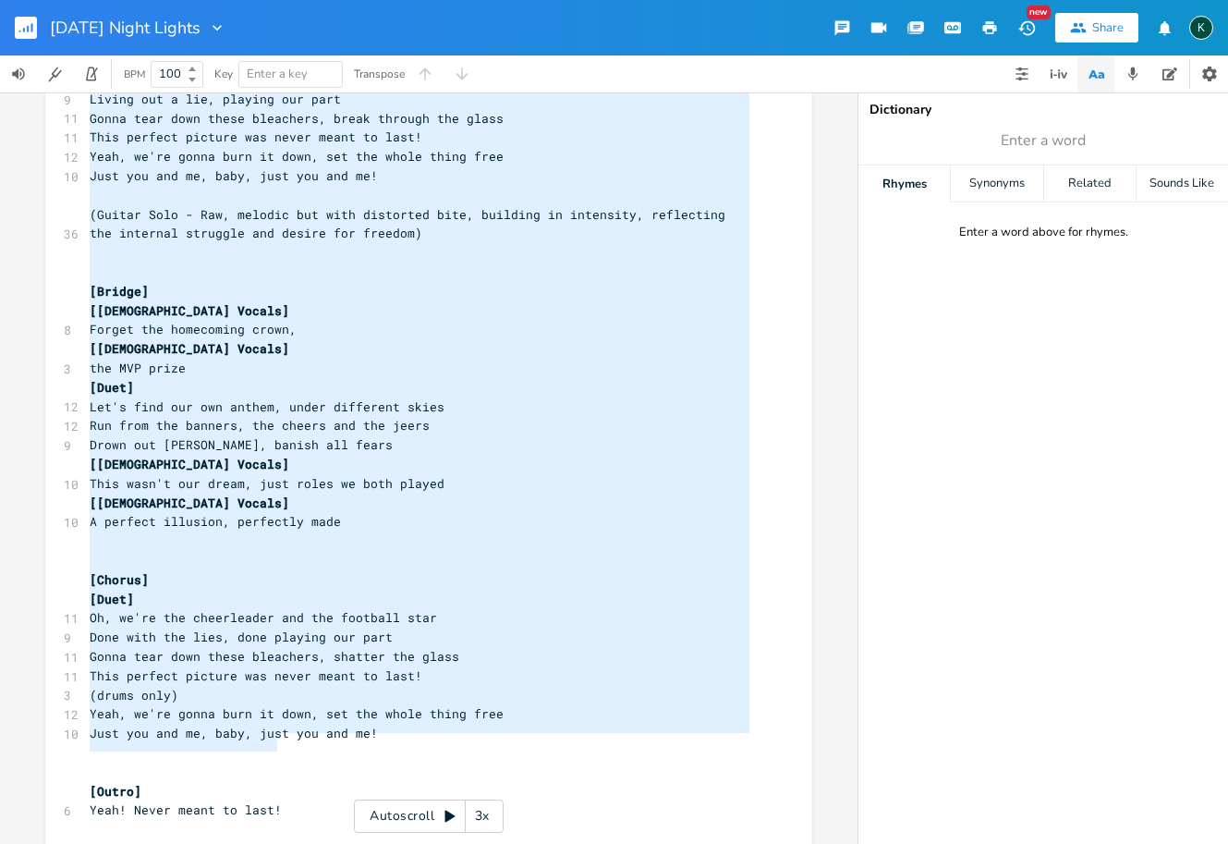
scroll to position [113, 0]
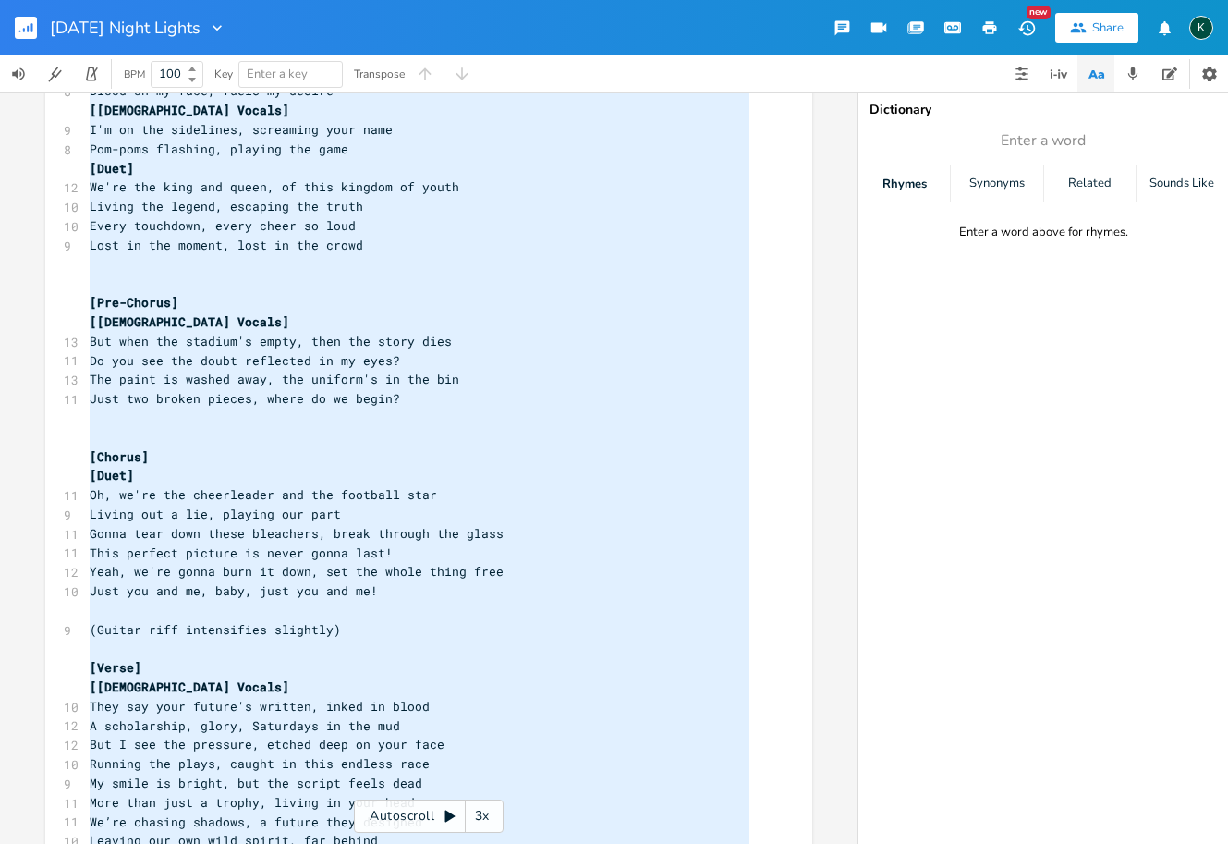
drag, startPoint x: 297, startPoint y: 743, endPoint x: -84, endPoint y: -118, distance: 941.7
click at [0, 0] on html "Friday Night Lights New Share K BPM 100 Key Enter a key Transpose x [Verse] [Ma…" at bounding box center [614, 422] width 1228 height 844
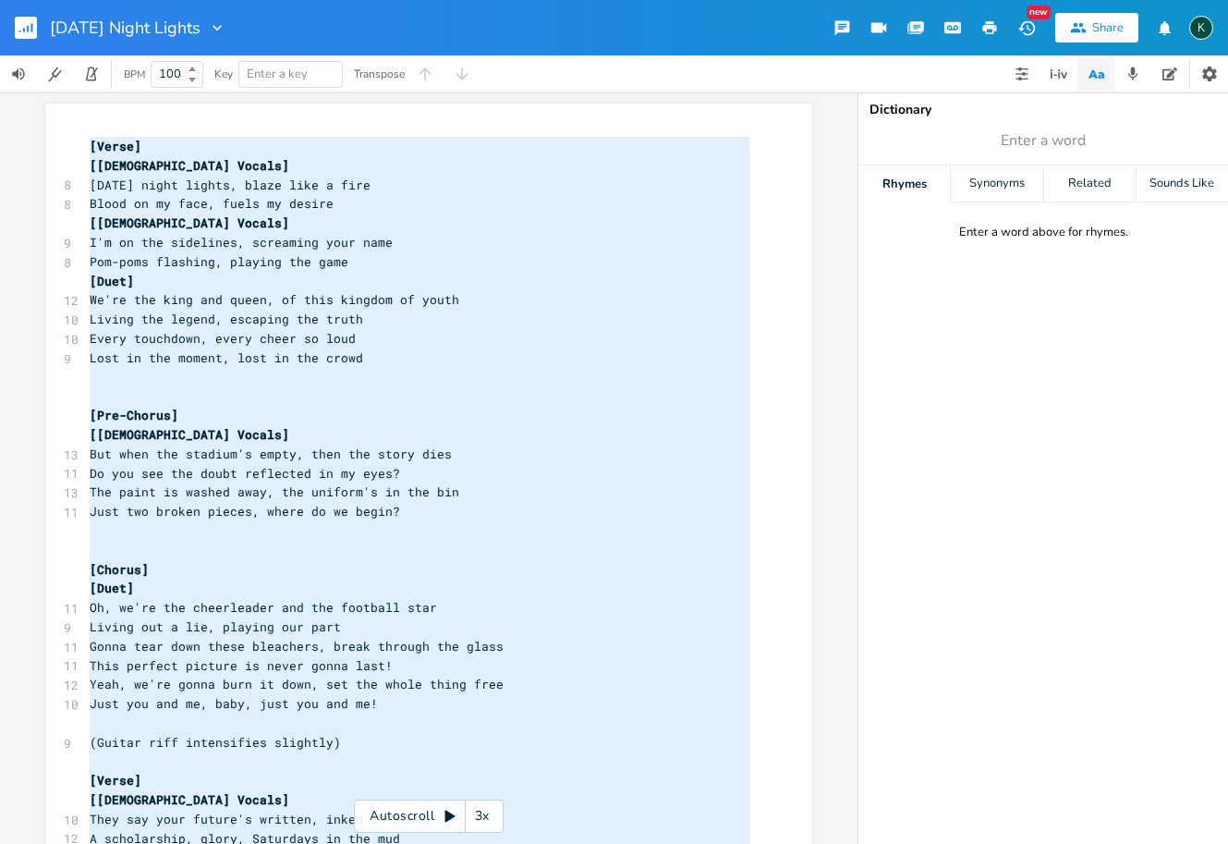
scroll to position [1265, 0]
type textarea "[Verse] [Male Vocals] Friday night lights, blaze like a fire Blood on my face, …"
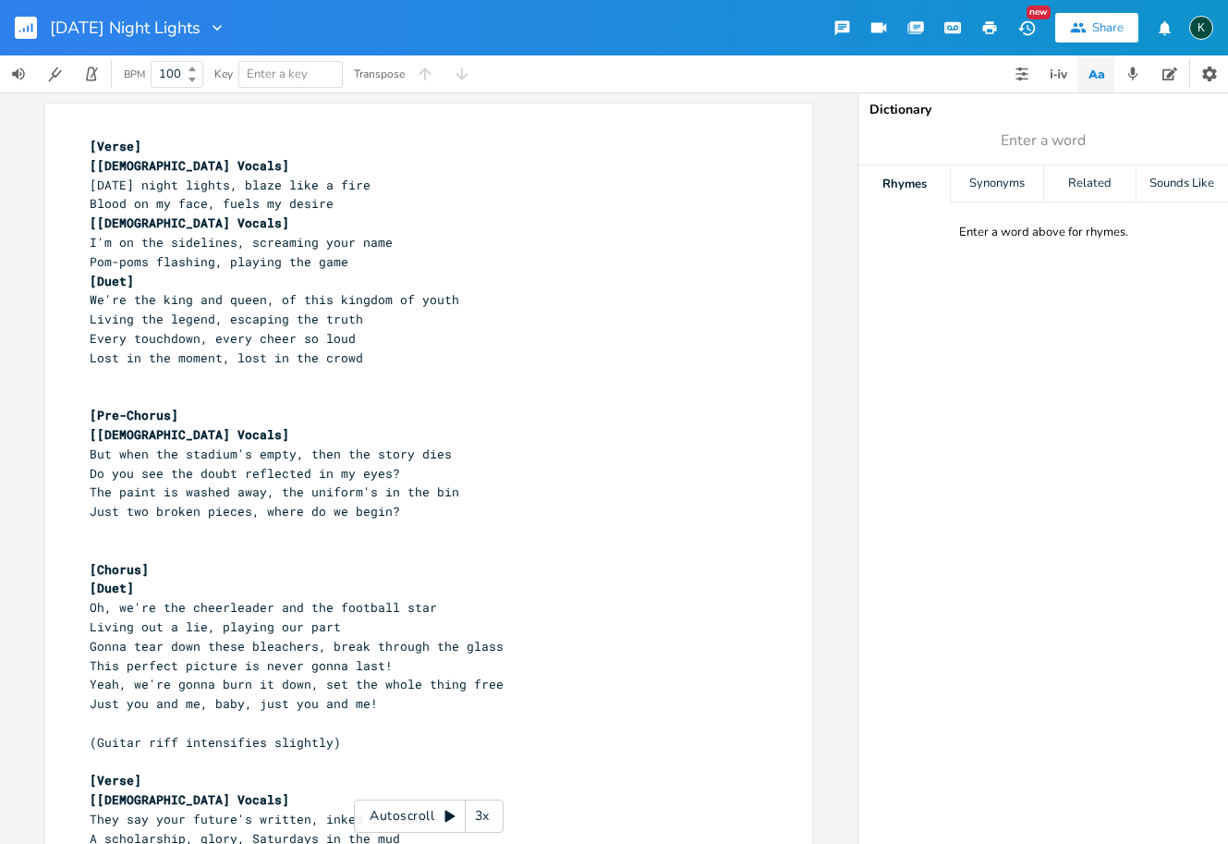
scroll to position [1058, 0]
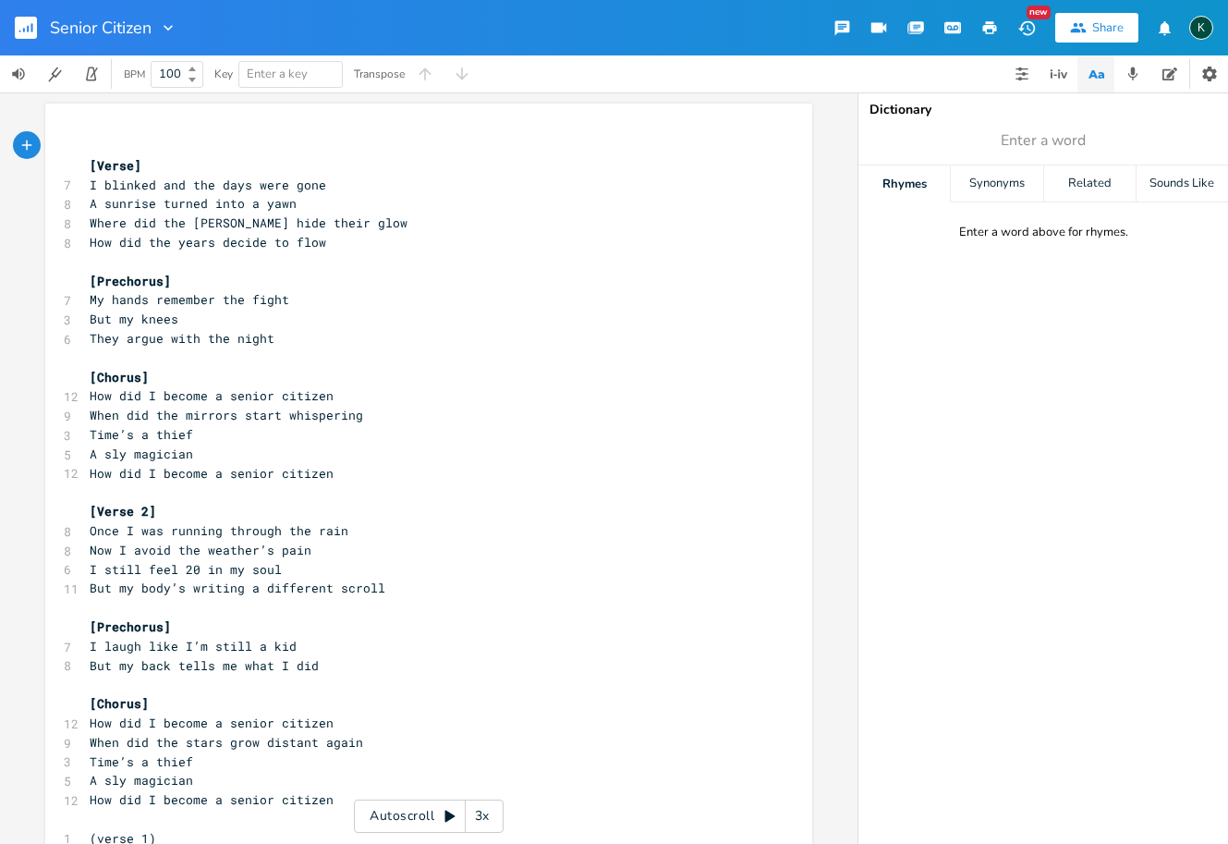
click at [989, 30] on icon "button" at bounding box center [989, 27] width 17 height 17
click at [30, 24] on rect "button" at bounding box center [26, 28] width 22 height 22
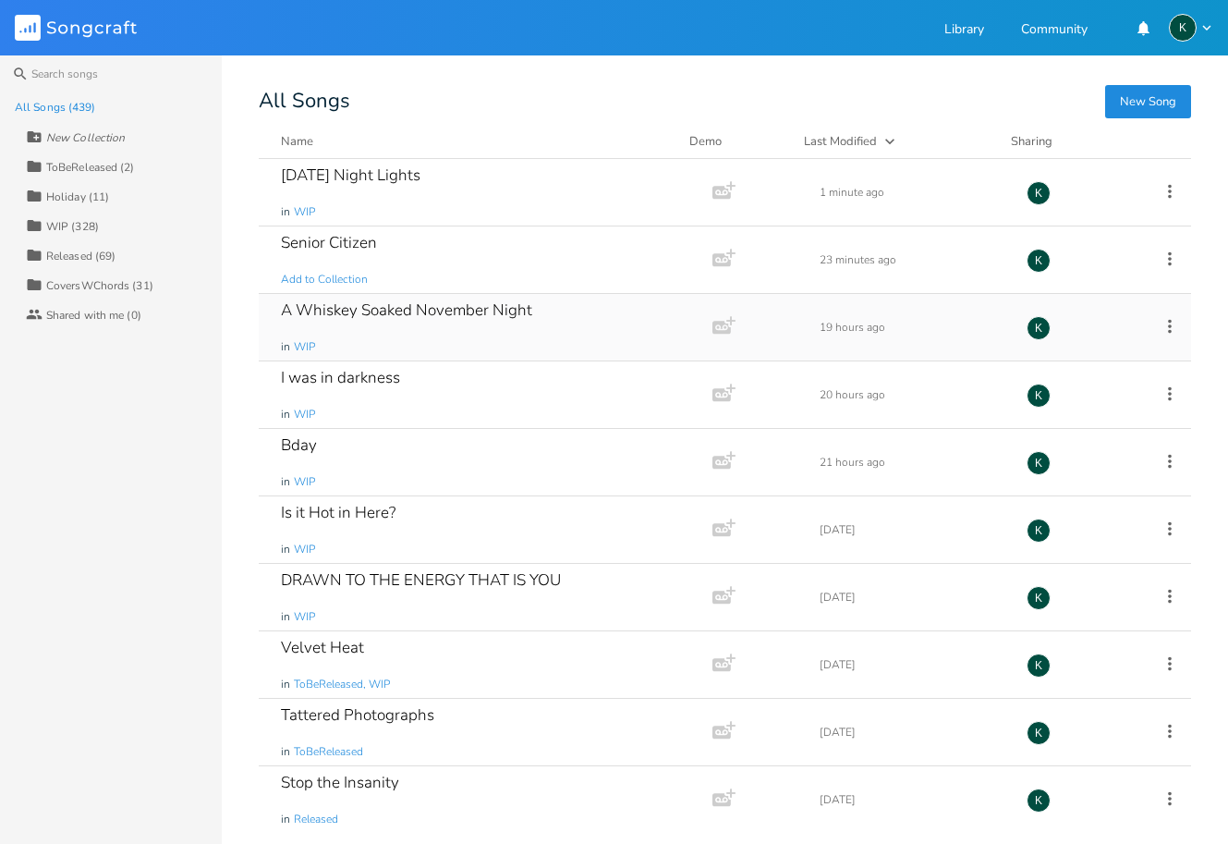
click at [347, 304] on div "A Whiskey Soaked November Night" at bounding box center [406, 310] width 251 height 16
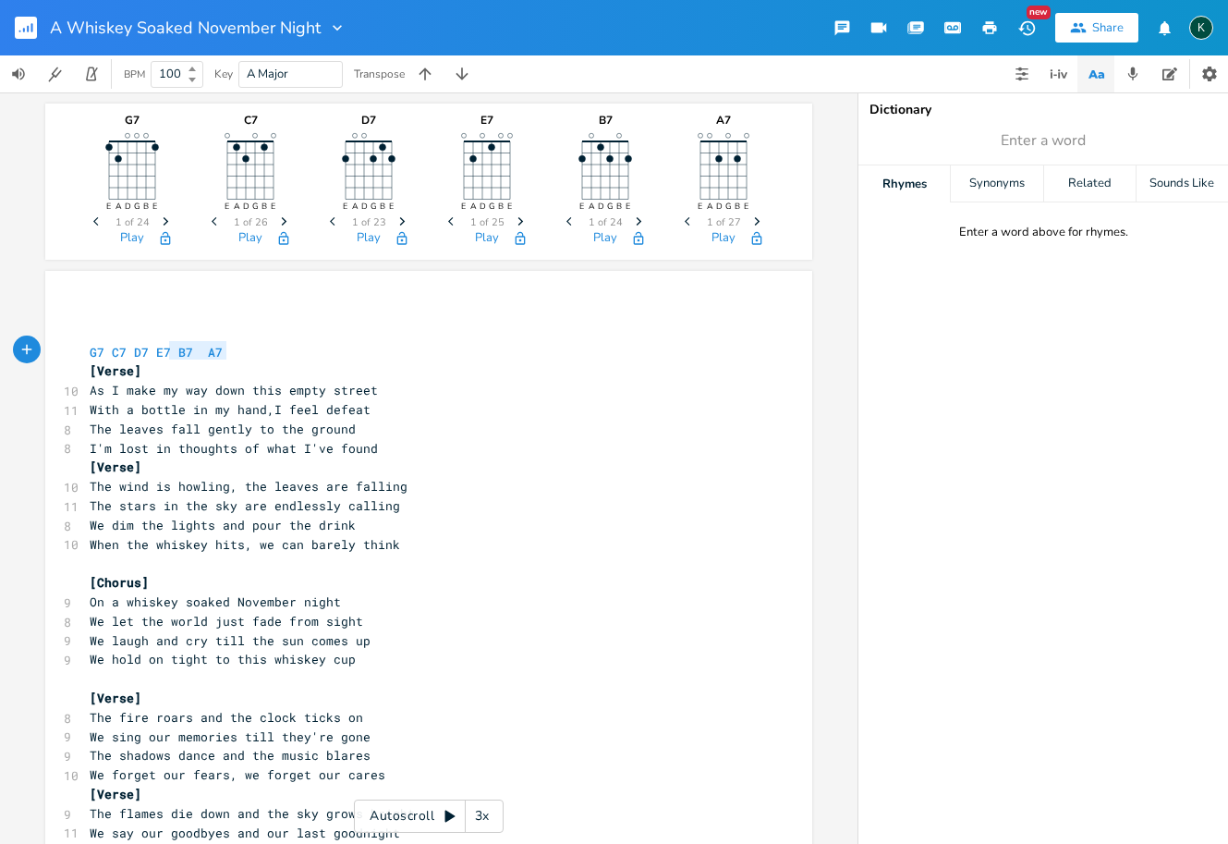
type textarea "G7 C7 D7 E7 B7 A7"
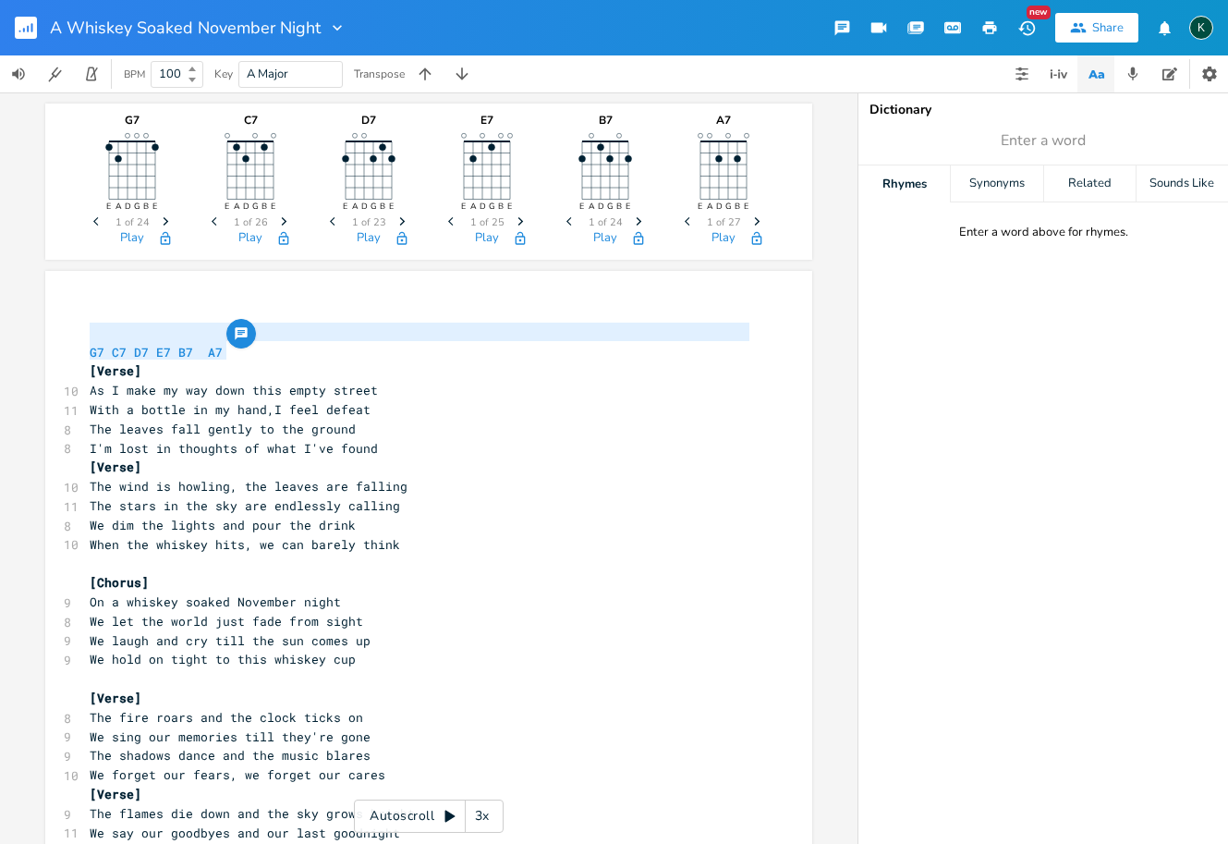
drag, startPoint x: 248, startPoint y: 347, endPoint x: 31, endPoint y: 336, distance: 216.5
click at [31, 336] on div "G7 E A D G B E Previous 1 of 24 Next Play C7 E A D G B E Previous 1 of 26 Next …" at bounding box center [429, 467] width 858 height 751
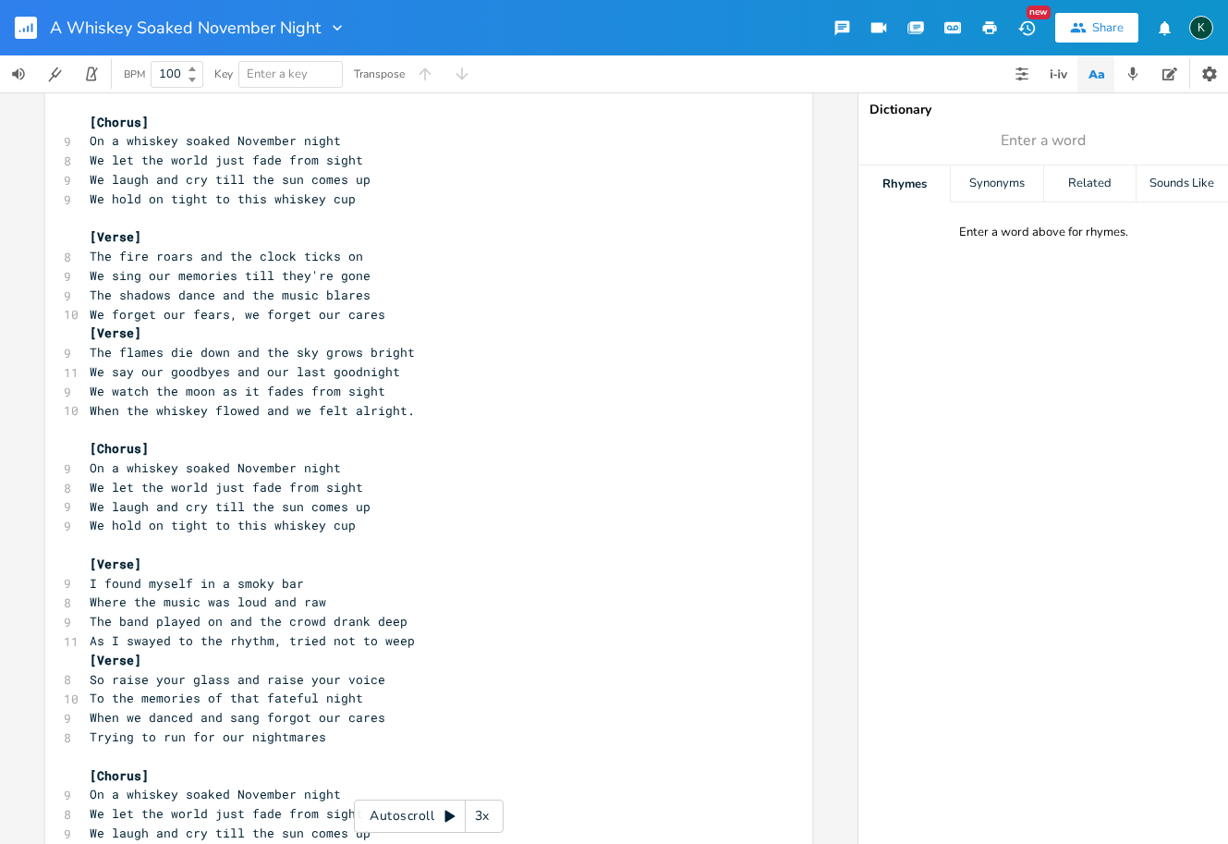
scroll to position [531, 0]
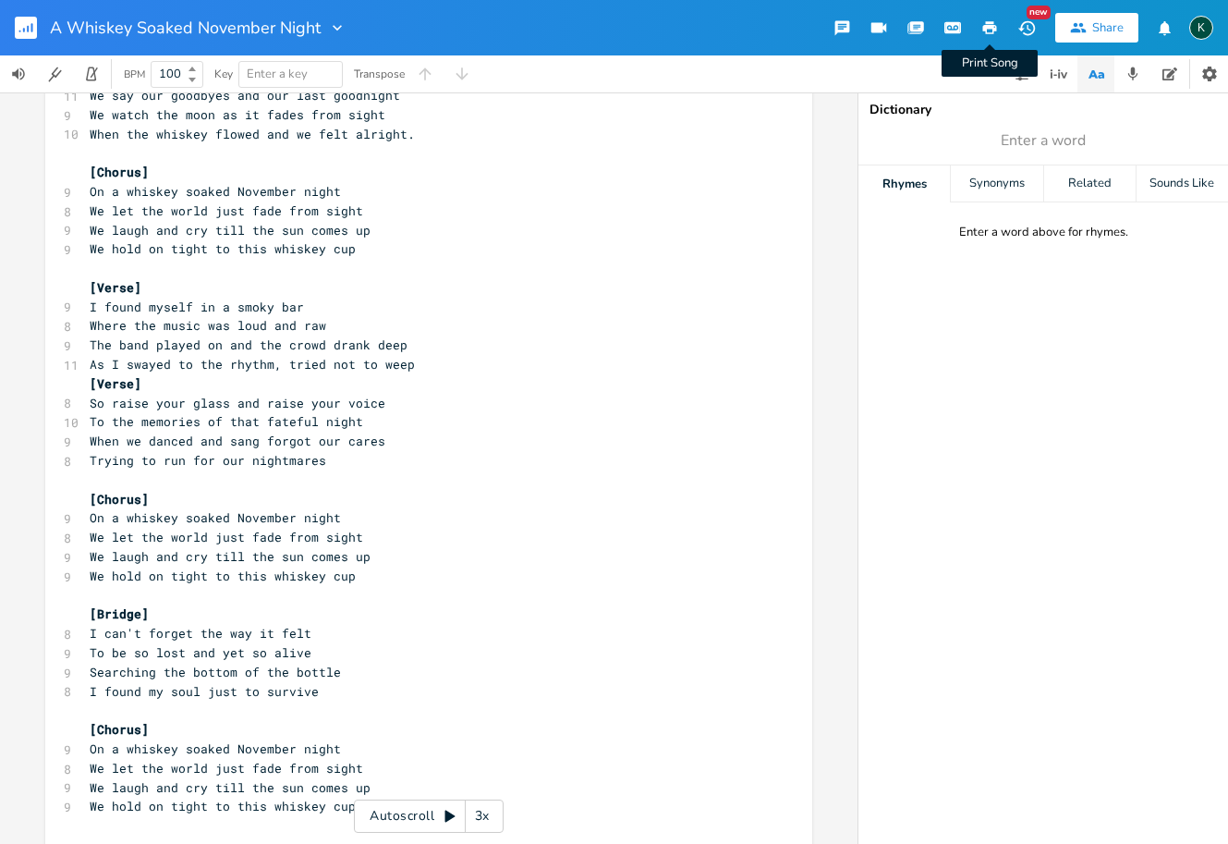
click at [995, 25] on icon "button" at bounding box center [989, 27] width 17 height 17
click at [27, 28] on rect "button" at bounding box center [26, 28] width 22 height 22
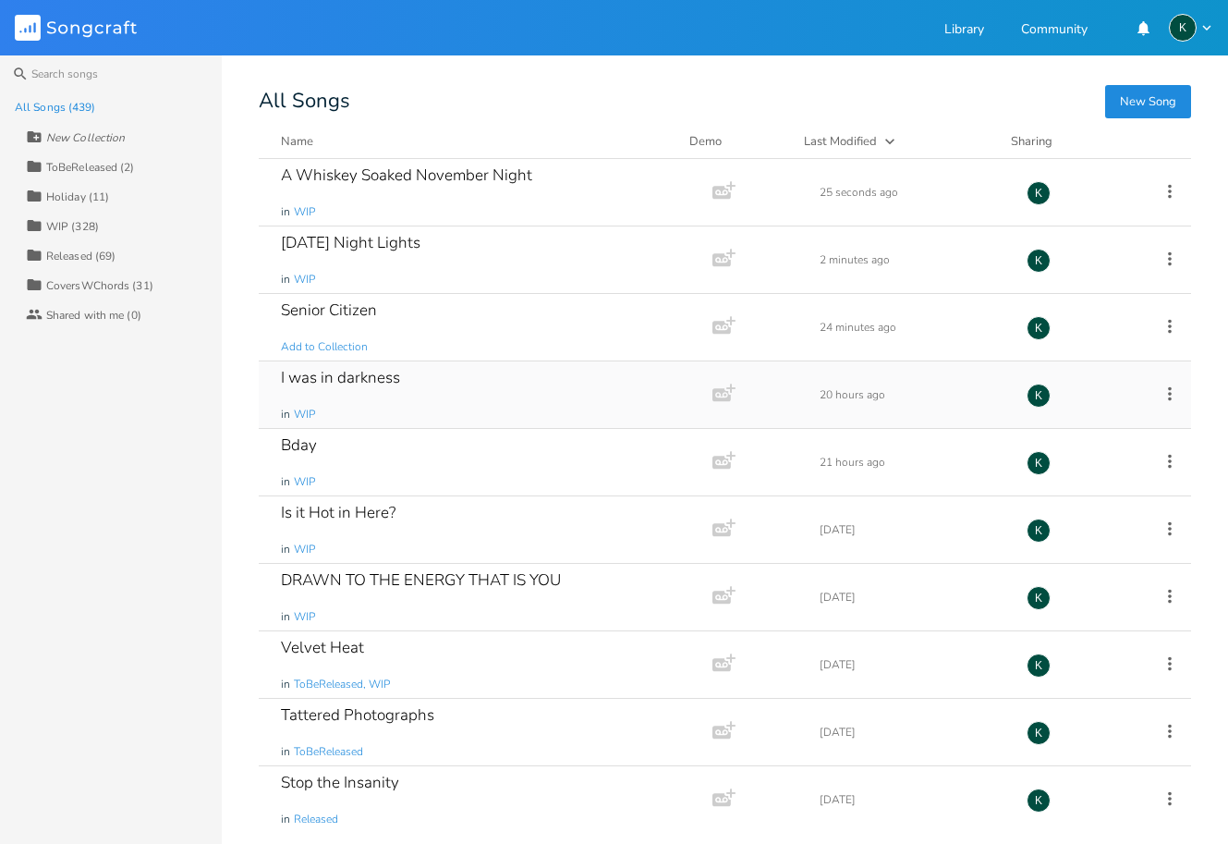
click at [356, 373] on div "I was in darkness" at bounding box center [340, 378] width 119 height 16
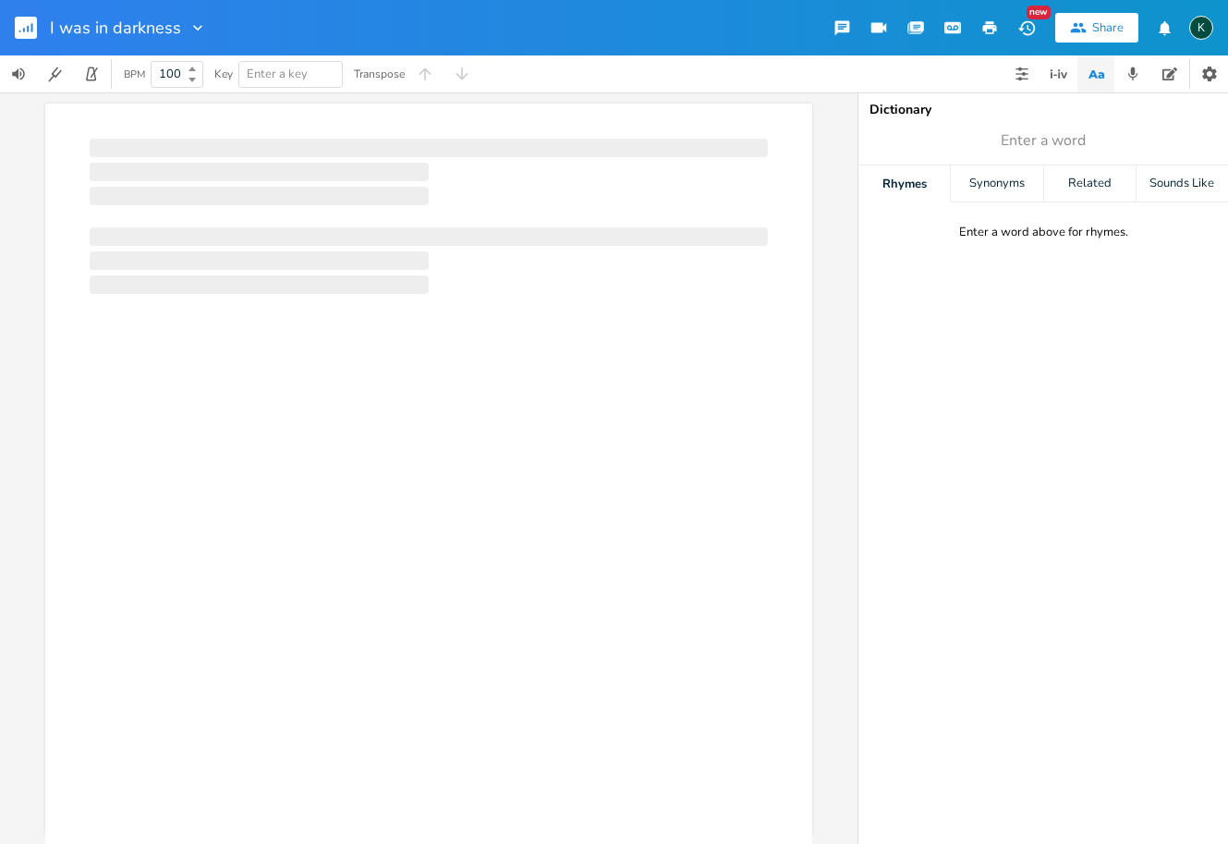
scroll to position [0, 1]
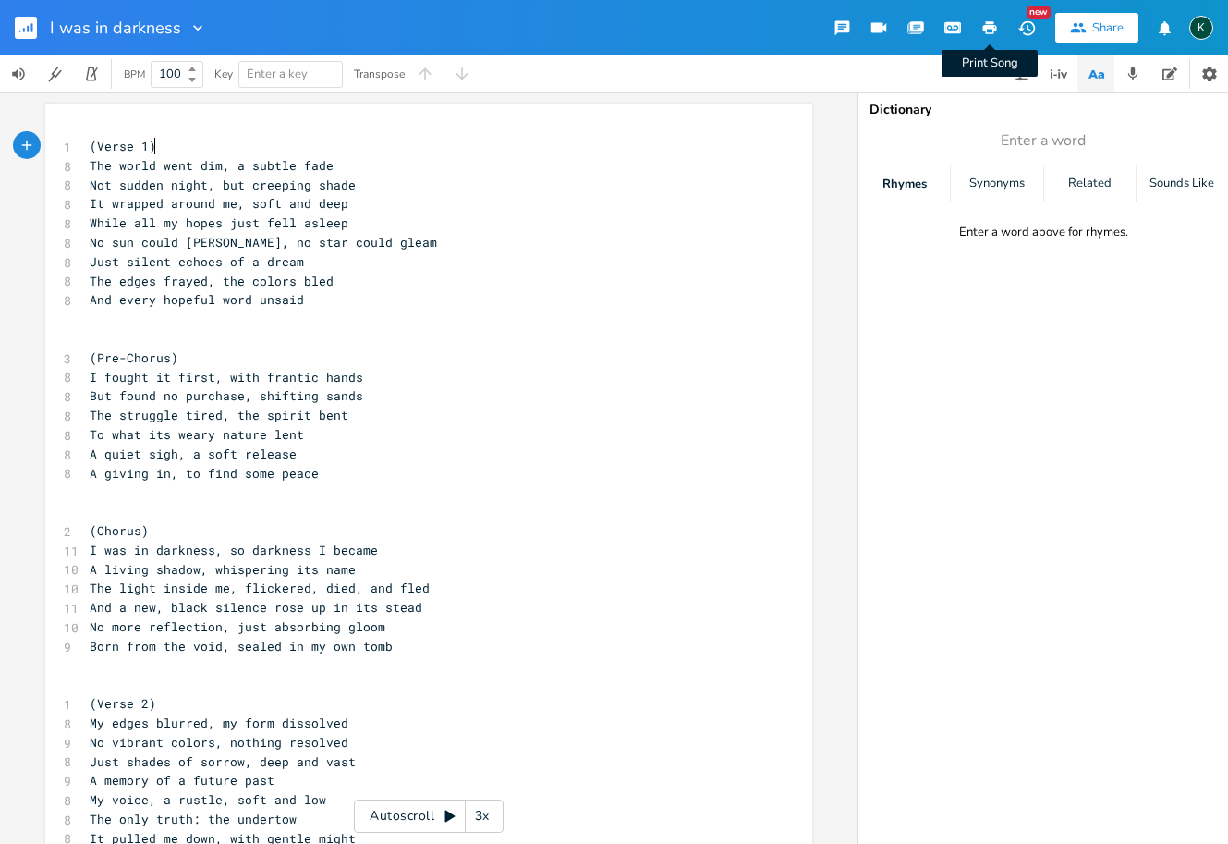
click at [989, 27] on icon "button" at bounding box center [990, 27] width 14 height 13
click at [23, 24] on rect "button" at bounding box center [26, 28] width 22 height 22
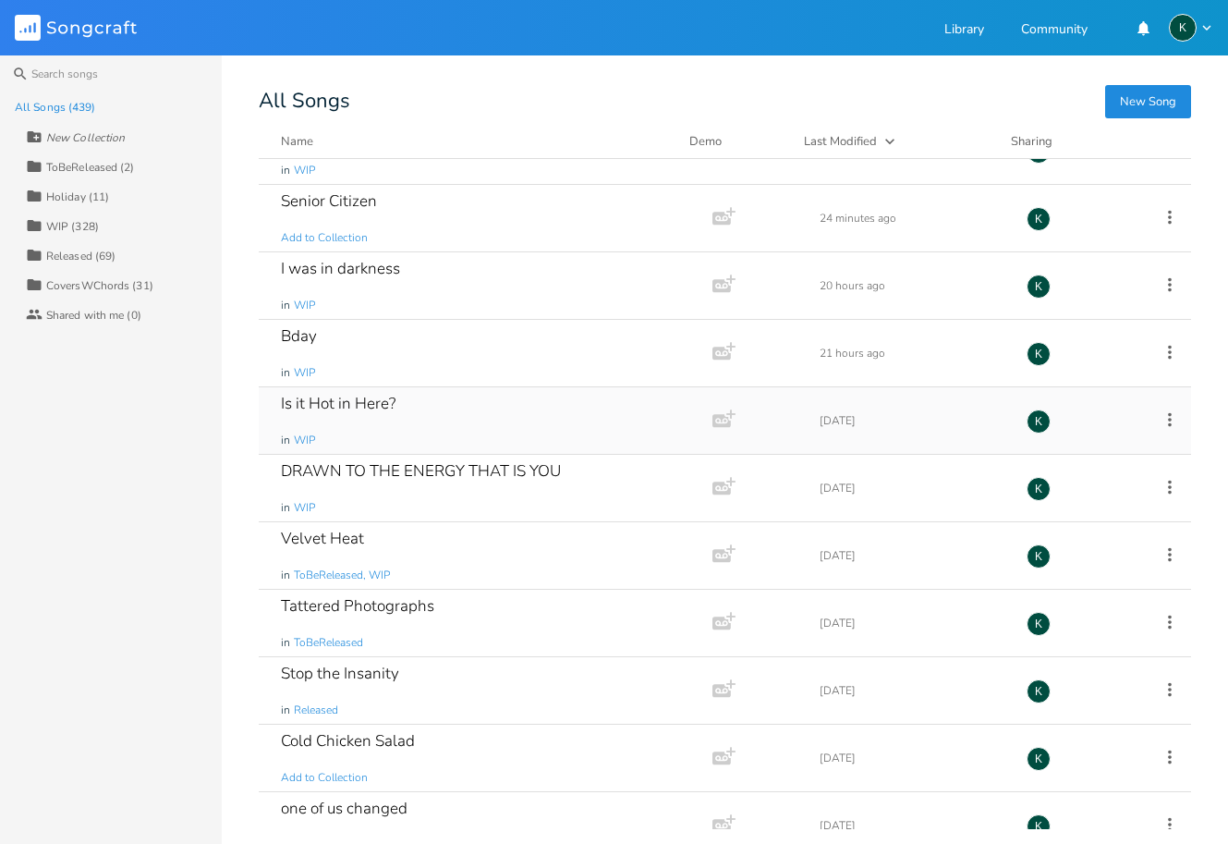
scroll to position [211, 0]
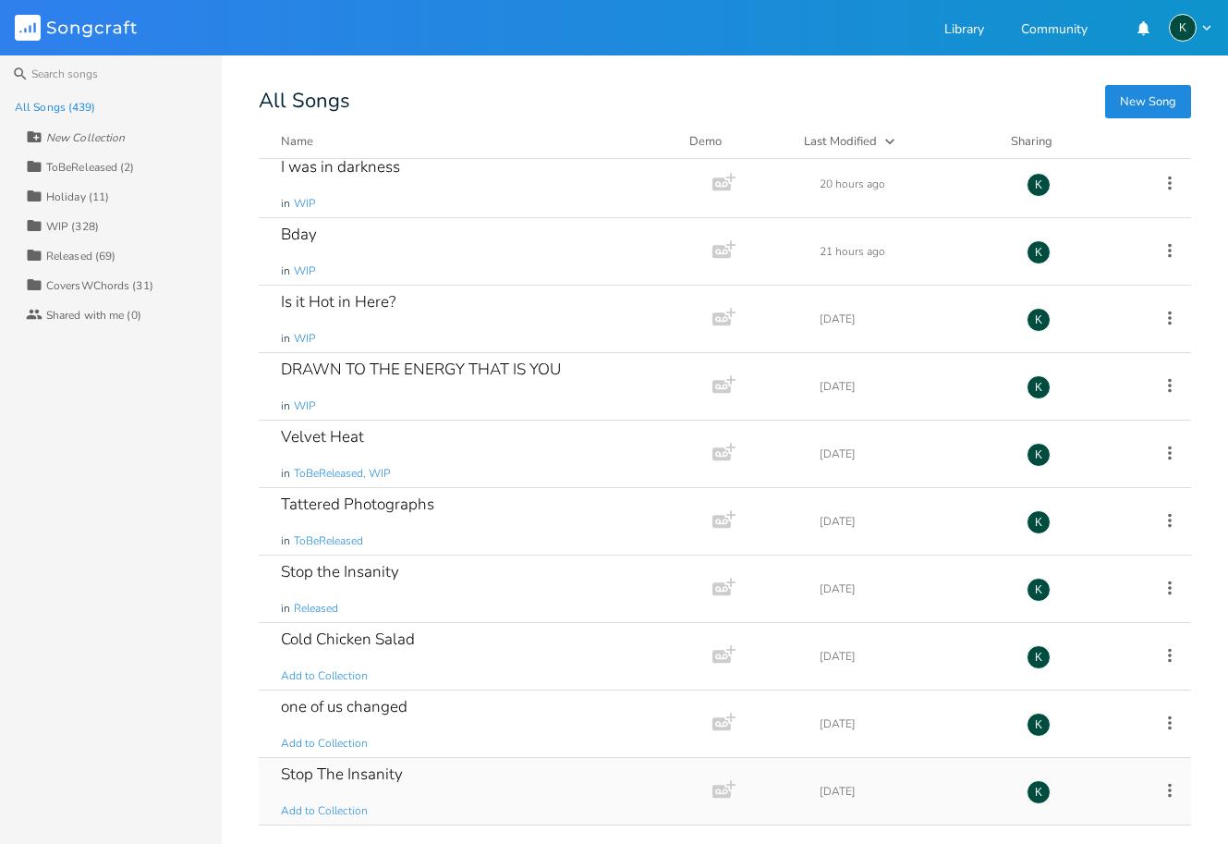
click at [366, 774] on div "Stop The Insanity" at bounding box center [342, 774] width 122 height 16
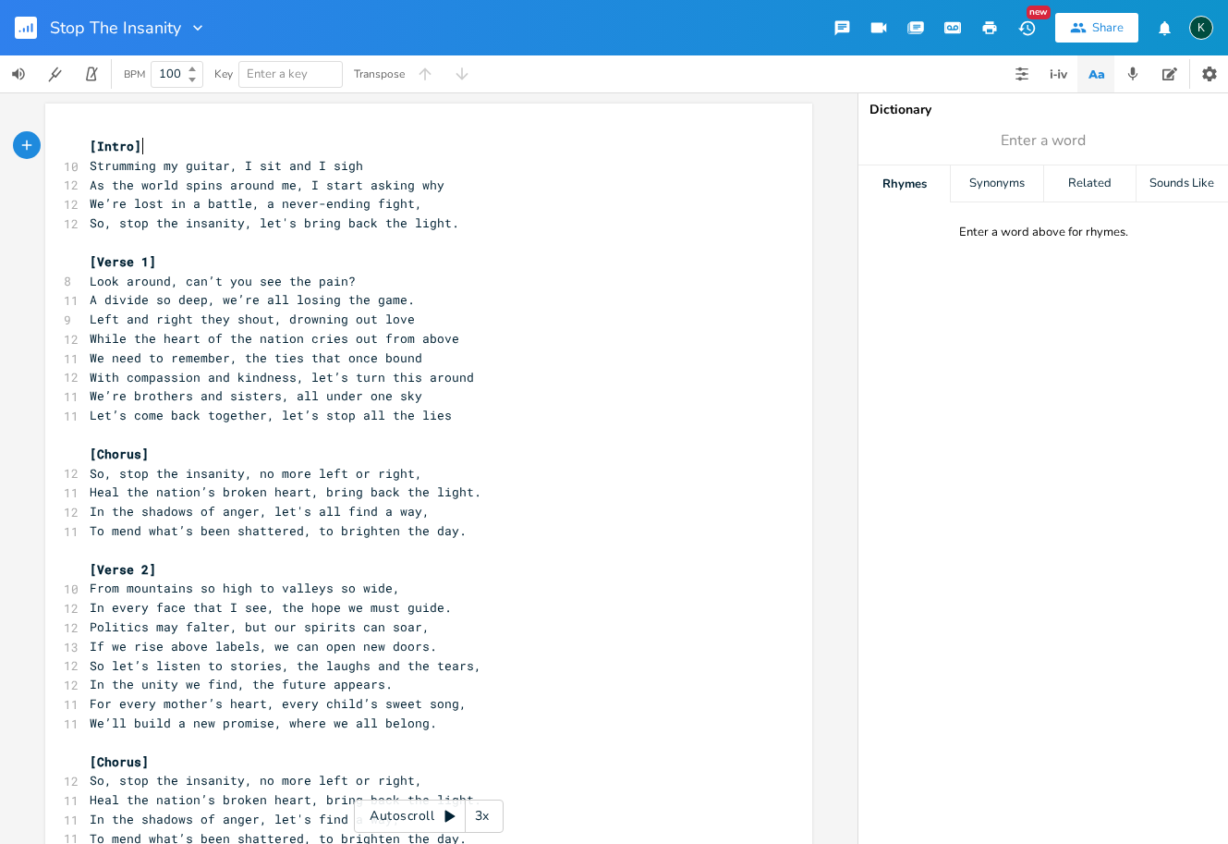
scroll to position [0, 1]
click at [29, 27] on icon "button" at bounding box center [28, 29] width 2 height 6
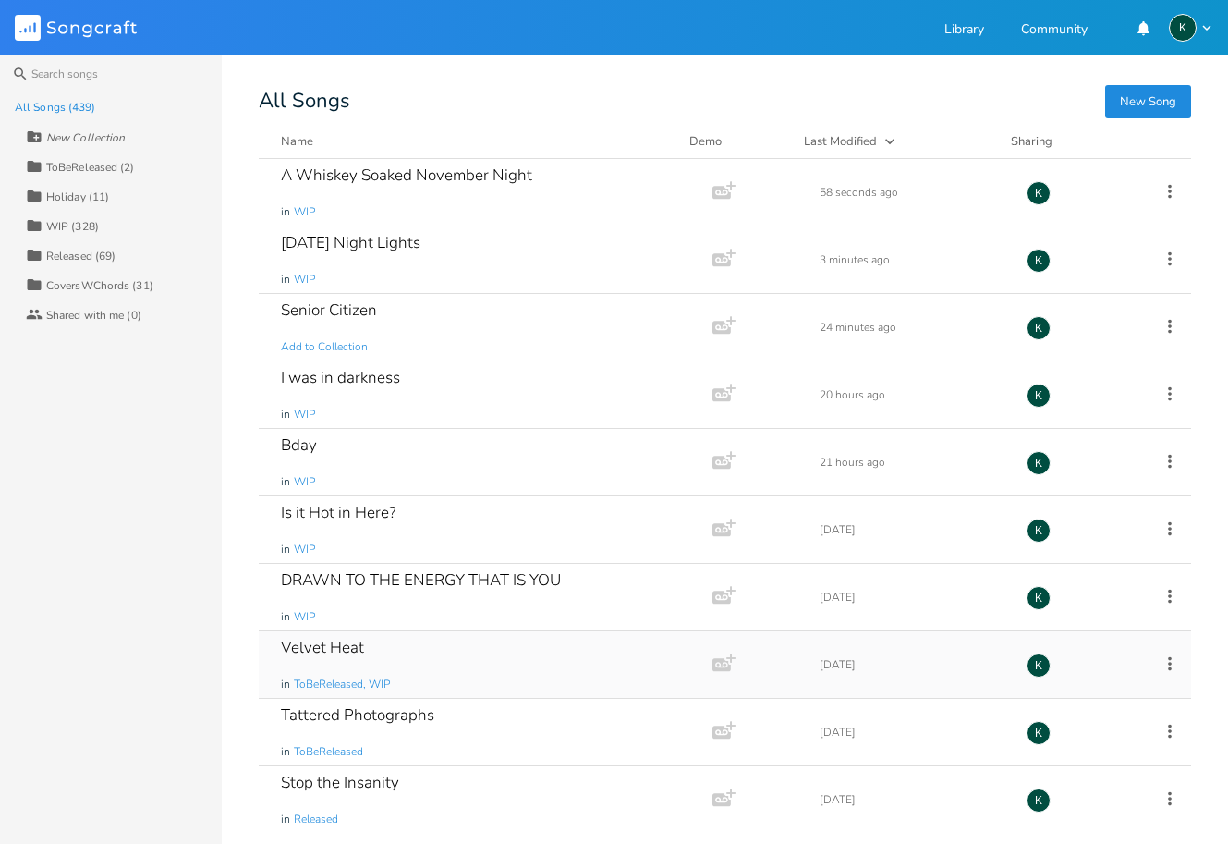
scroll to position [81, 0]
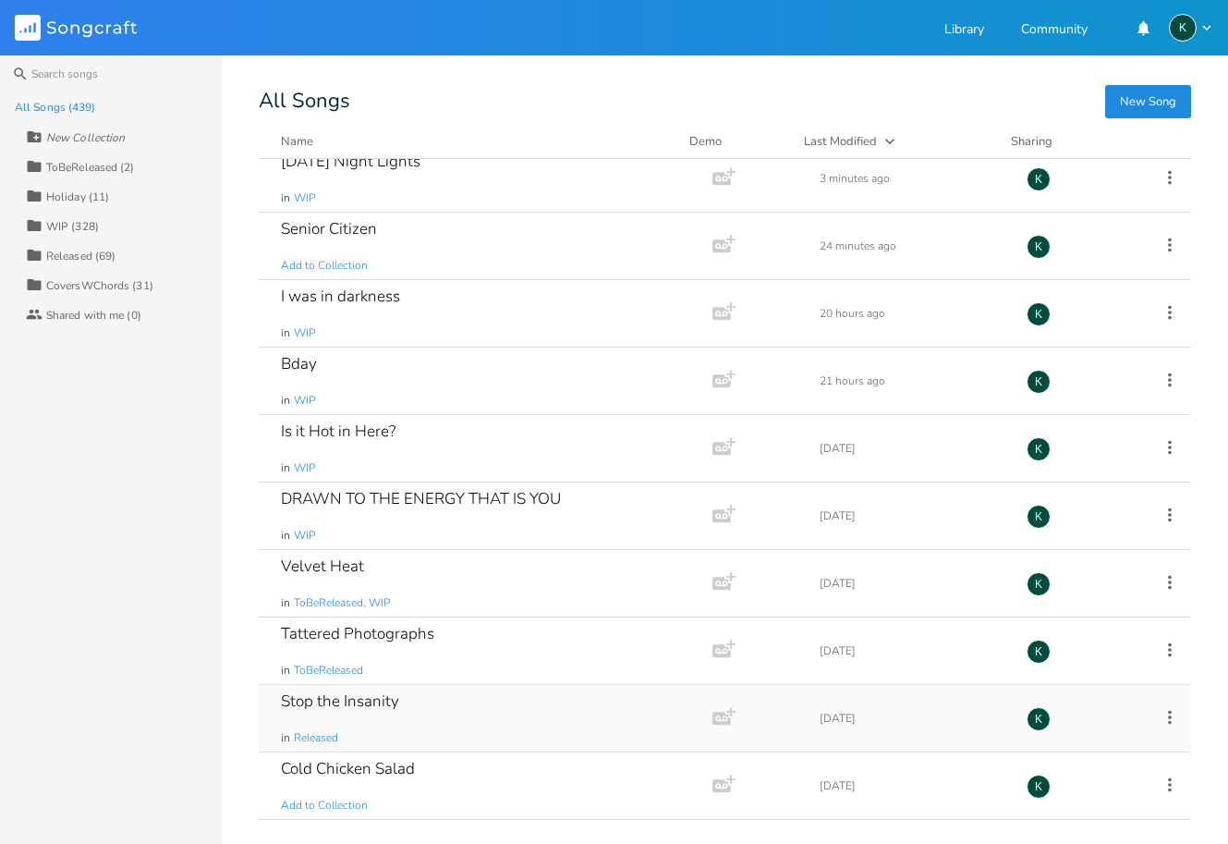
click at [326, 699] on div "Stop the Insanity" at bounding box center [340, 701] width 118 height 16
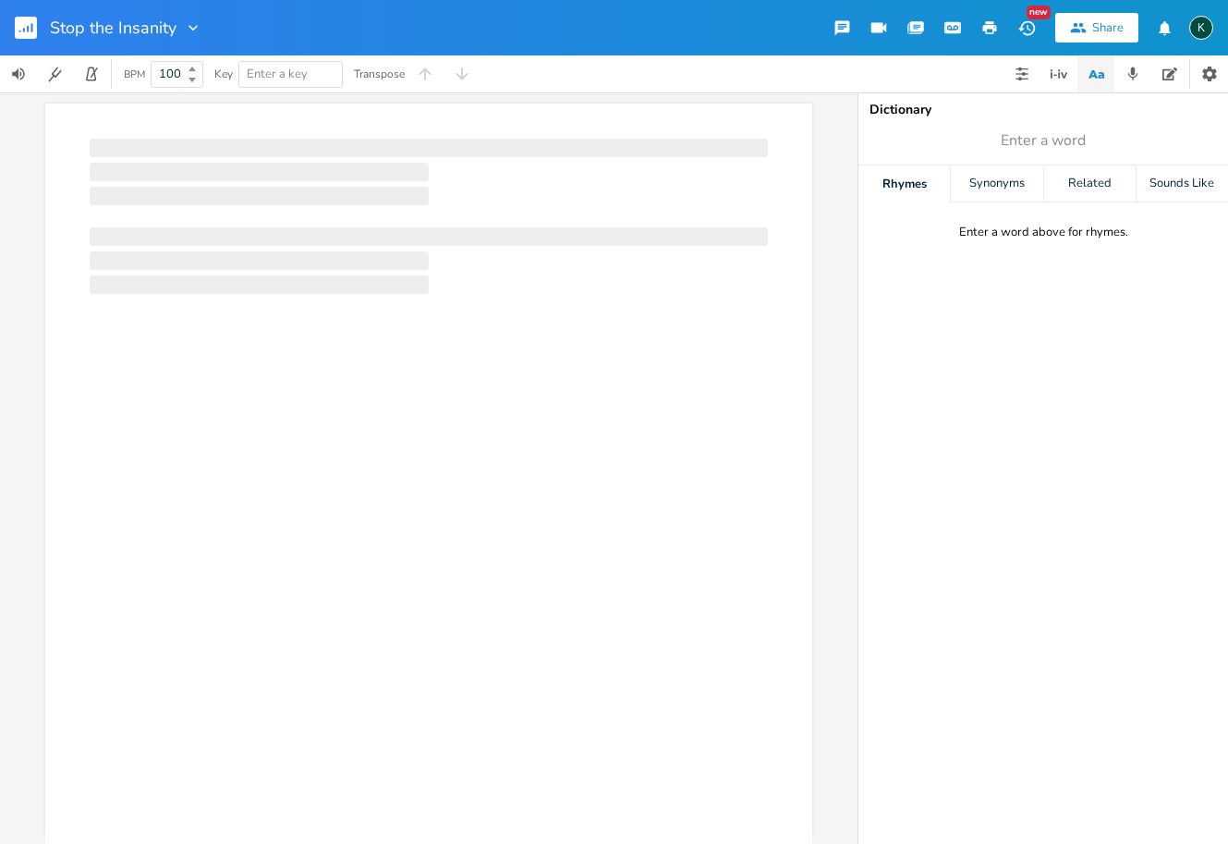
scroll to position [0, 1]
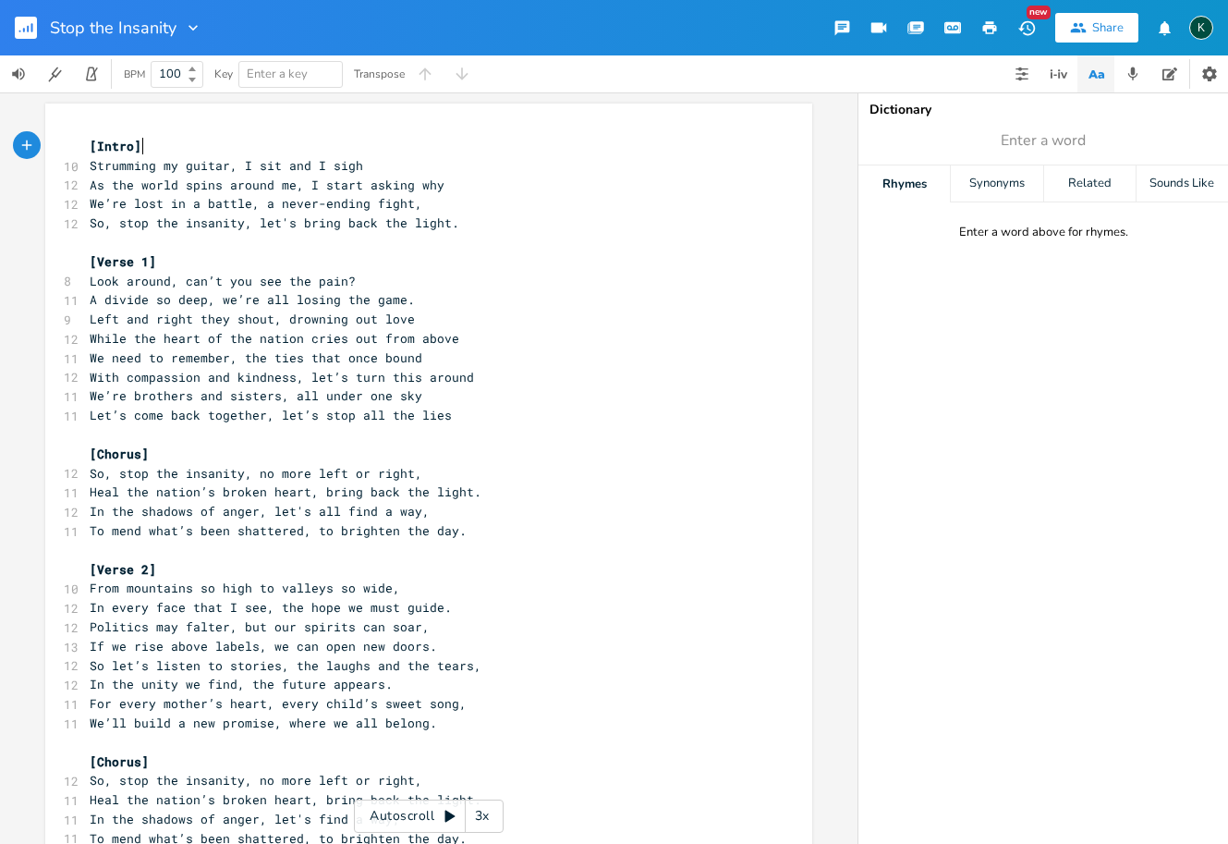
click at [24, 27] on rect "button" at bounding box center [26, 28] width 22 height 22
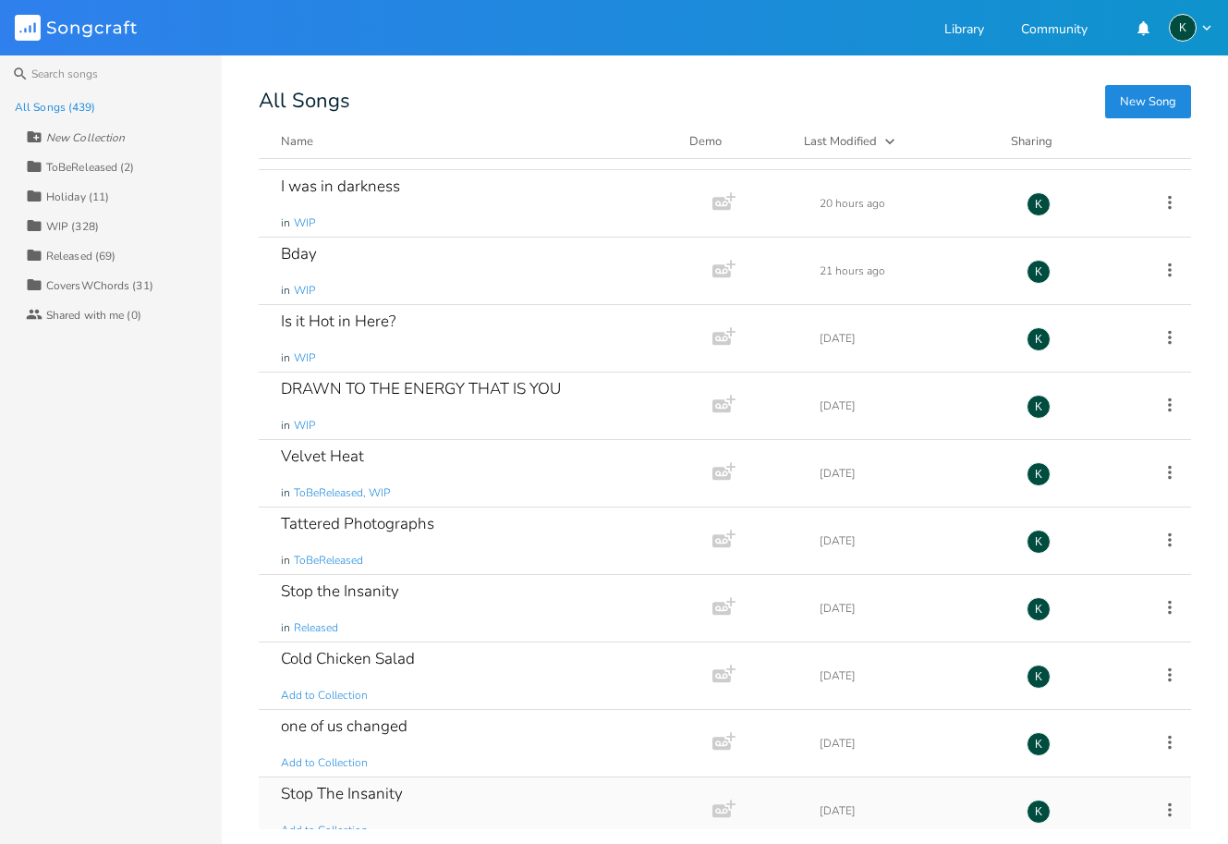
scroll to position [211, 0]
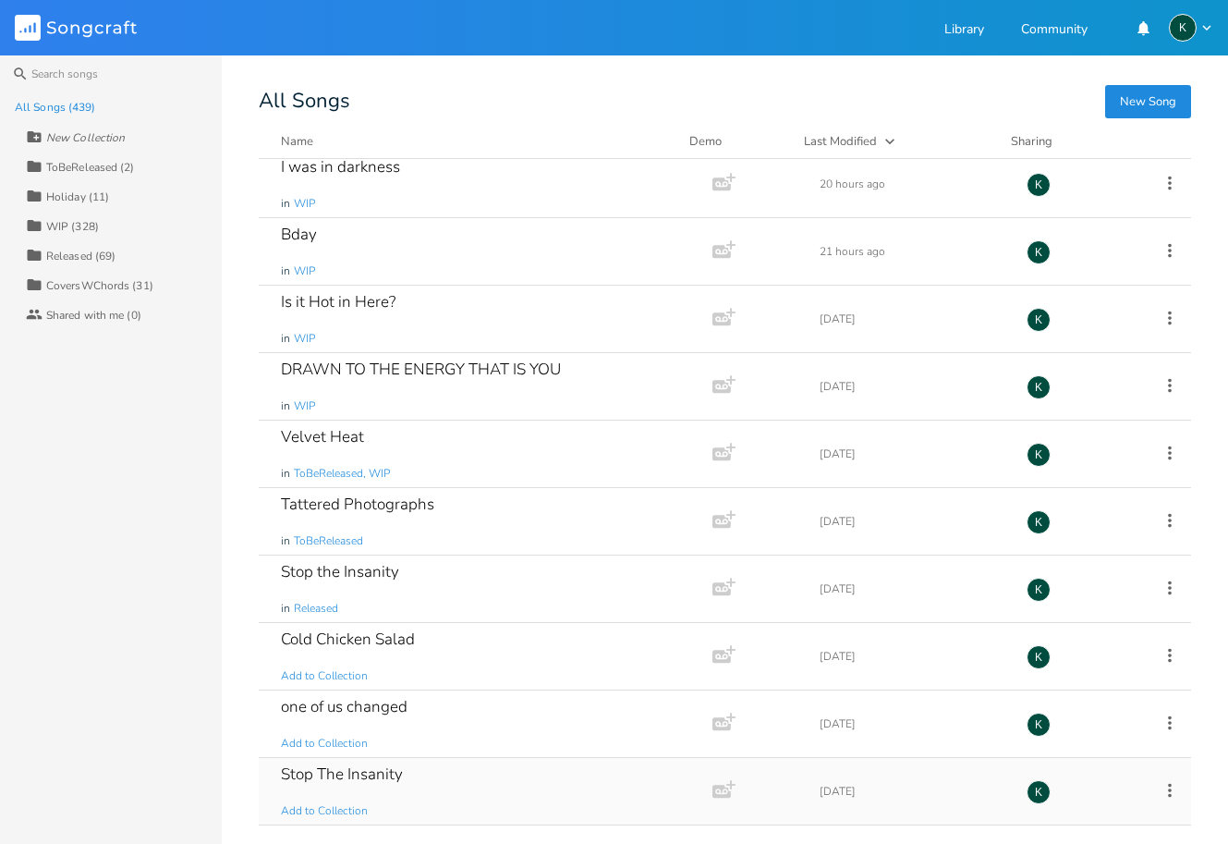
click at [1160, 793] on icon at bounding box center [1170, 790] width 20 height 20
click at [1075, 768] on li "[PERSON_NAME]" at bounding box center [1084, 770] width 148 height 31
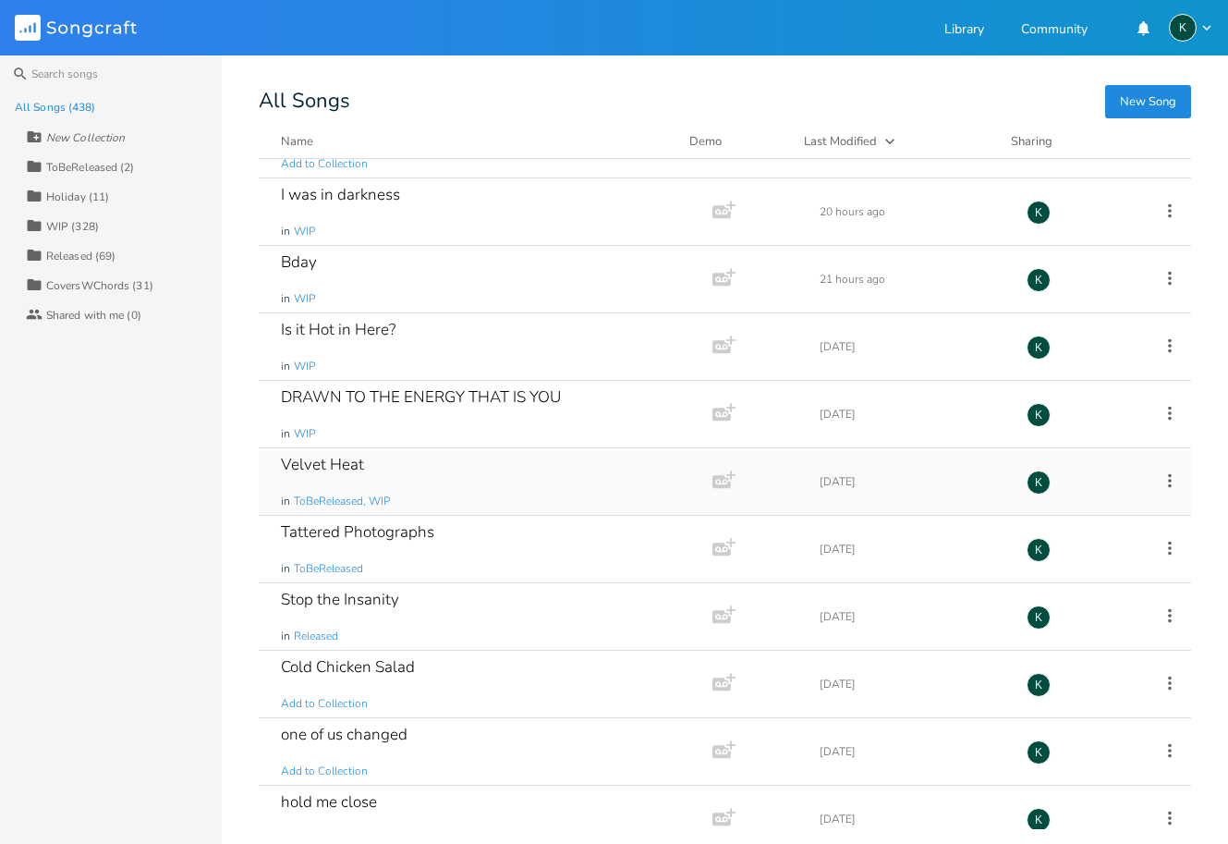
scroll to position [126, 0]
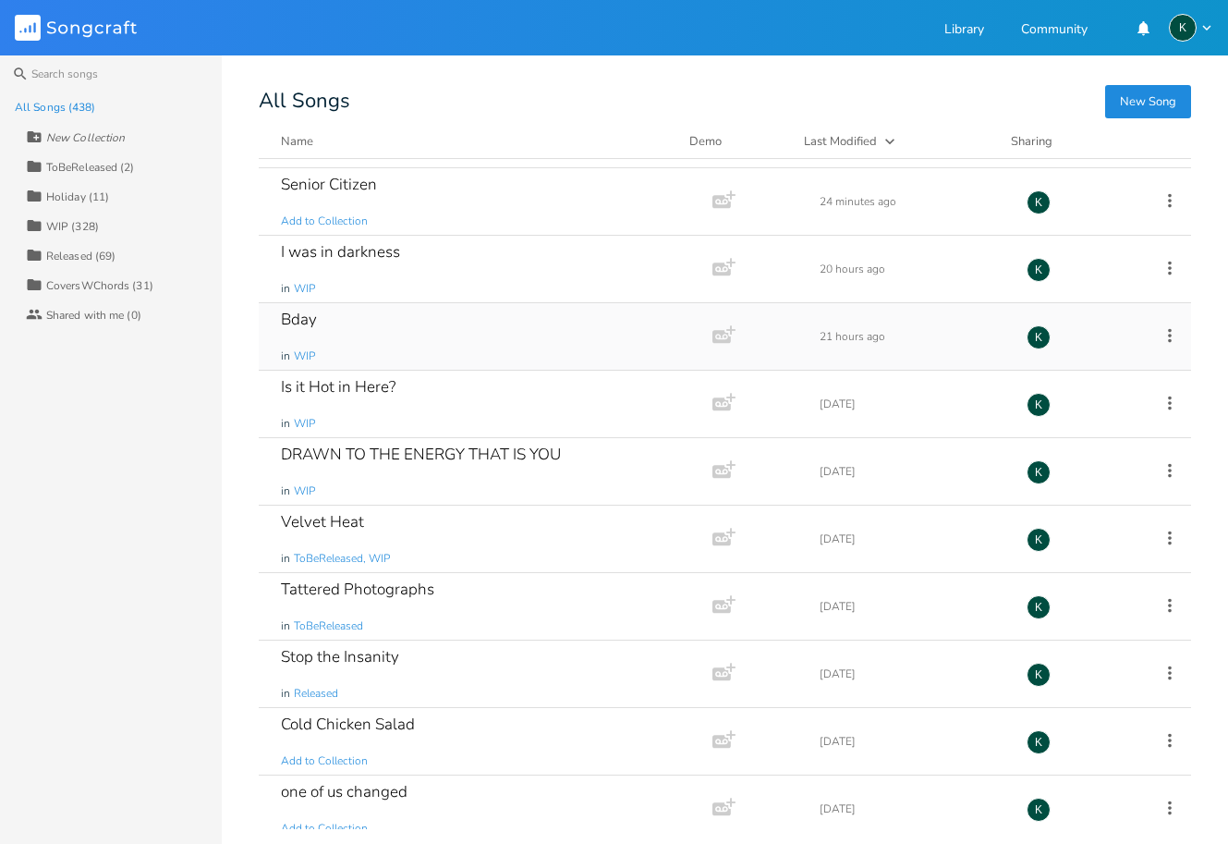
click at [300, 327] on div "Bday" at bounding box center [299, 319] width 36 height 16
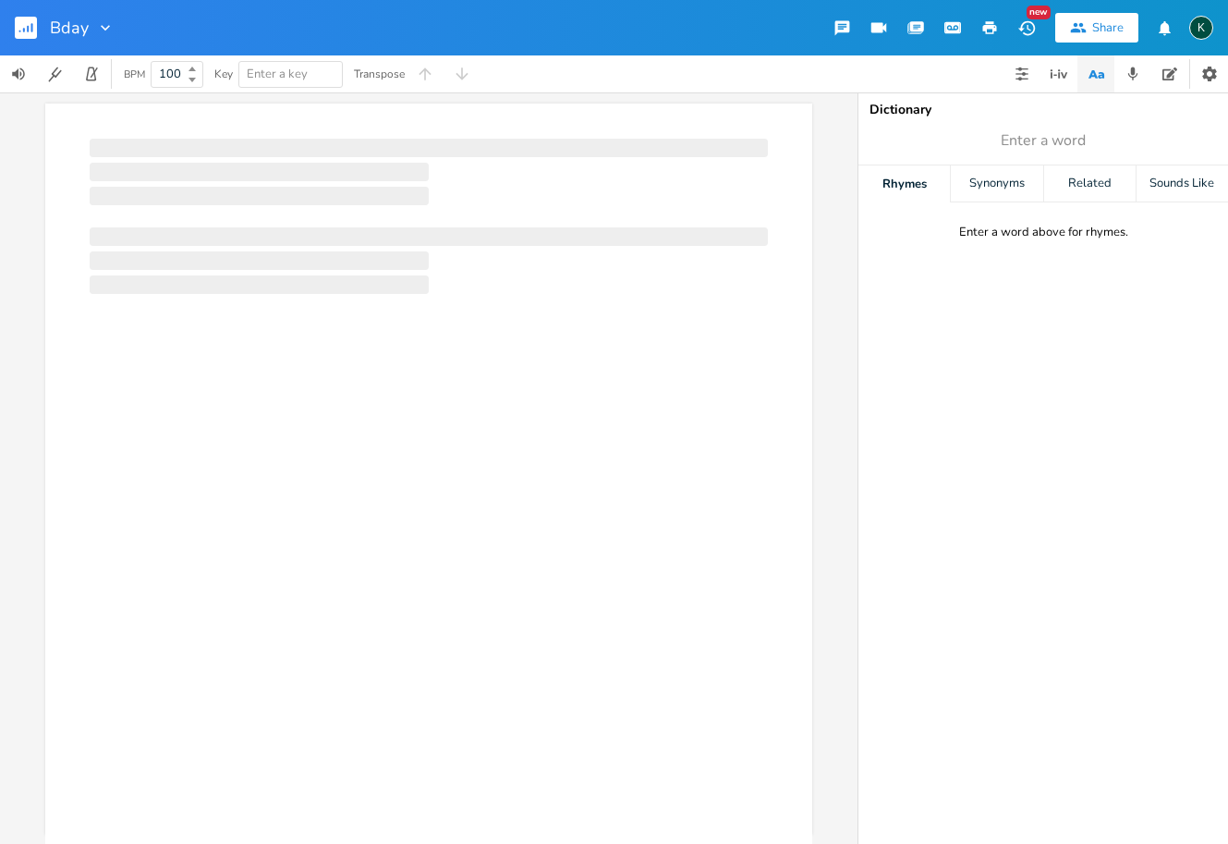
scroll to position [0, 1]
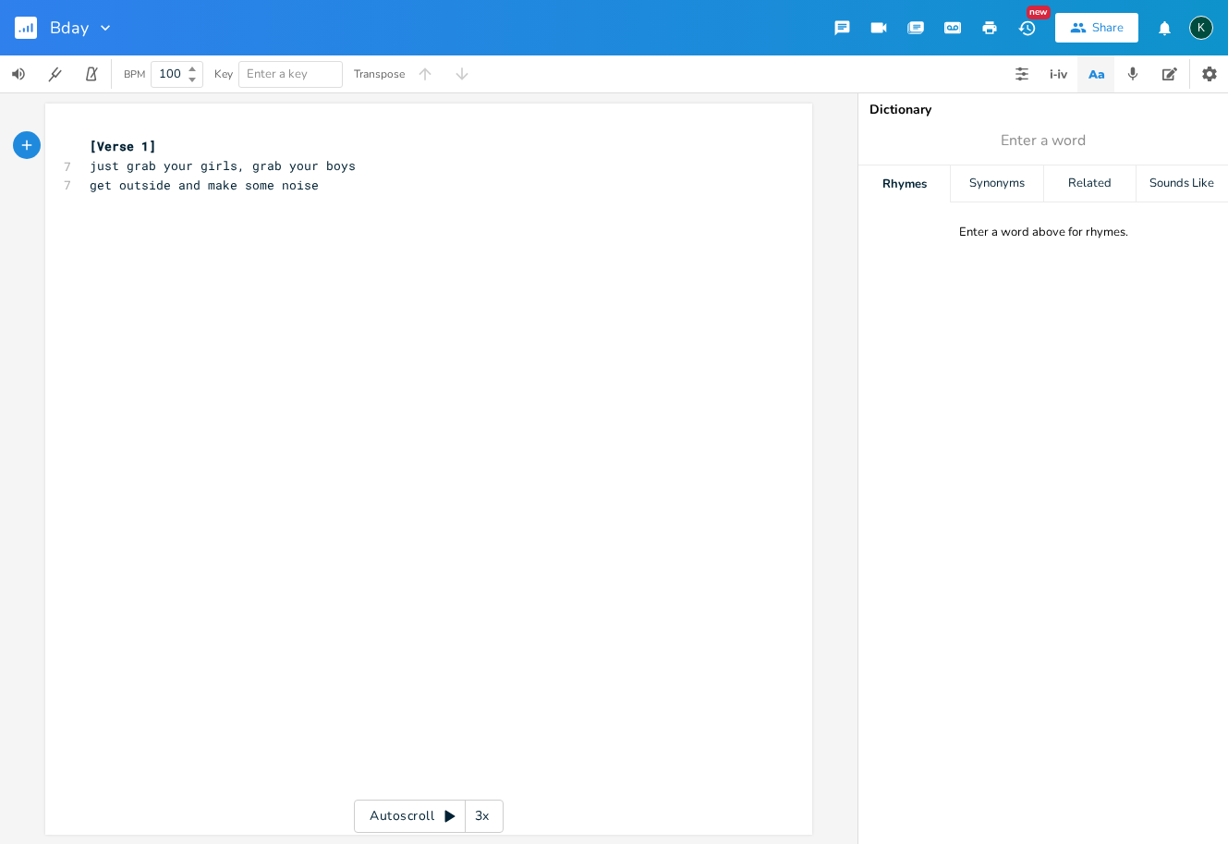
click at [27, 29] on rect "button" at bounding box center [26, 28] width 22 height 22
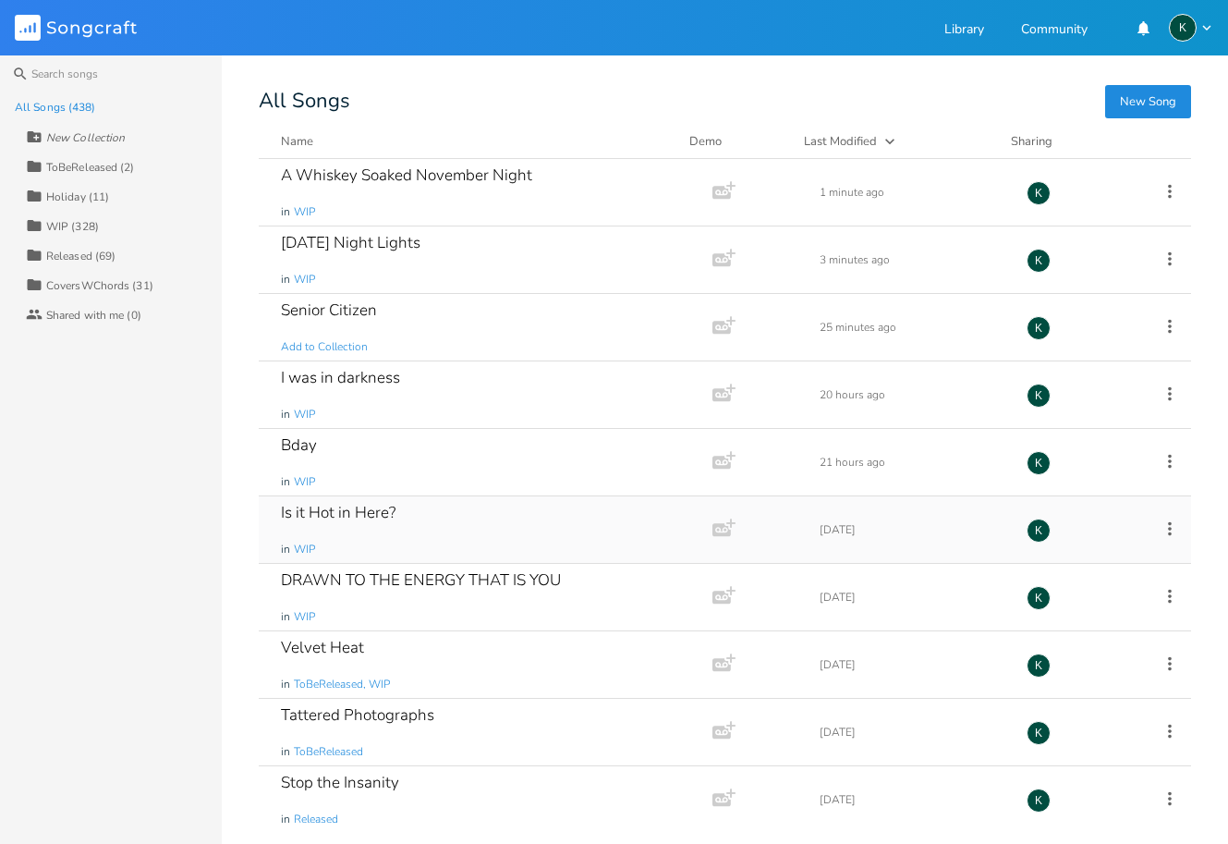
click at [336, 520] on div "Is it Hot in Here?" at bounding box center [338, 513] width 115 height 16
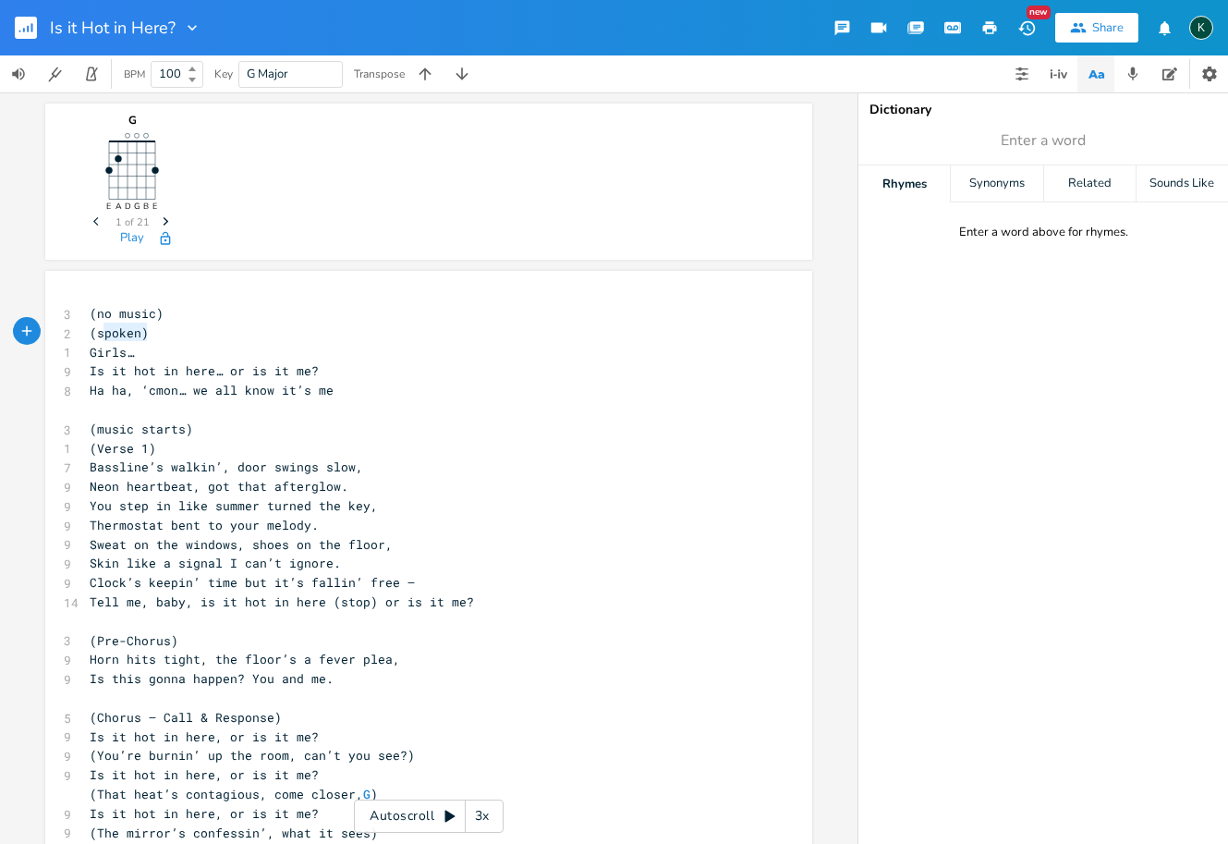
type textarea "(no music) (spoken)"
drag, startPoint x: 149, startPoint y: 333, endPoint x: 45, endPoint y: 304, distance: 107.4
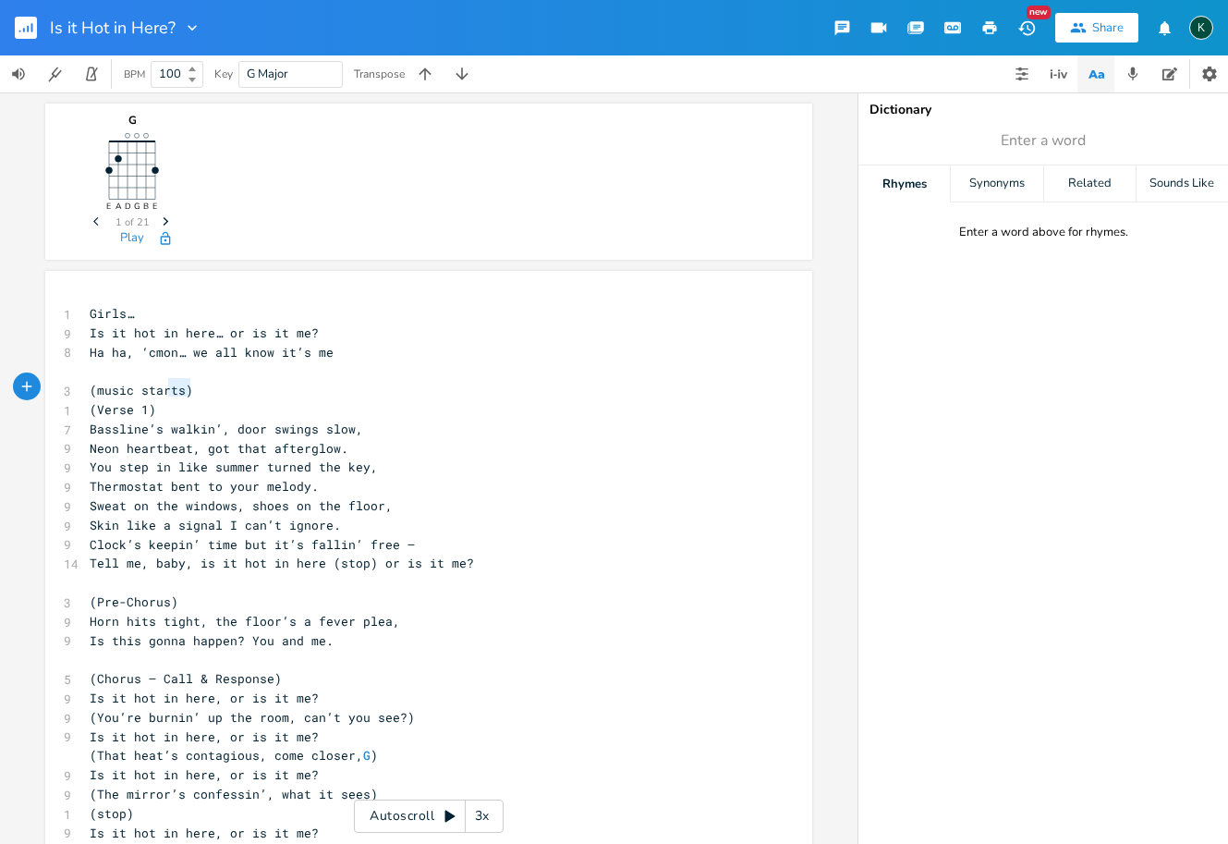
type textarea "(music starts)"
drag, startPoint x: 194, startPoint y: 390, endPoint x: 53, endPoint y: 380, distance: 141.8
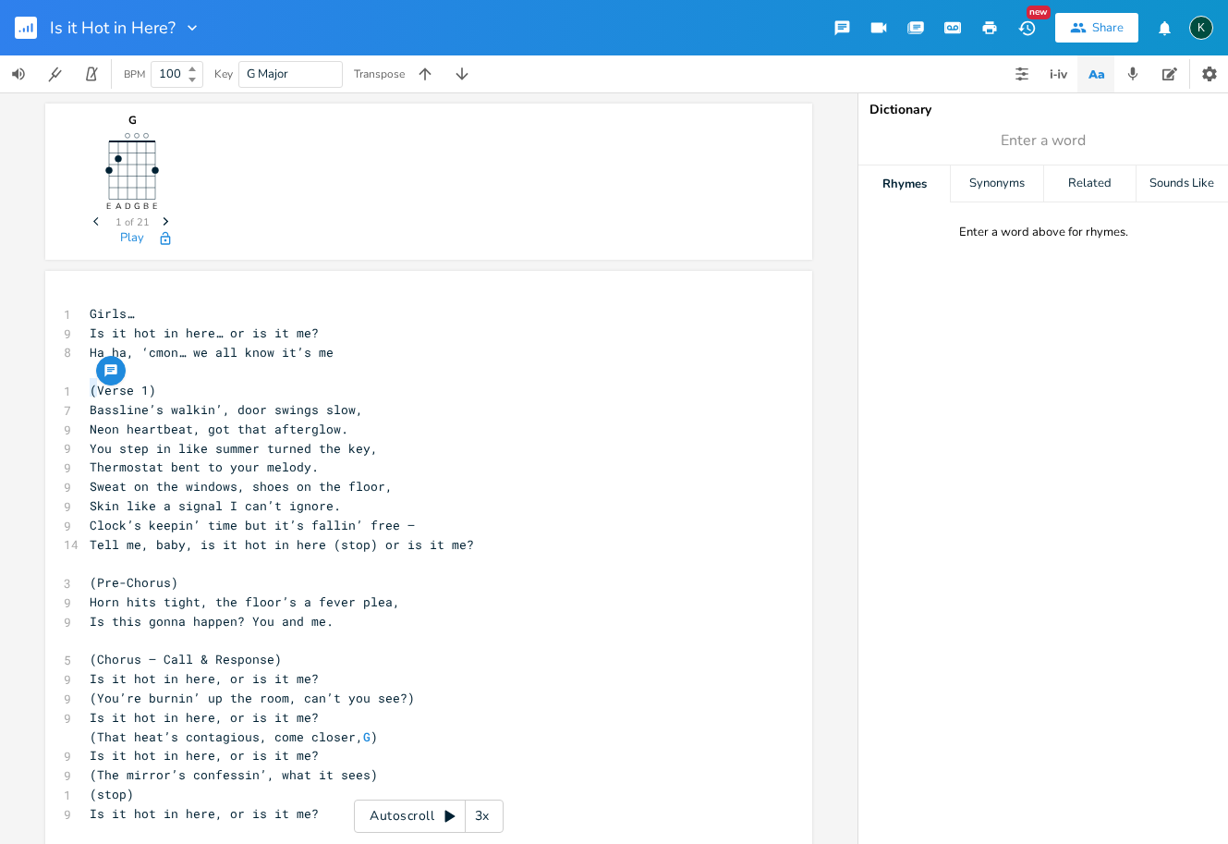
click at [90, 388] on span "(Verse 1)" at bounding box center [123, 390] width 67 height 17
type textarea "["
click at [150, 392] on pre "[Verse 1)" at bounding box center [419, 390] width 667 height 19
type textarea "]"
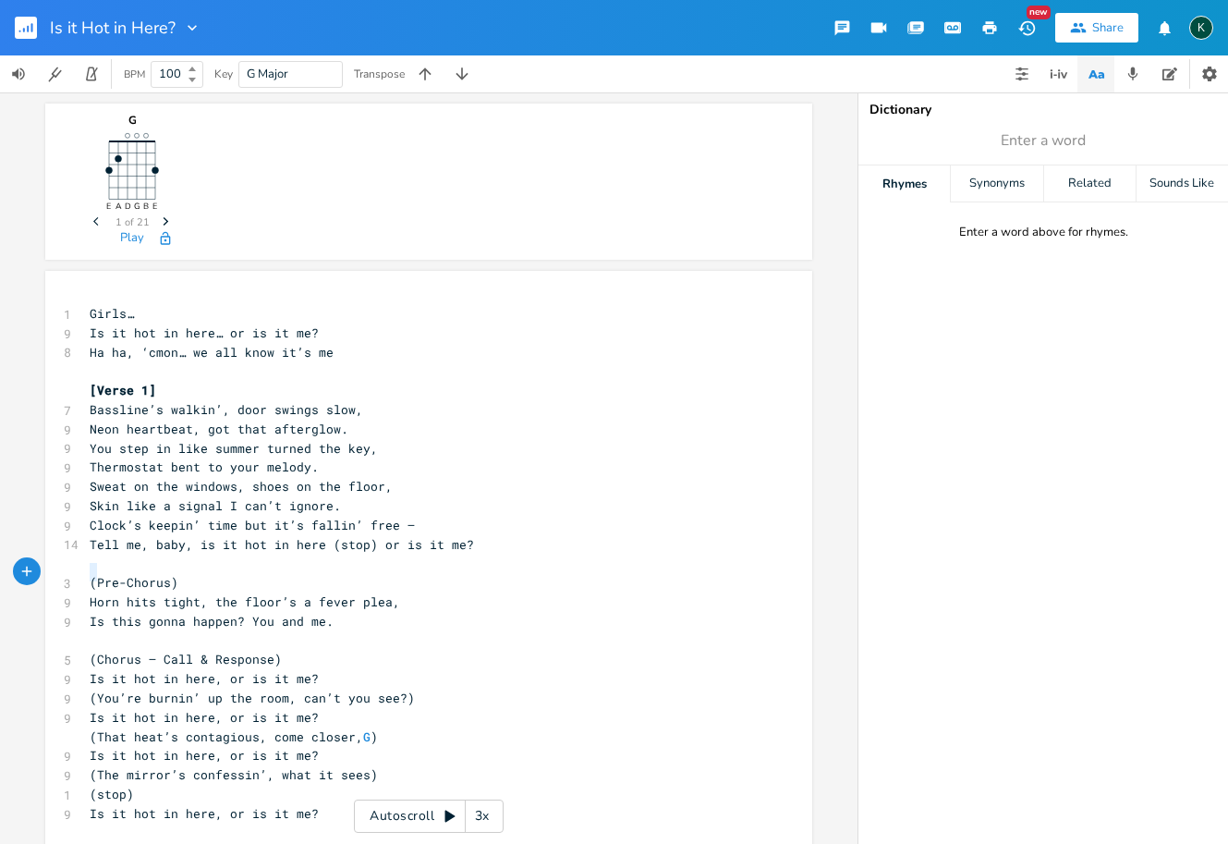
drag, startPoint x: 89, startPoint y: 578, endPoint x: 61, endPoint y: 573, distance: 28.1
click at [86, 573] on div "3 (Pre-Chorus)" at bounding box center [419, 582] width 667 height 19
type textarea "["
drag, startPoint x: 163, startPoint y: 576, endPoint x: 173, endPoint y: 576, distance: 10.2
click at [173, 576] on pre "[Pre-Chorus)" at bounding box center [419, 582] width 667 height 19
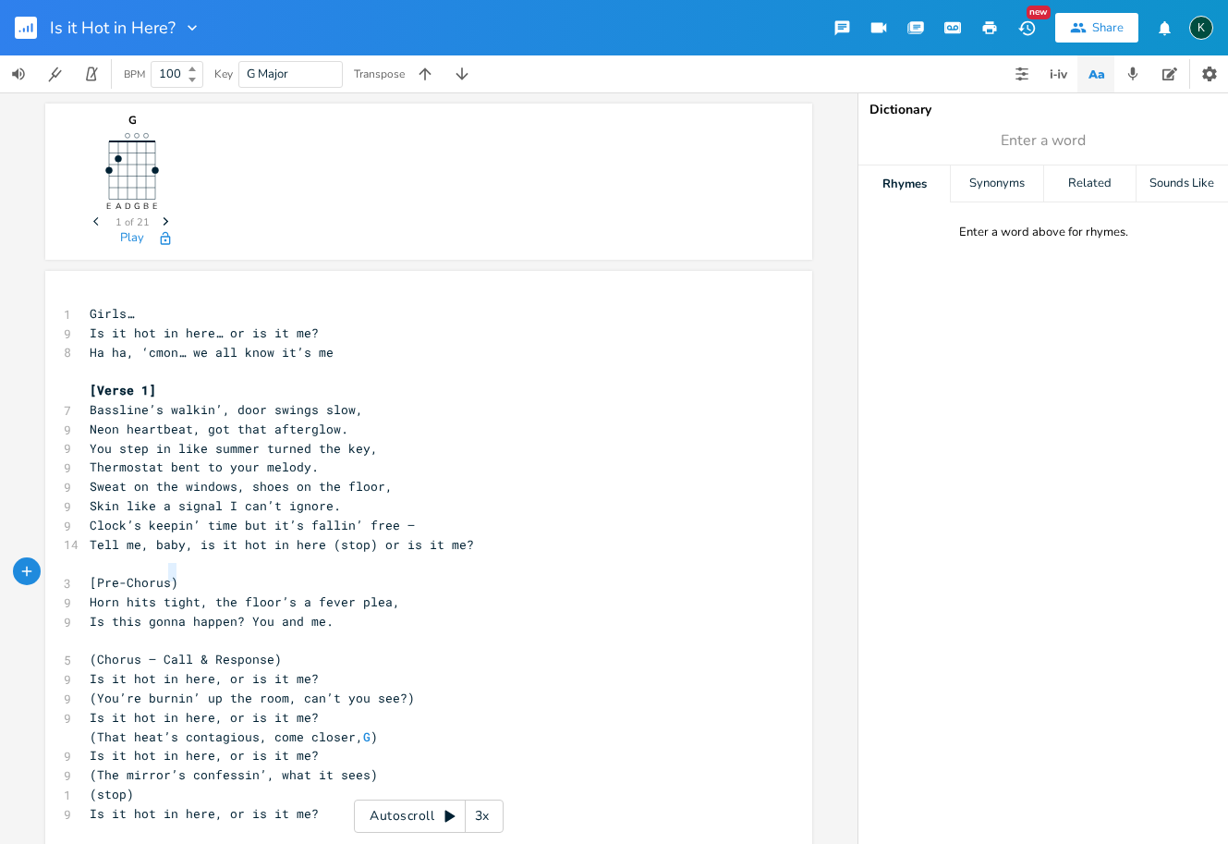
type textarea "]"
drag, startPoint x: 267, startPoint y: 650, endPoint x: 278, endPoint y: 650, distance: 11.1
click at [278, 650] on pre "(Chorus — Call & Response)" at bounding box center [419, 659] width 667 height 19
type textarea "]"
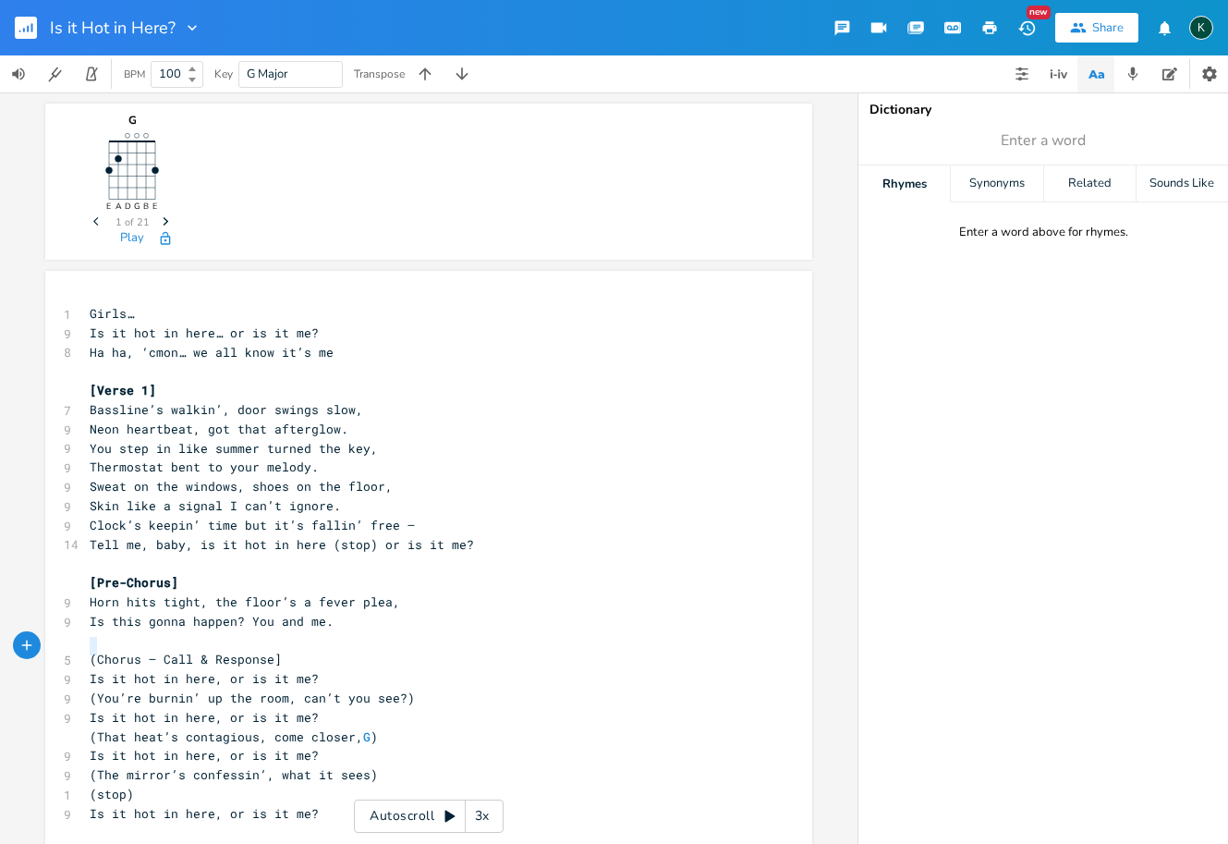
drag, startPoint x: 91, startPoint y: 647, endPoint x: 81, endPoint y: 647, distance: 10.2
click at [86, 650] on pre "(Chorus — Call & Response]" at bounding box center [419, 659] width 667 height 19
type textarea "["
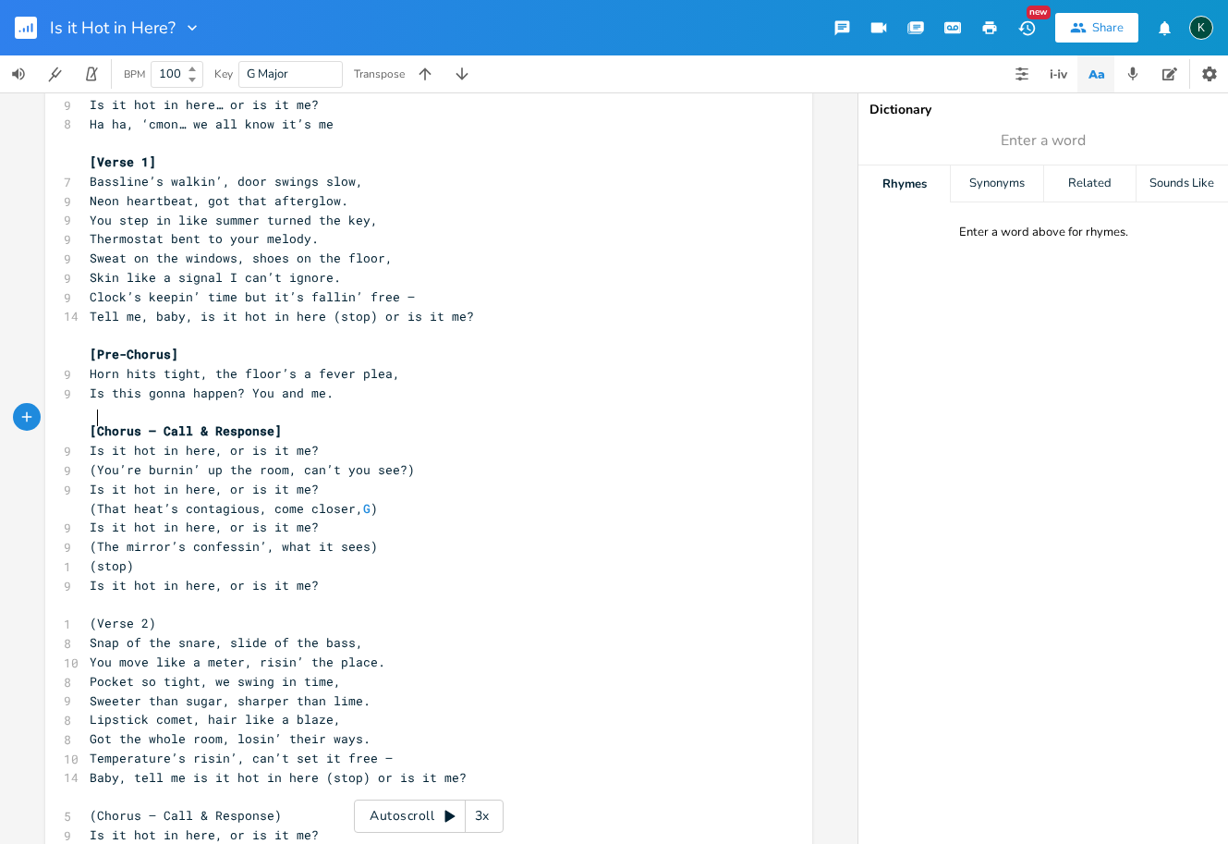
scroll to position [307, 0]
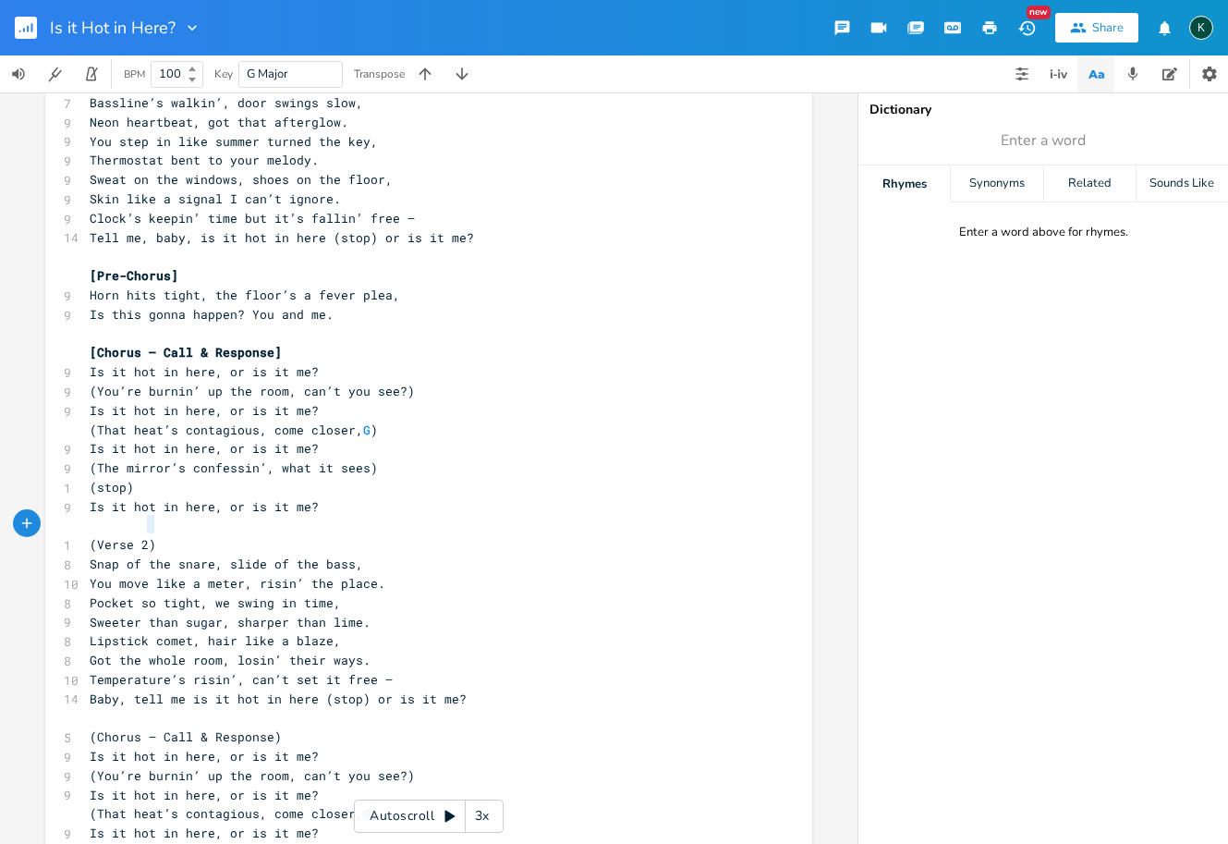
click at [152, 535] on pre "(Verse 2)" at bounding box center [419, 544] width 667 height 19
type textarea "]"
drag, startPoint x: 91, startPoint y: 523, endPoint x: 63, endPoint y: 516, distance: 29.6
click at [86, 535] on div "1 (Verse 2]" at bounding box center [419, 544] width 667 height 19
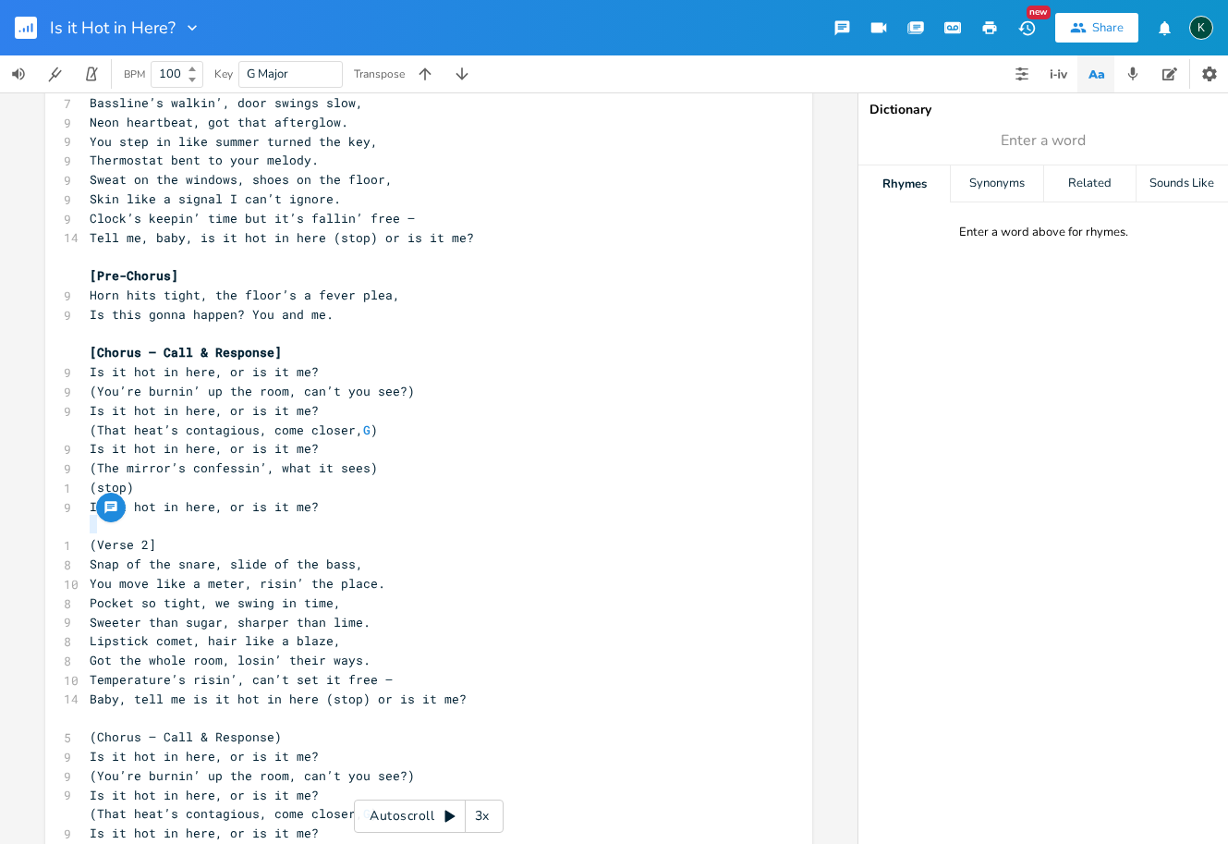
type textarea "["
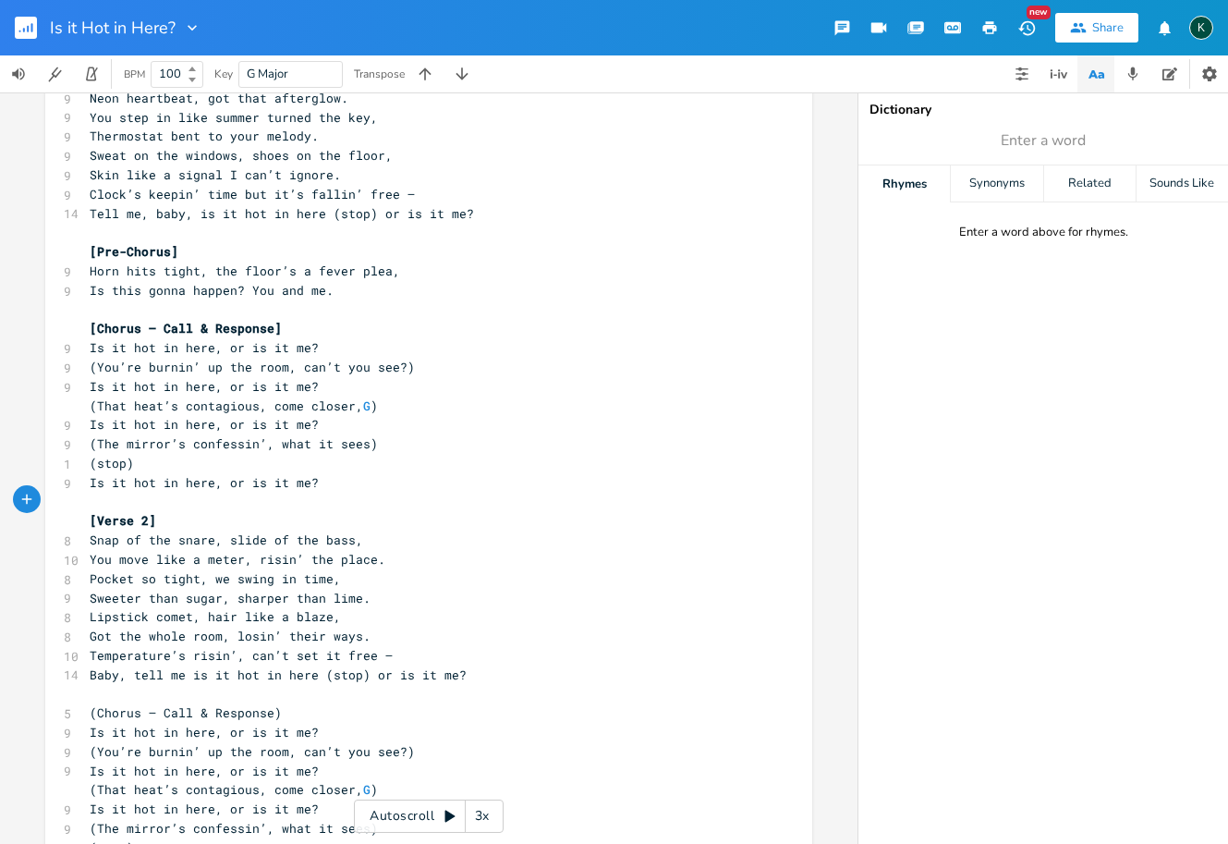
scroll to position [472, 0]
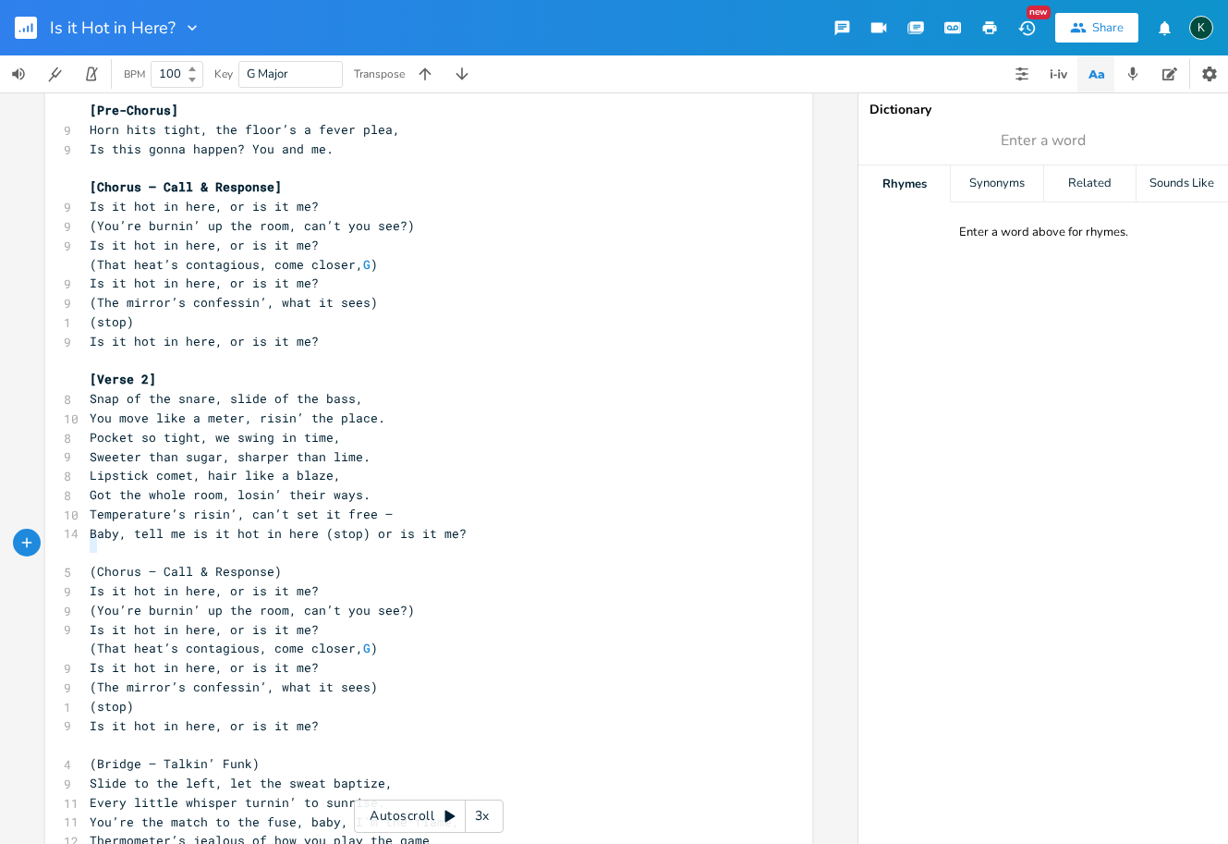
drag, startPoint x: 92, startPoint y: 545, endPoint x: 63, endPoint y: 545, distance: 29.6
click at [86, 562] on div "5 (Chorus — Call & Response)" at bounding box center [419, 571] width 667 height 19
type textarea "["
drag, startPoint x: 263, startPoint y: 547, endPoint x: 280, endPoint y: 549, distance: 16.7
click at [280, 562] on pre "[Chorus — Call & Response)" at bounding box center [419, 571] width 667 height 19
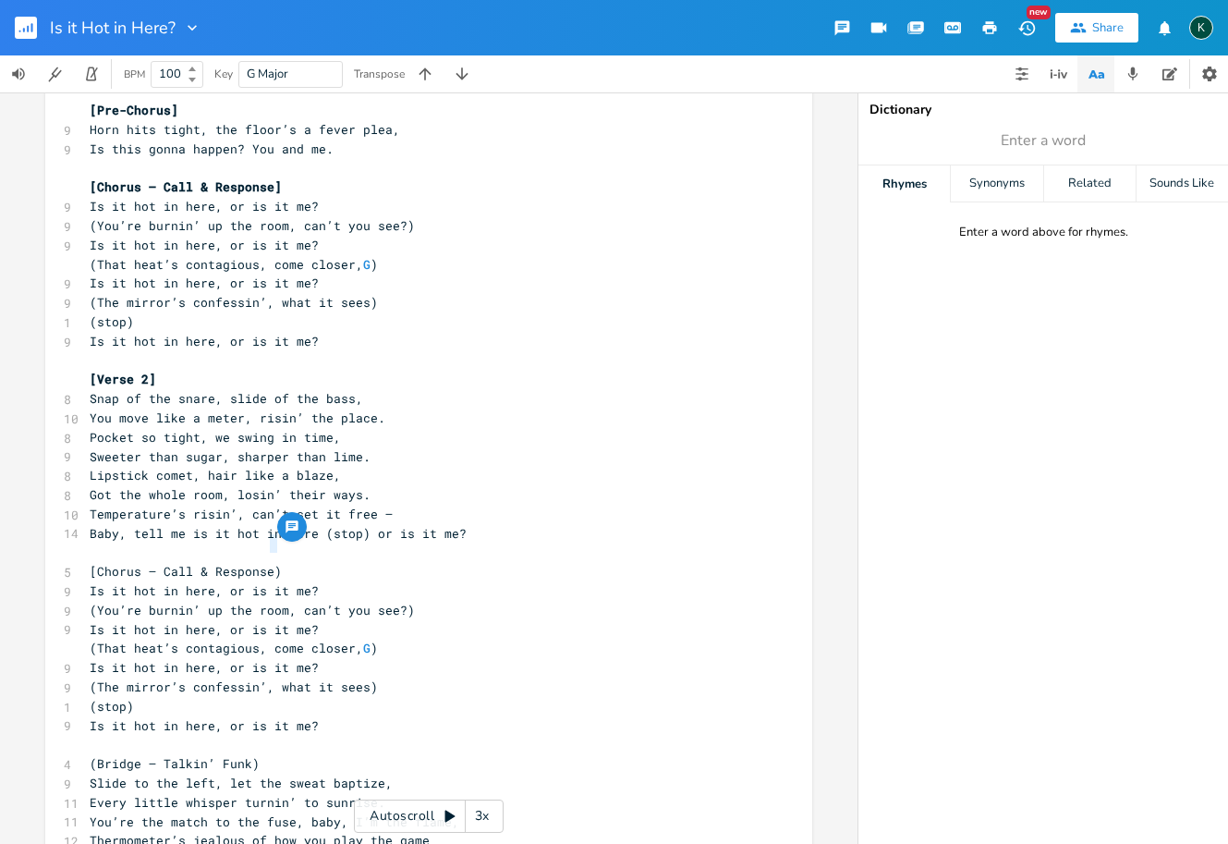
type textarea "]"
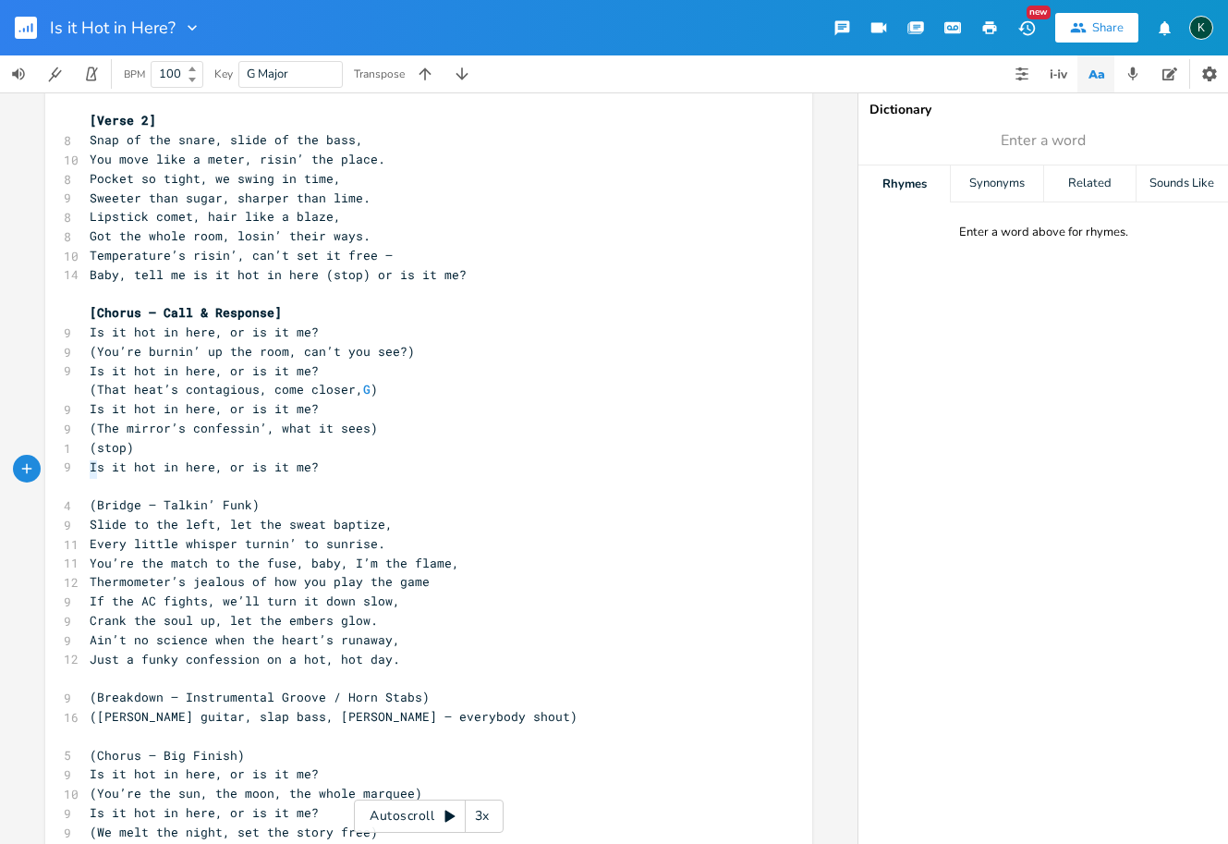
drag, startPoint x: 92, startPoint y: 473, endPoint x: 76, endPoint y: 473, distance: 16.6
click at [76, 473] on div "( x 1 Girls… 9 Is it hot in here… or is it me? 8 Ha ha, ‘cmon… we all know it’s…" at bounding box center [428, 319] width 767 height 1558
type textarea "["
drag, startPoint x: 243, startPoint y: 474, endPoint x: 268, endPoint y: 473, distance: 25.0
click at [261, 495] on pre "[Bridge — Talkin’ Funk)" at bounding box center [419, 504] width 667 height 19
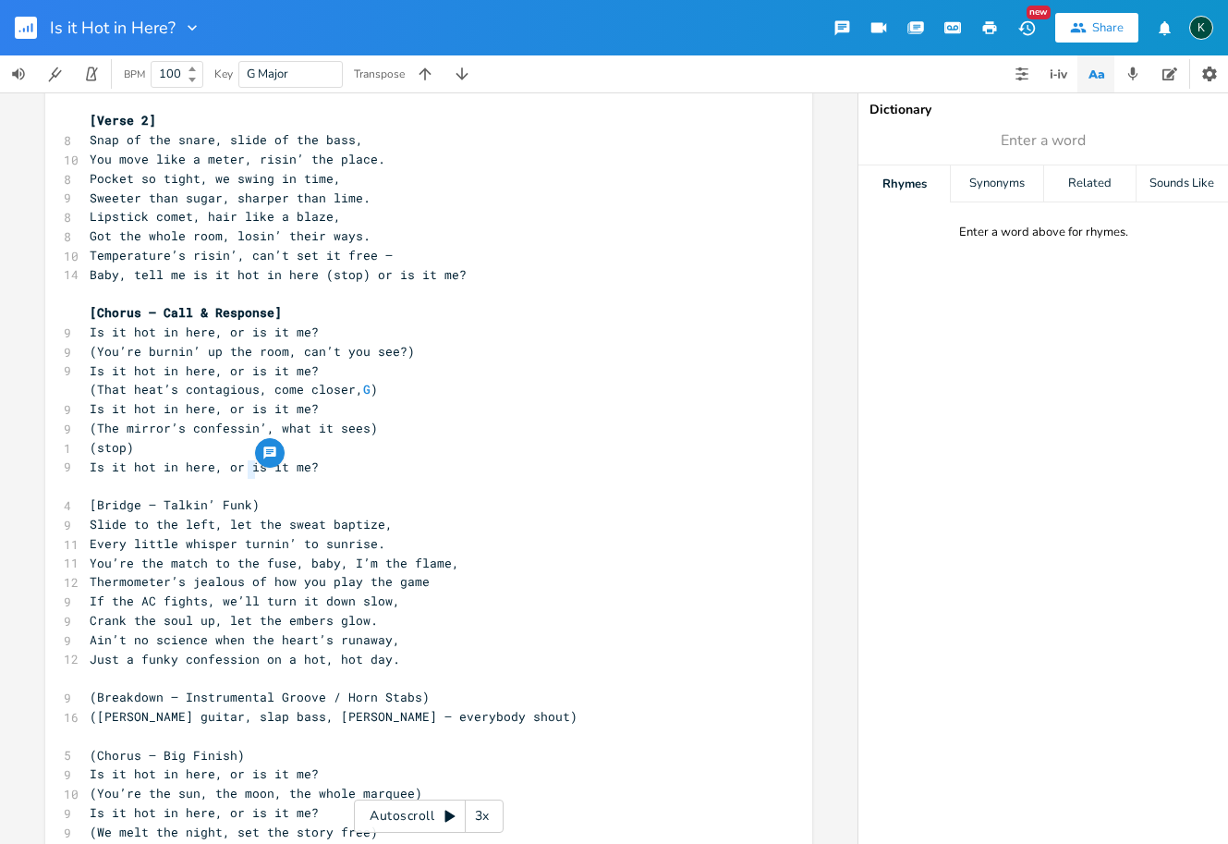
type textarea "]"
type textarea "("
drag, startPoint x: 90, startPoint y: 656, endPoint x: 75, endPoint y: 653, distance: 15.0
click at [76, 655] on div "( x 1 Girls… 9 Is it hot in here… or is it me? 8 Ha ha, ‘cmon… we all know it’s…" at bounding box center [428, 319] width 767 height 1558
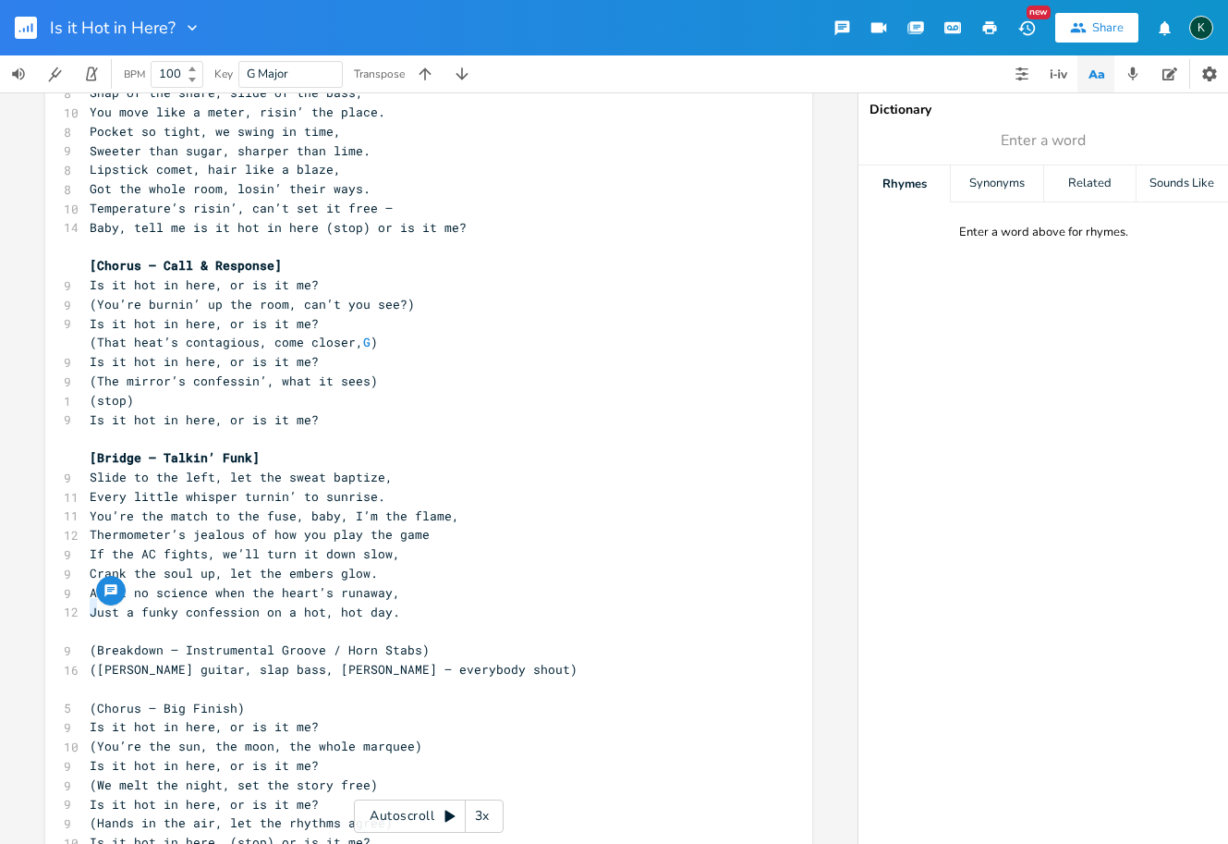
scroll to position [782, 0]
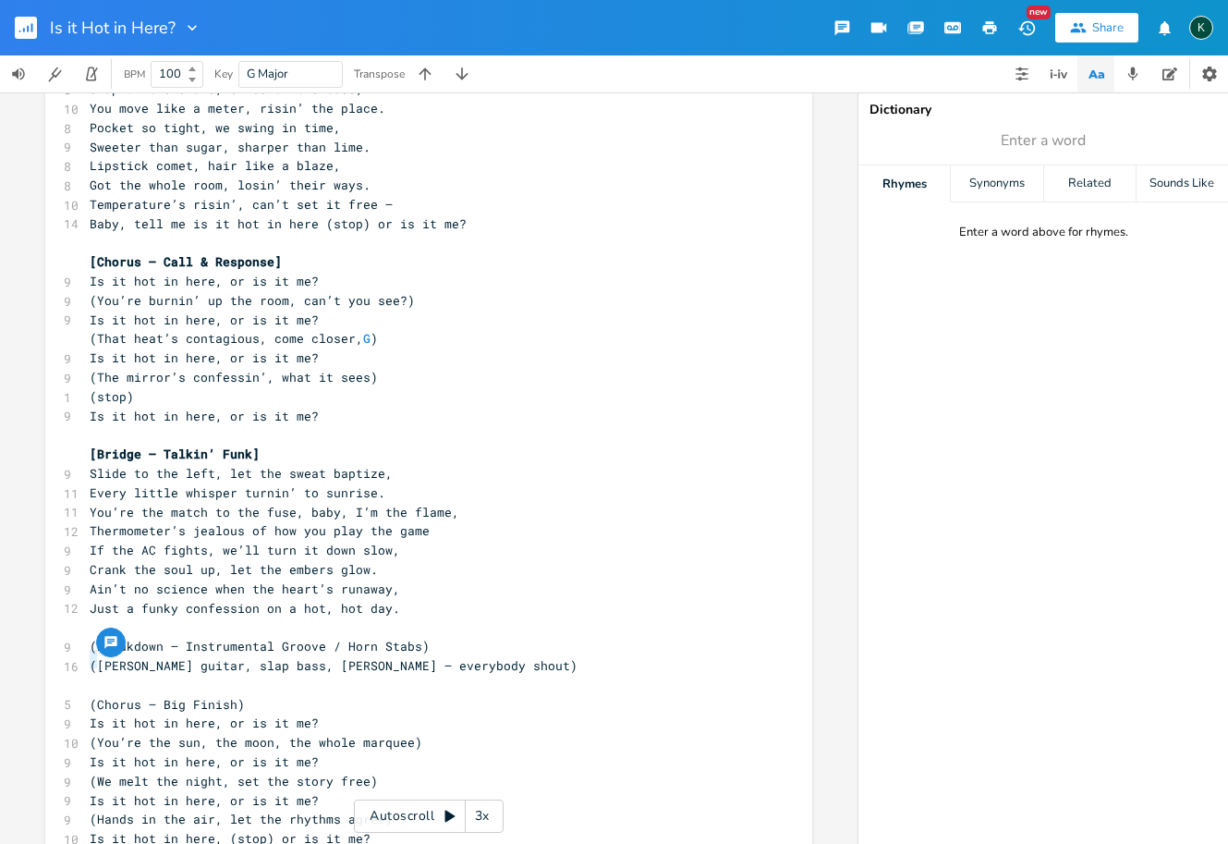
drag, startPoint x: 91, startPoint y: 661, endPoint x: 69, endPoint y: 658, distance: 22.4
click at [67, 657] on div "( x 1 Girls… 9 Is it hot in here… or is it me? 8 Ha ha, ‘cmon… we all know it’s…" at bounding box center [428, 268] width 767 height 1558
type textarea "["
drag, startPoint x: 228, startPoint y: 662, endPoint x: 251, endPoint y: 662, distance: 23.1
click at [250, 695] on pre "[Chorus — Big Finish)" at bounding box center [419, 704] width 667 height 19
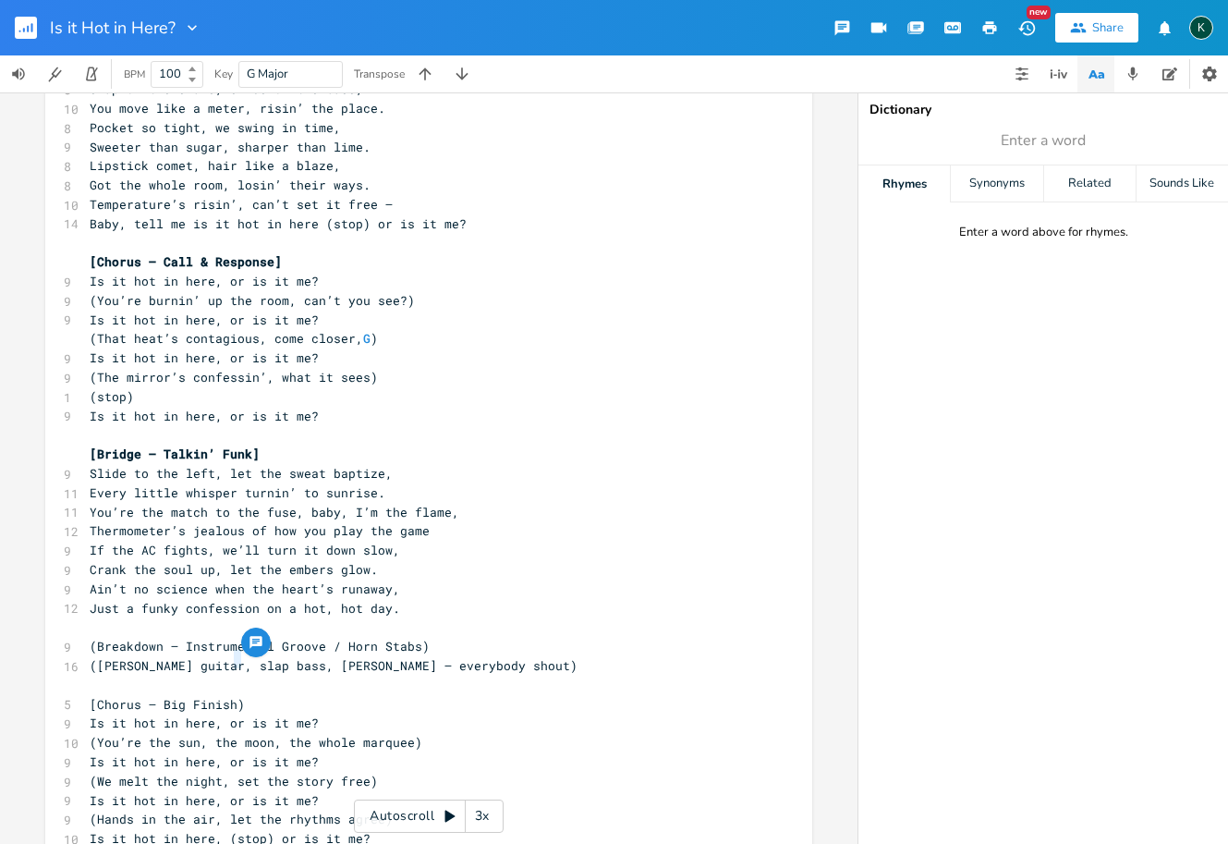
type textarea "]"
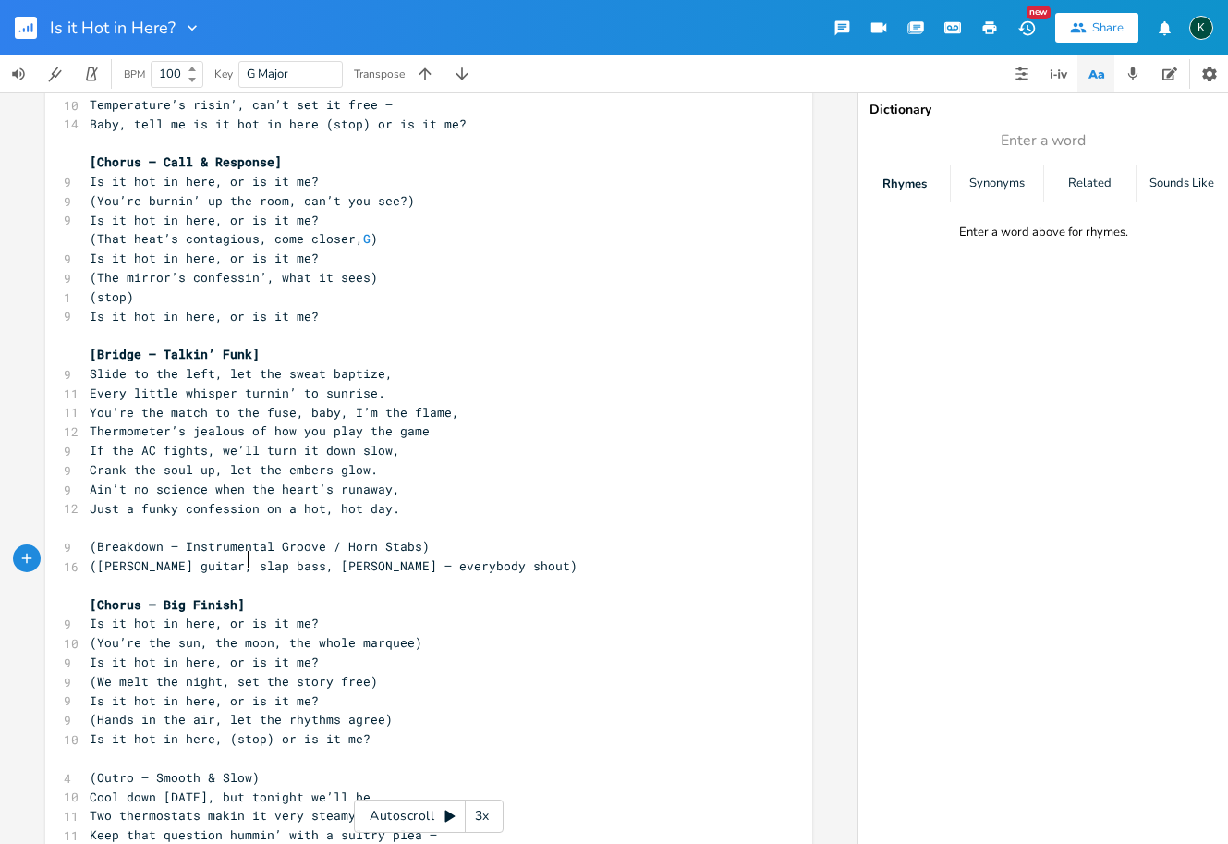
scroll to position [939, 0]
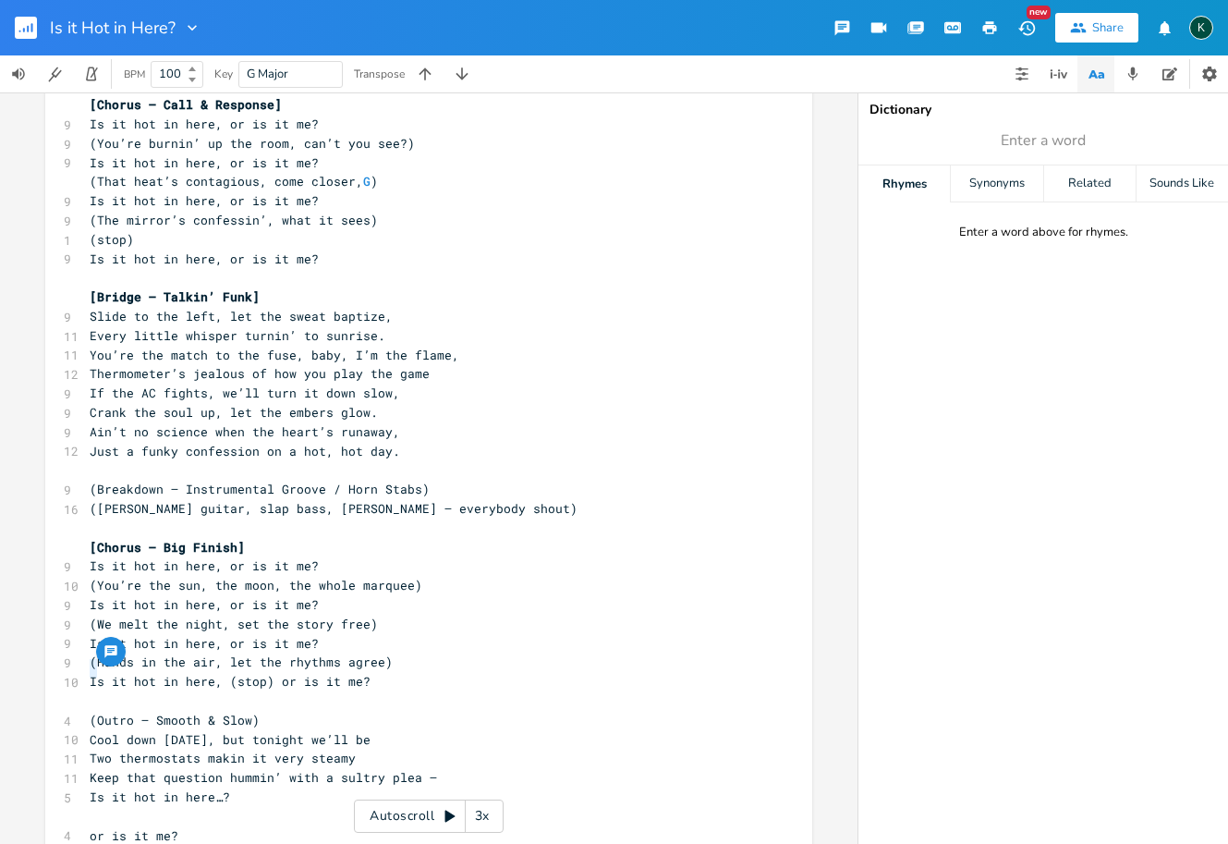
drag, startPoint x: 91, startPoint y: 673, endPoint x: 70, endPoint y: 669, distance: 20.7
click at [70, 669] on div "( x 1 Girls… 9 Is it hot in here… or is it me? 8 Ha ha, ‘cmon… we all know it’s…" at bounding box center [428, 111] width 767 height 1558
type textarea "["
drag, startPoint x: 245, startPoint y: 670, endPoint x: 258, endPoint y: 670, distance: 12.9
click at [258, 711] on pre "[Outro — Smooth & Slow)" at bounding box center [419, 720] width 667 height 19
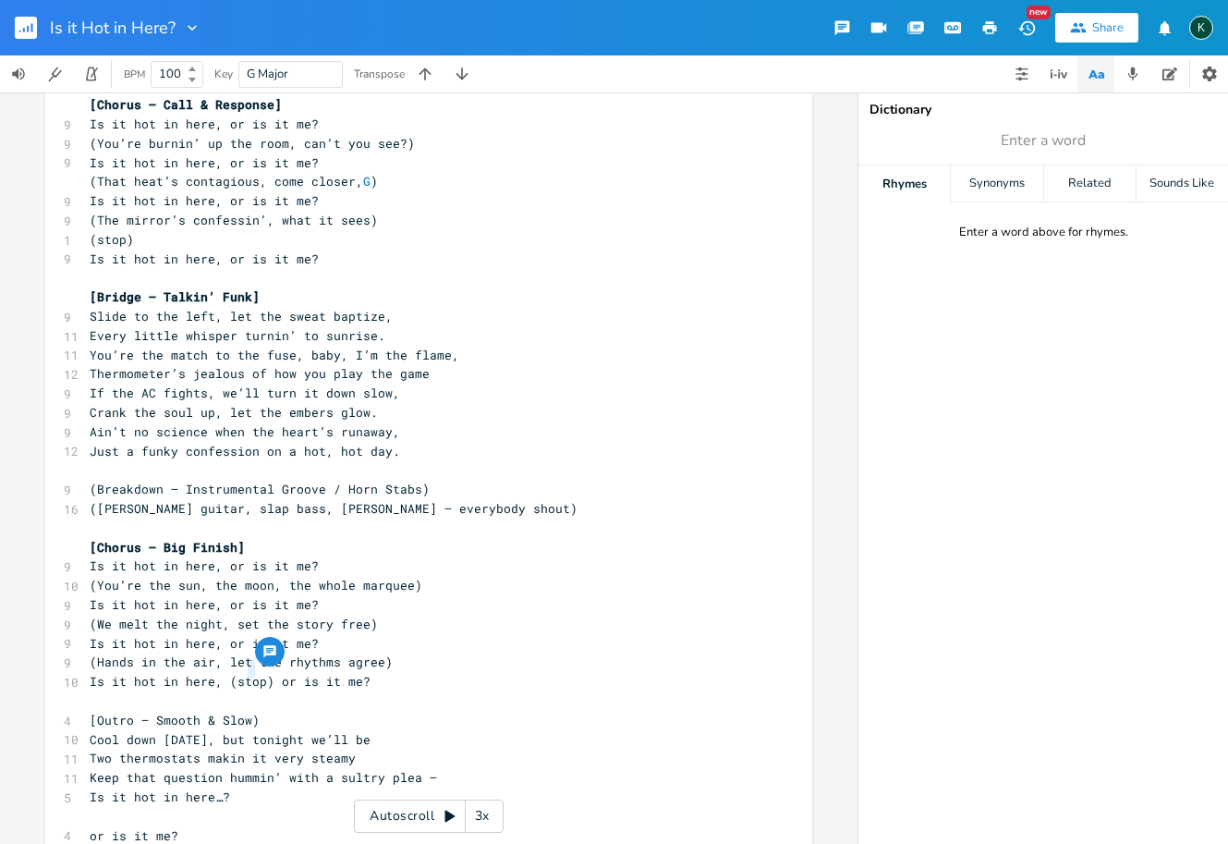
type textarea "]"
click at [325, 787] on pre "Is it hot in here…?" at bounding box center [419, 796] width 667 height 19
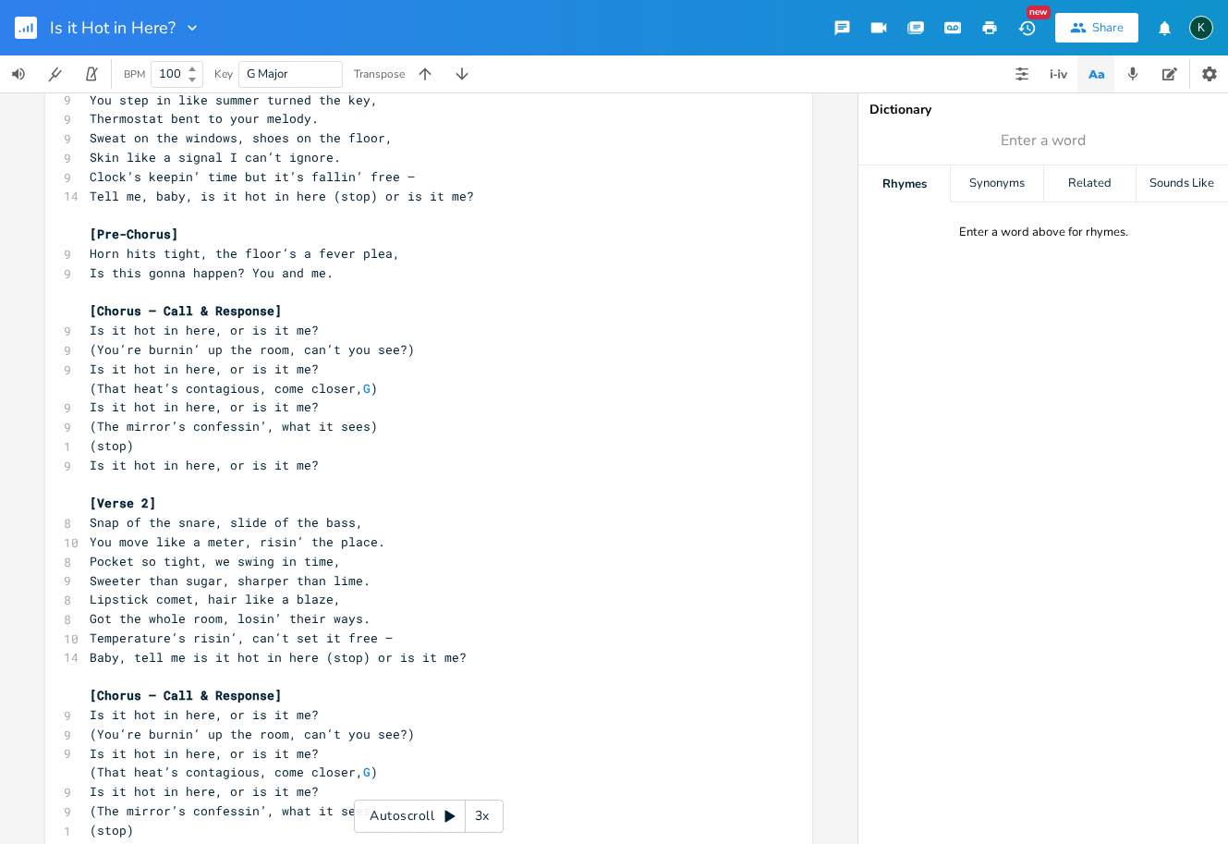
scroll to position [0, 0]
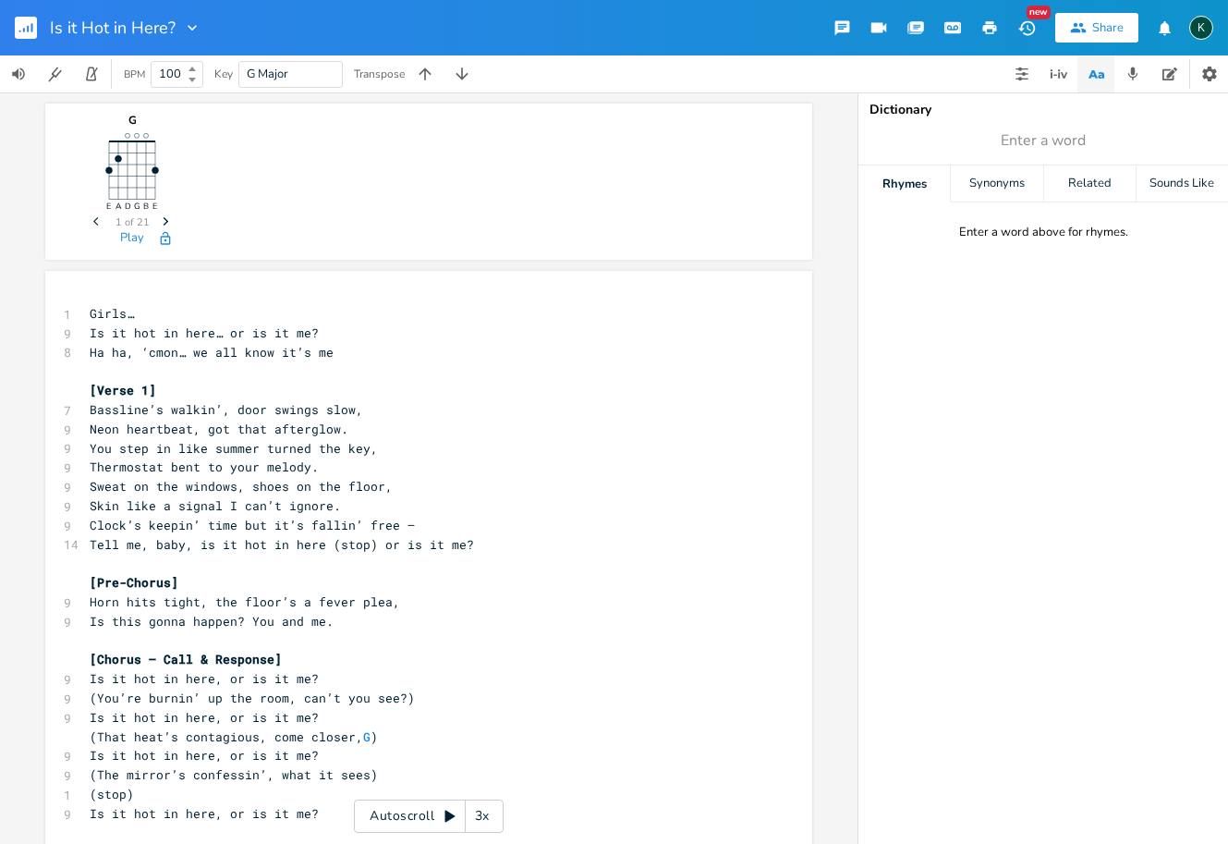
click at [26, 23] on rect "button" at bounding box center [26, 28] width 22 height 22
